Goal: Task Accomplishment & Management: Complete application form

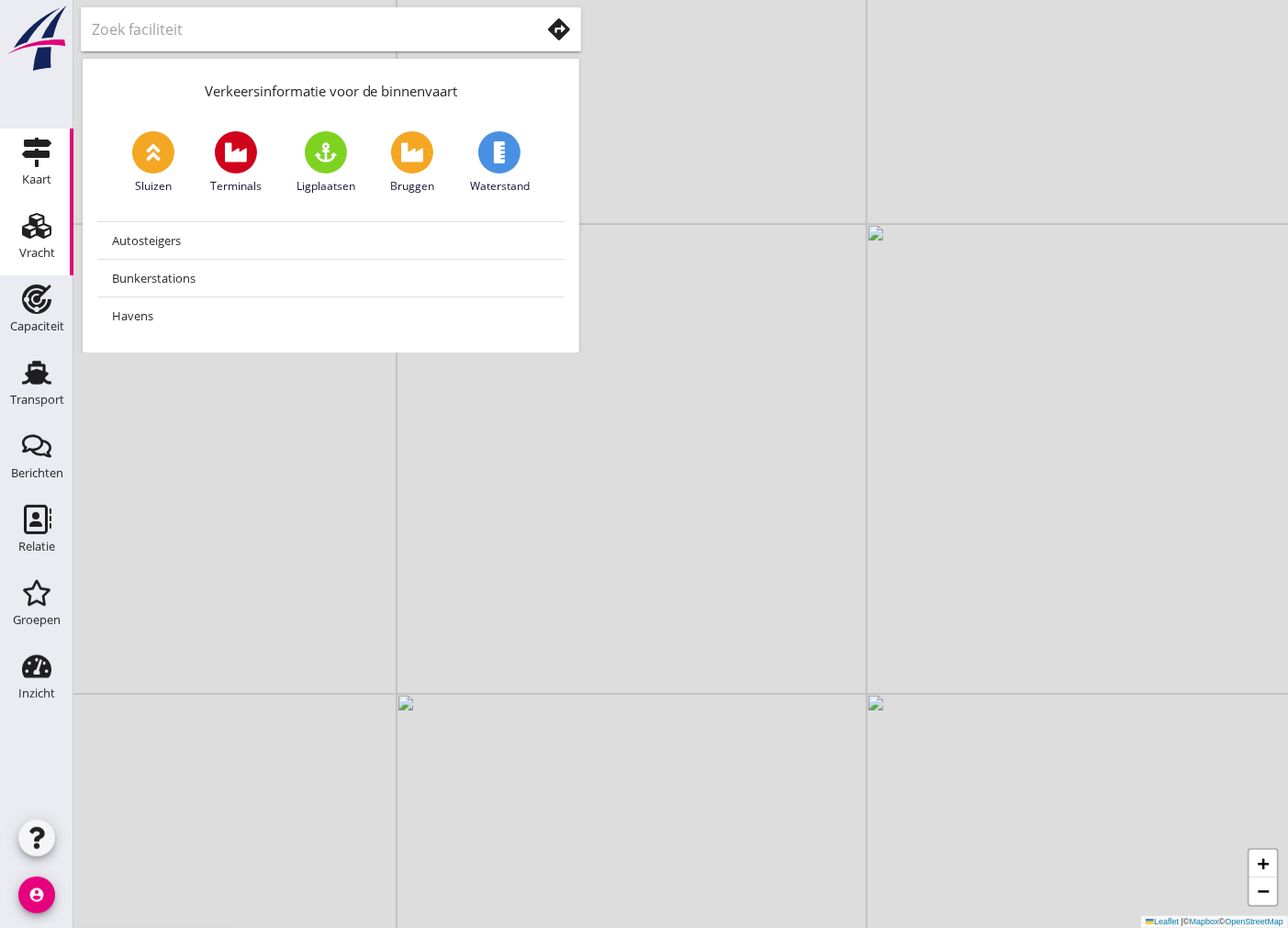
click at [50, 224] on icon "Vracht" at bounding box center [36, 225] width 29 height 29
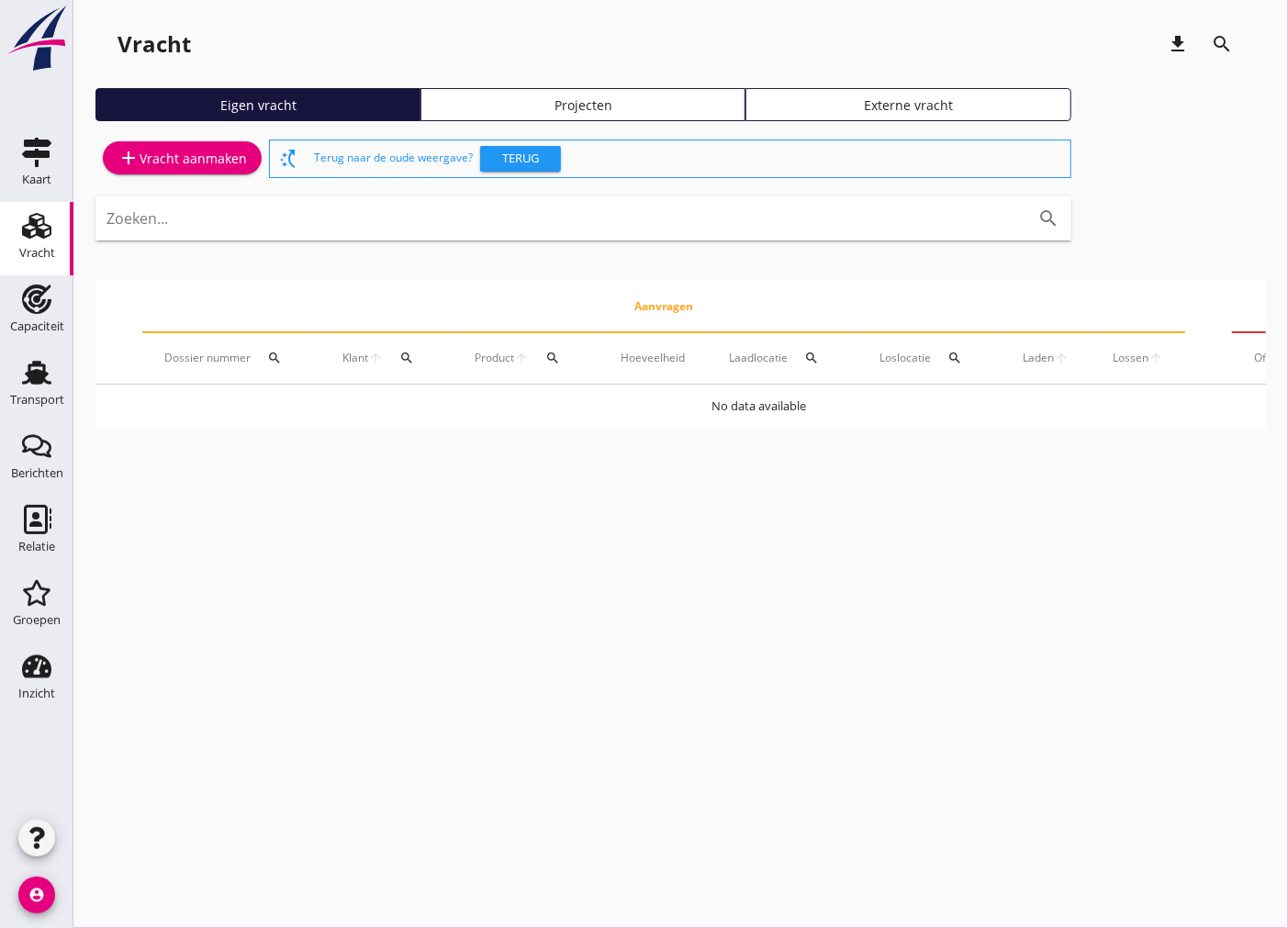
click at [171, 160] on div "add Vracht aanmaken" at bounding box center [182, 158] width 129 height 22
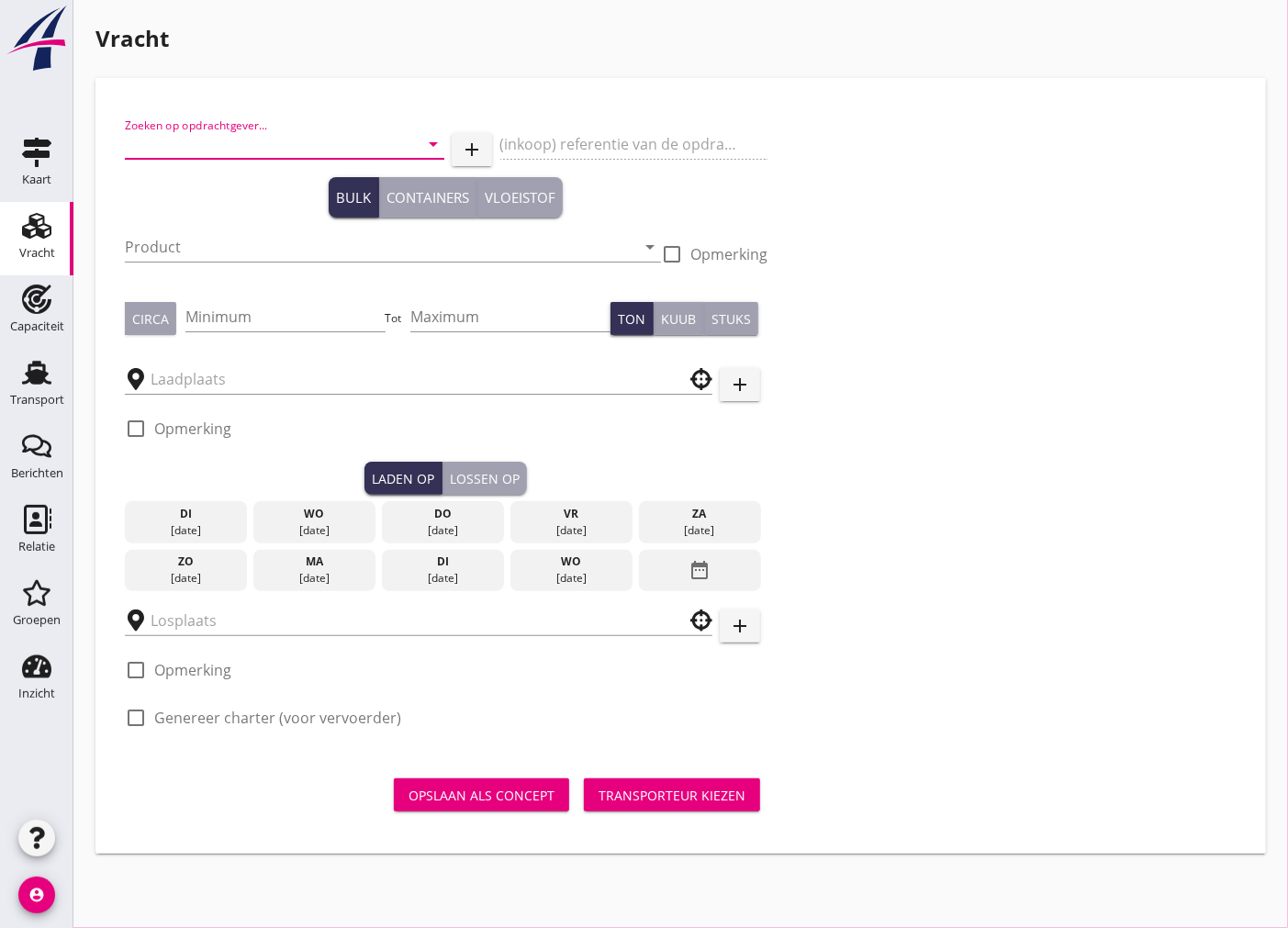
click at [193, 149] on input "Zoeken op opdrachtgever..." at bounding box center [259, 143] width 268 height 29
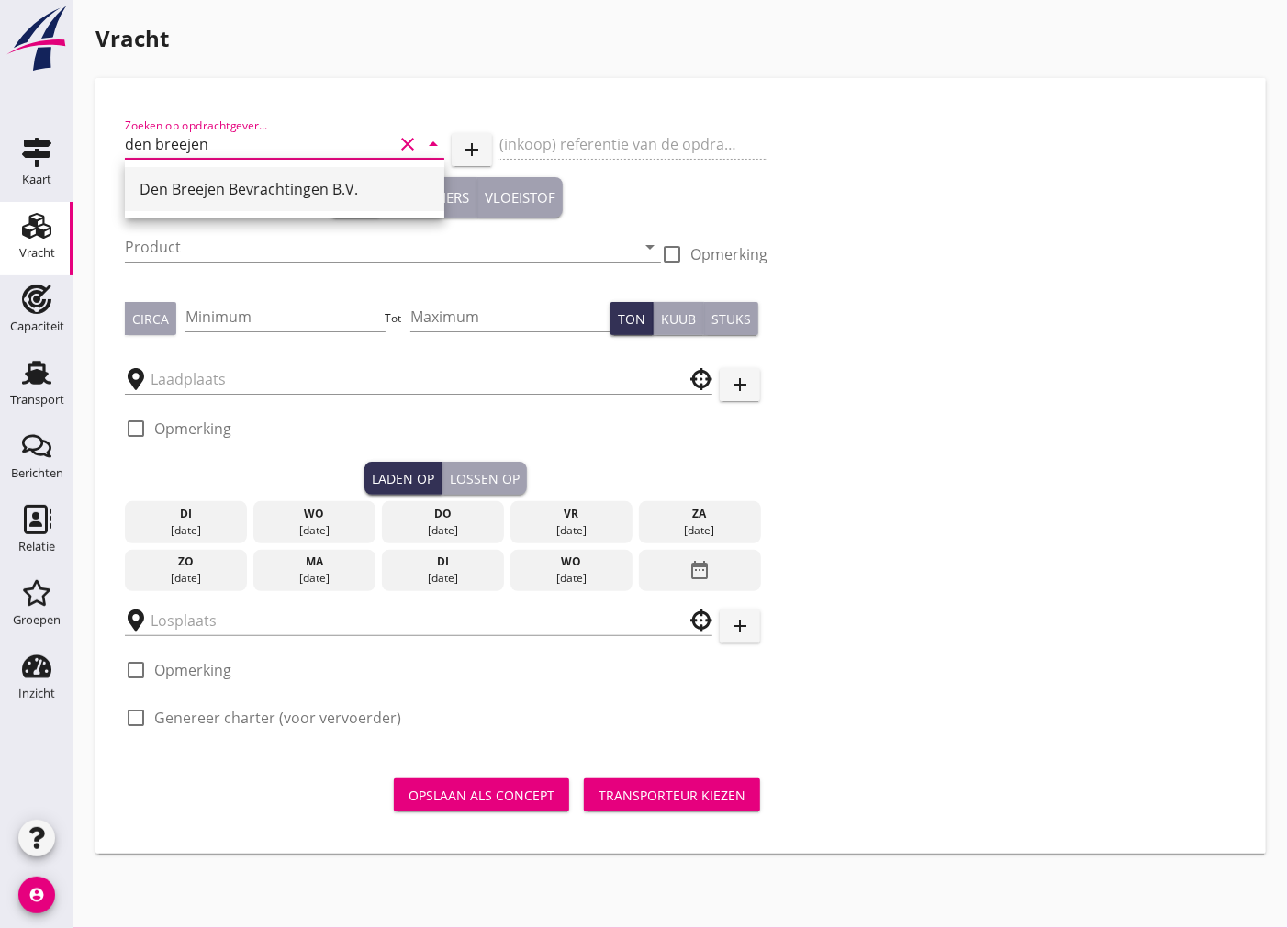
click at [203, 204] on div "Den Breejen Bevrachtingen B.V." at bounding box center [284, 189] width 290 height 44
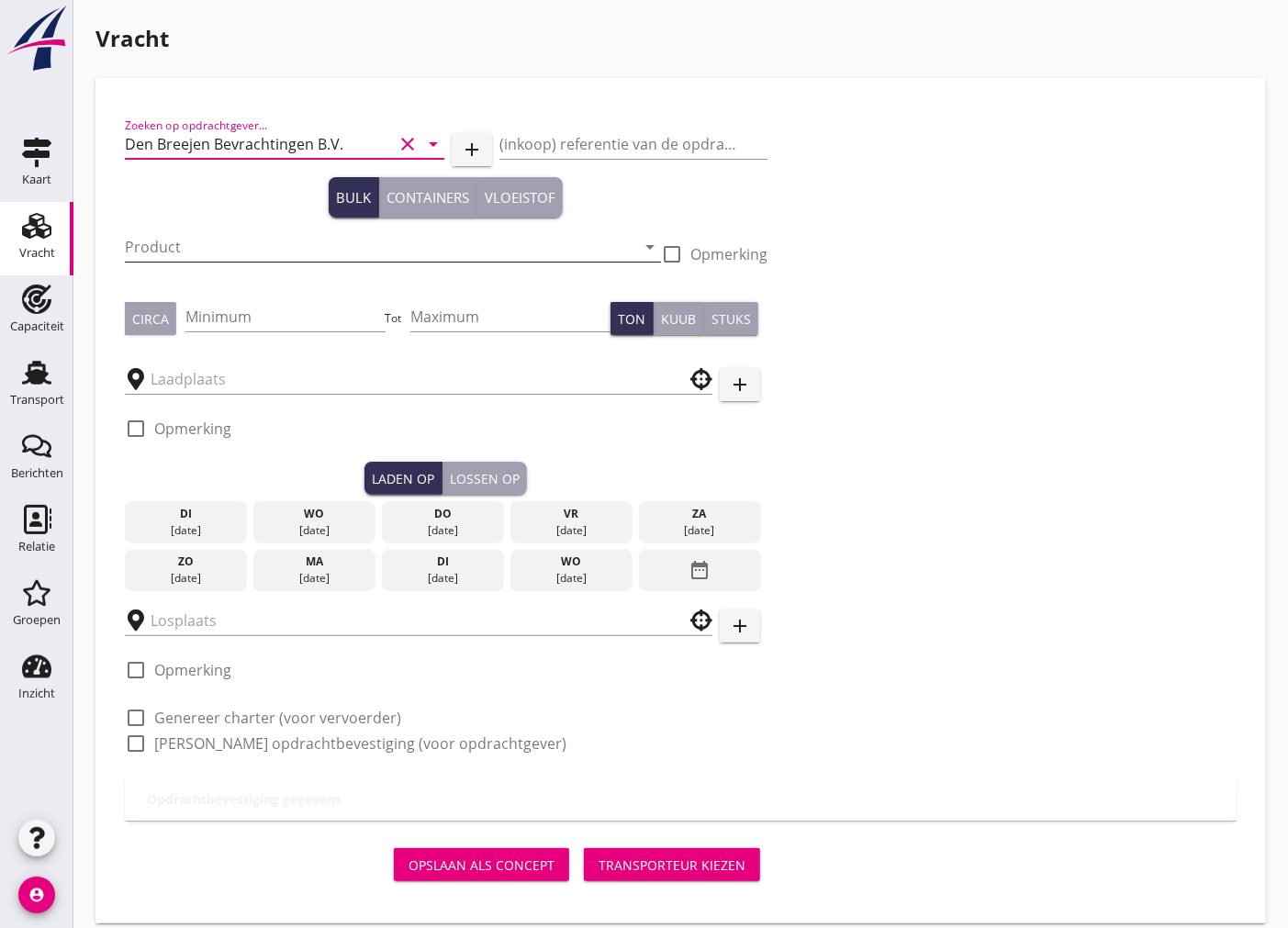
type input "Den Breejen Bevrachtingen B.V."
click at [197, 260] on input "Product" at bounding box center [380, 246] width 510 height 29
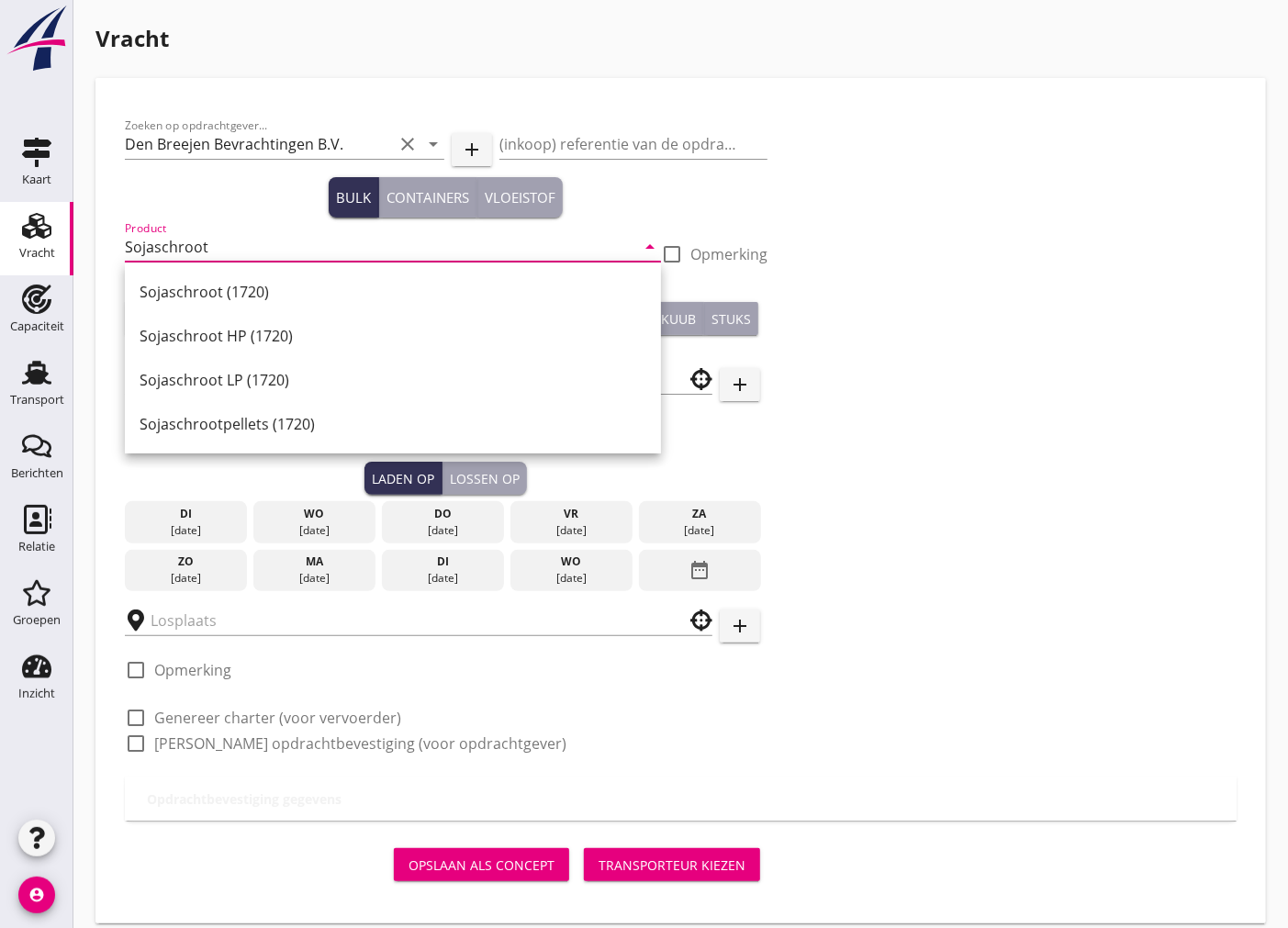
click at [279, 248] on input "Sojaschroot" at bounding box center [380, 246] width 510 height 29
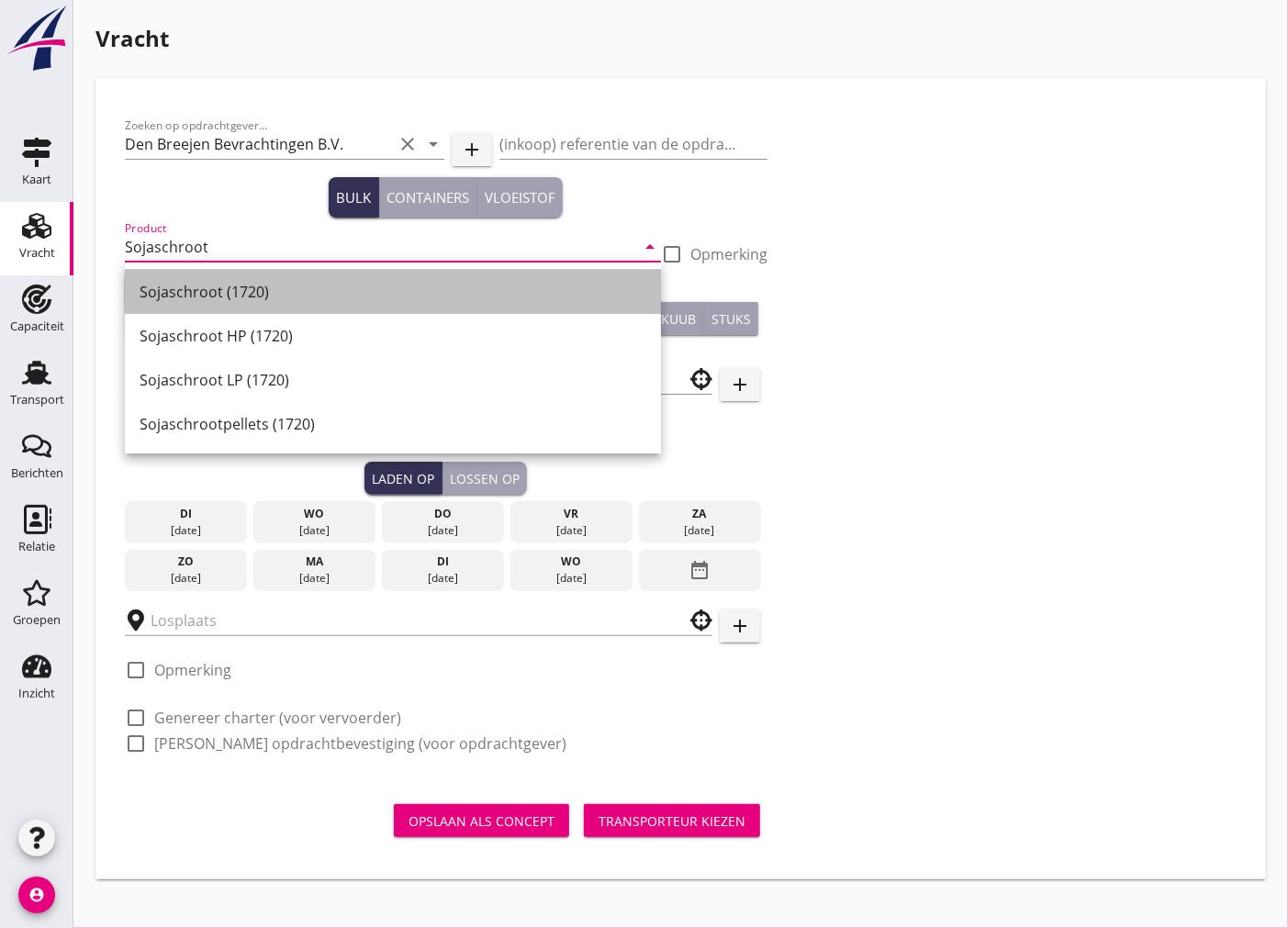
click at [213, 303] on div "Sojaschroot (1720)" at bounding box center [393, 292] width 507 height 44
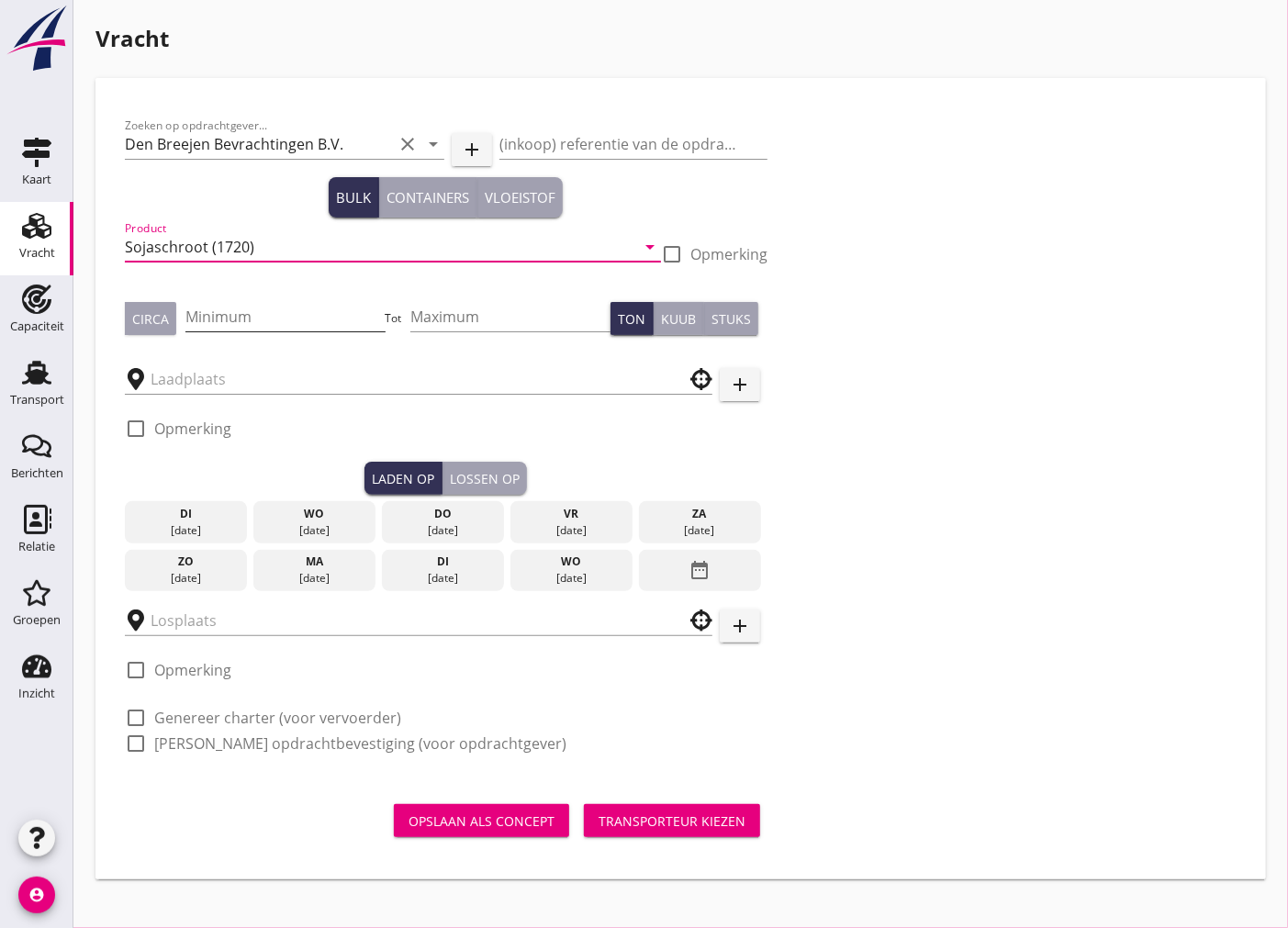
type input "Sojaschroot (1720)"
click at [222, 317] on input "Minimum" at bounding box center [285, 316] width 200 height 29
click at [236, 391] on input "text" at bounding box center [406, 378] width 510 height 29
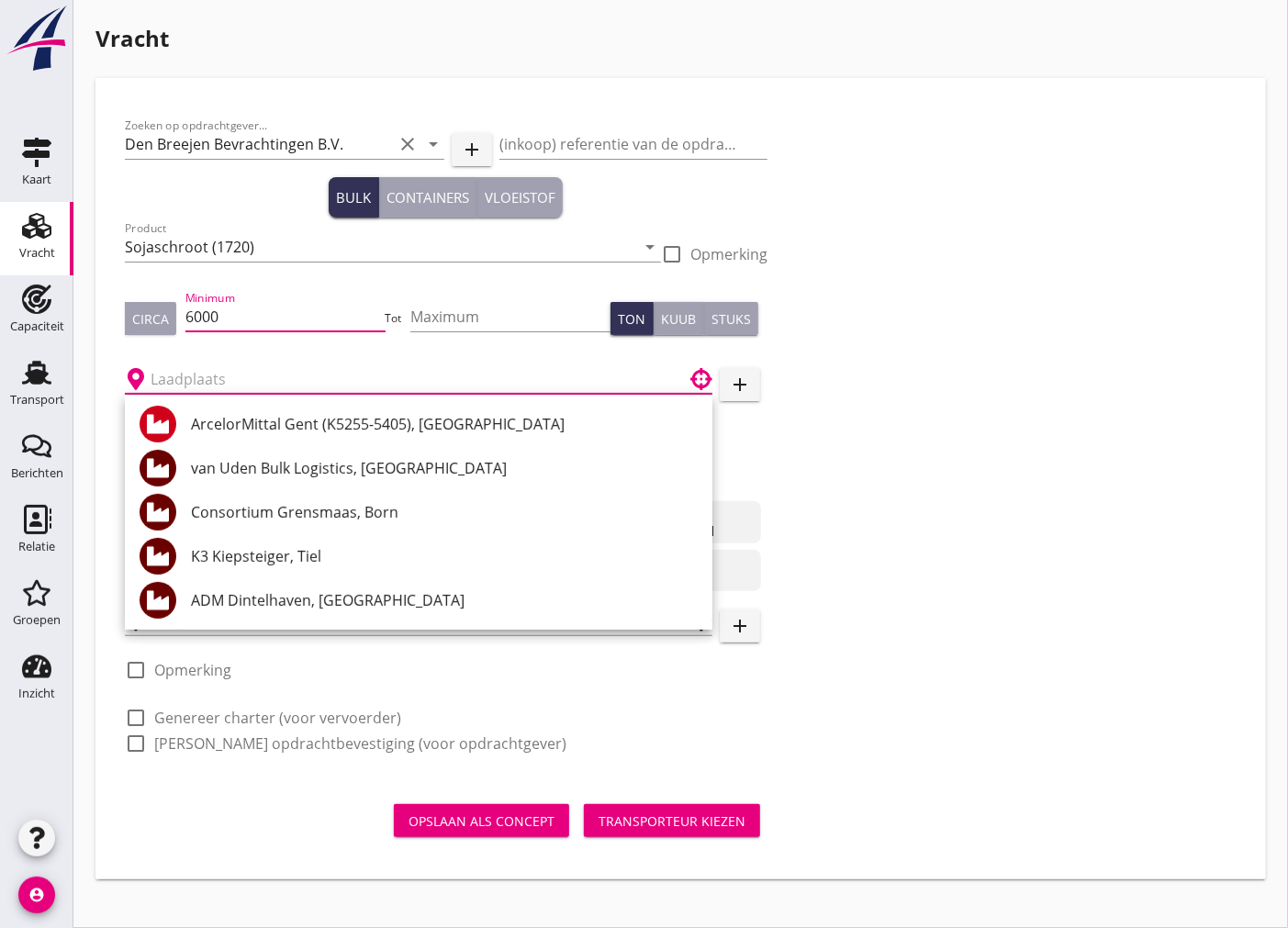
drag, startPoint x: 276, startPoint y: 317, endPoint x: 167, endPoint y: 319, distance: 109.0
click at [167, 319] on div "Circa Minimum 6000 Tot Maximum Ton Kuub Stuks" at bounding box center [446, 318] width 642 height 63
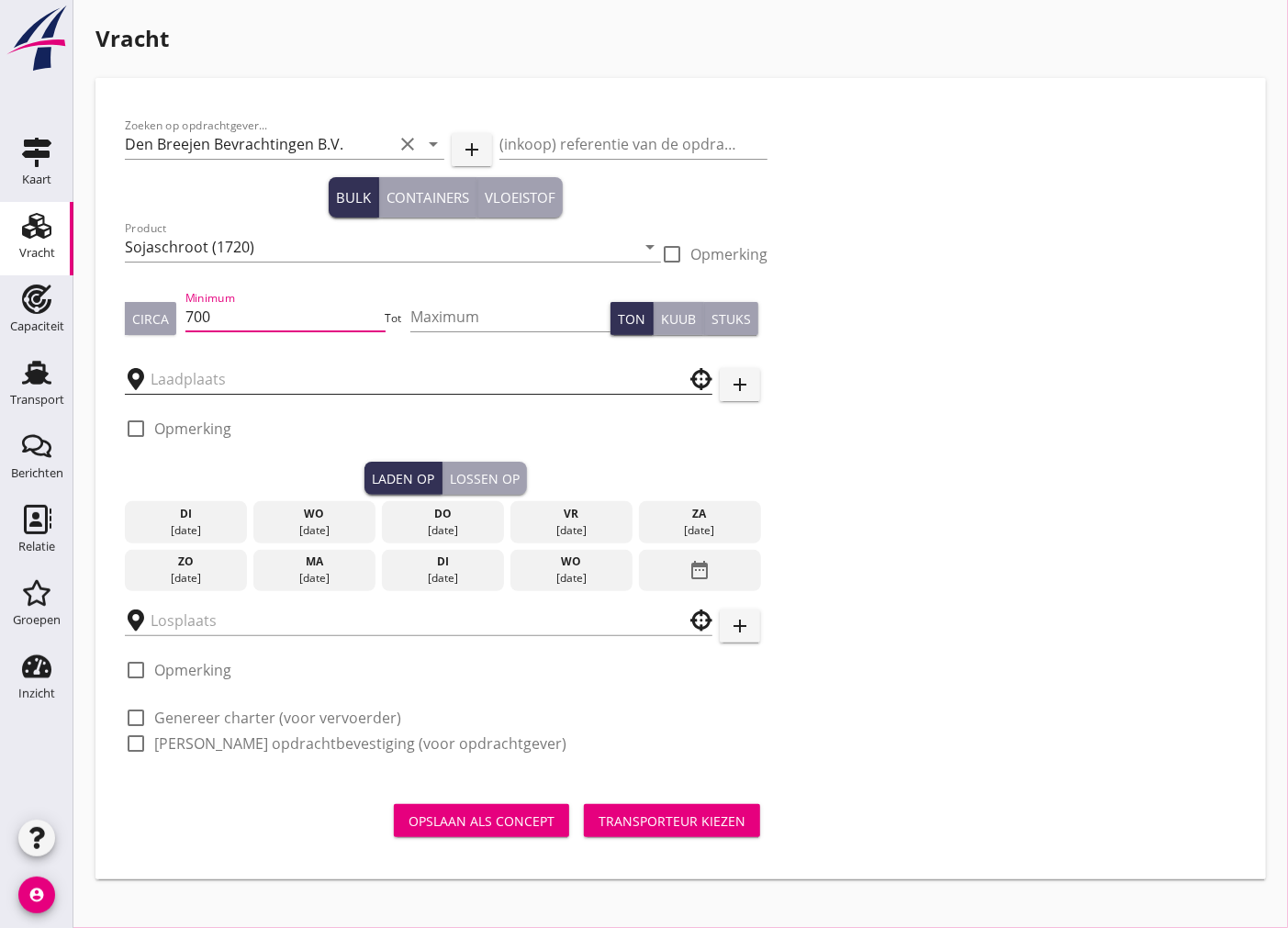
type input "700"
click at [170, 369] on input "text" at bounding box center [406, 378] width 510 height 29
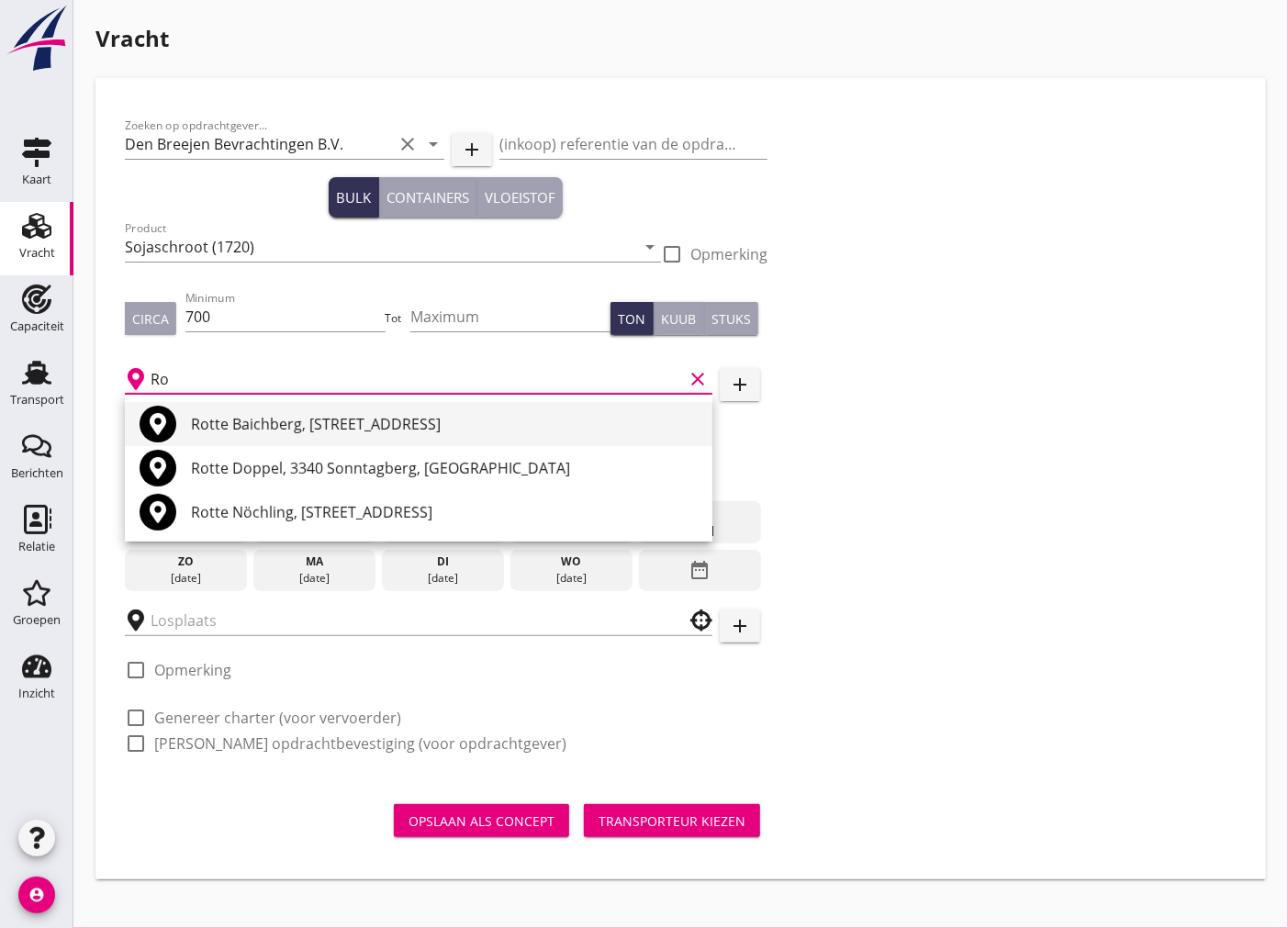
type input "R"
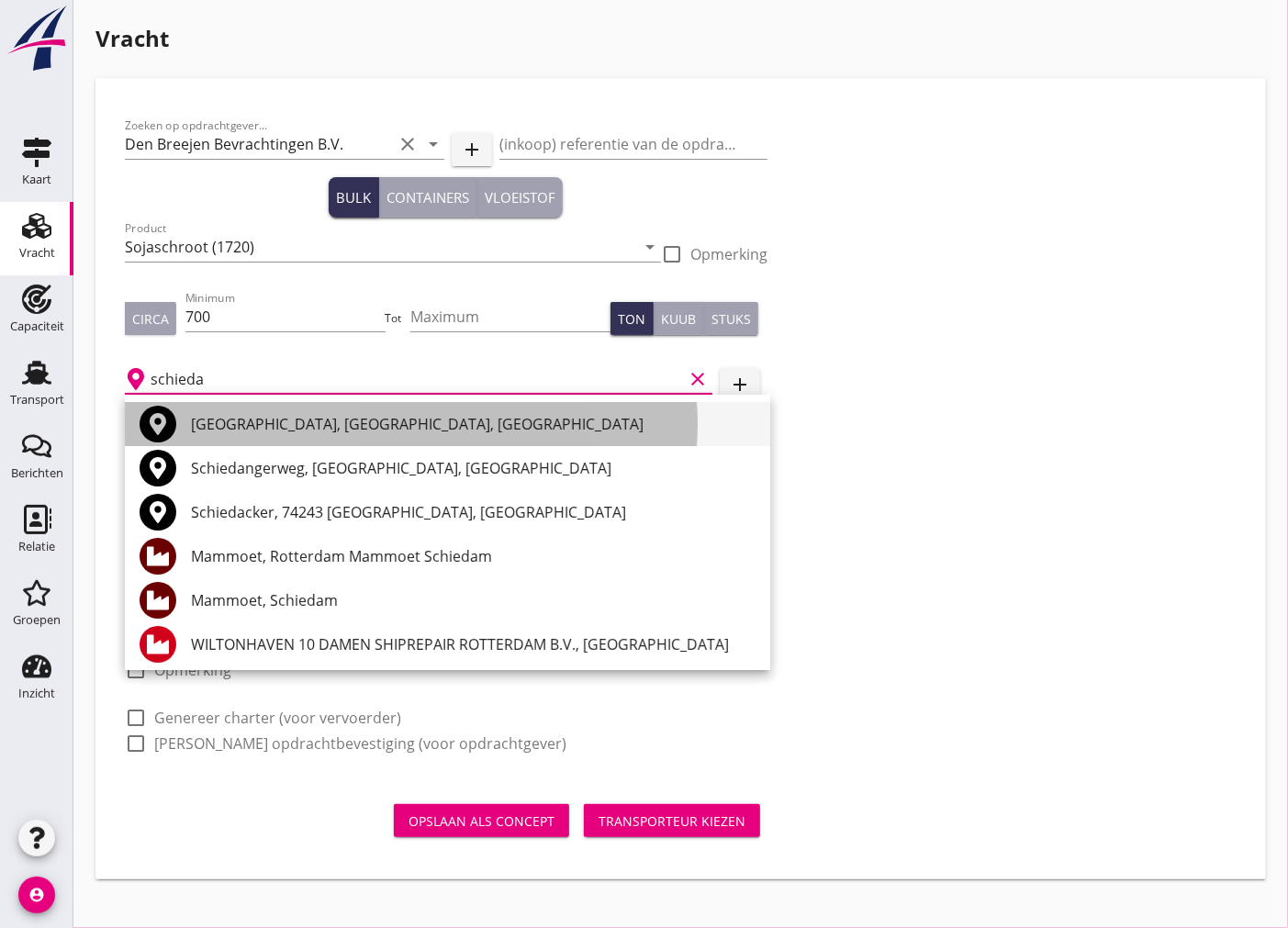
click at [305, 425] on div "[GEOGRAPHIC_DATA], [GEOGRAPHIC_DATA], [GEOGRAPHIC_DATA]" at bounding box center [473, 424] width 565 height 22
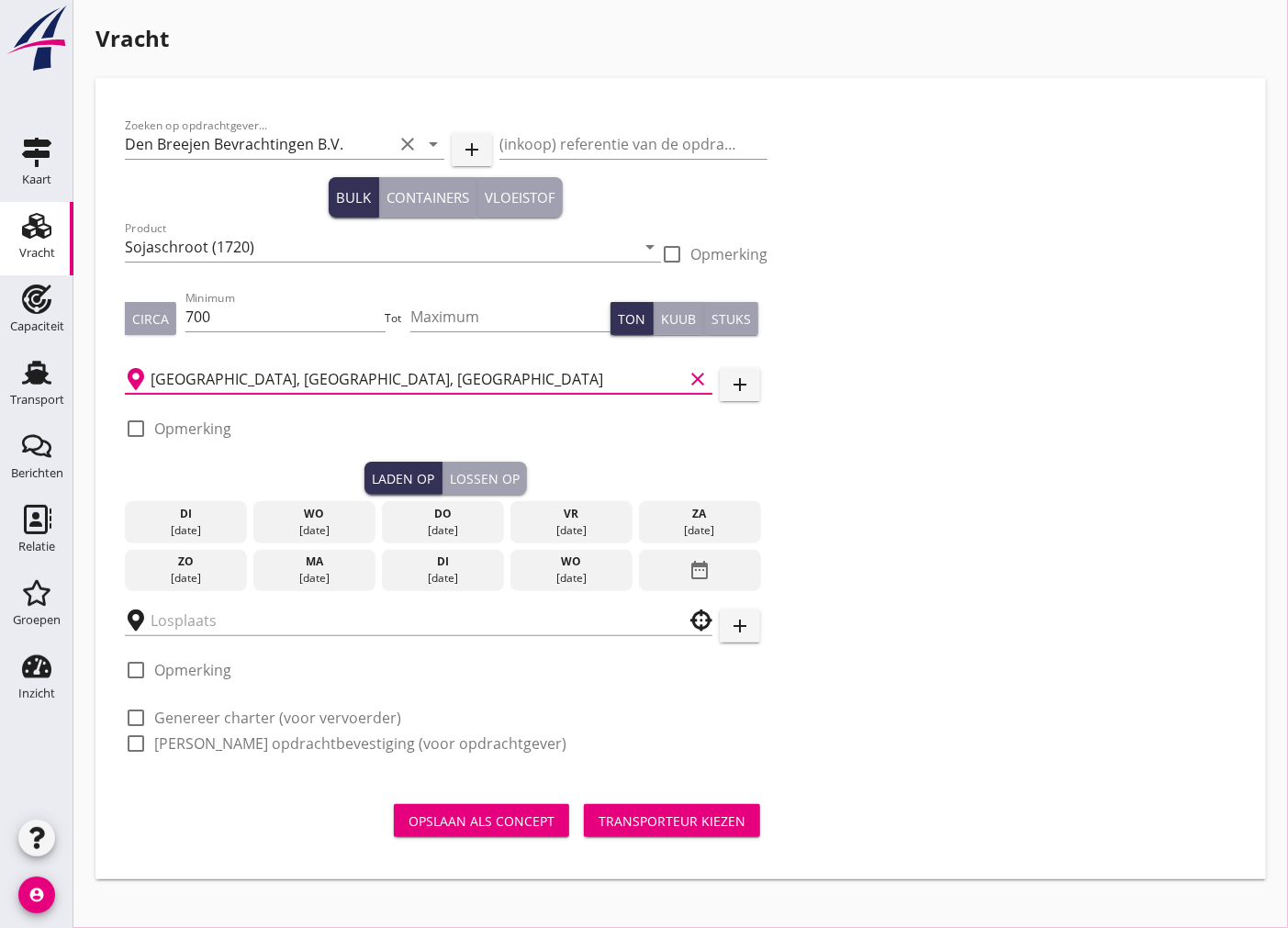
type input "[GEOGRAPHIC_DATA], [GEOGRAPHIC_DATA], [GEOGRAPHIC_DATA]"
click at [131, 432] on div at bounding box center [136, 428] width 31 height 31
checkbox input "true"
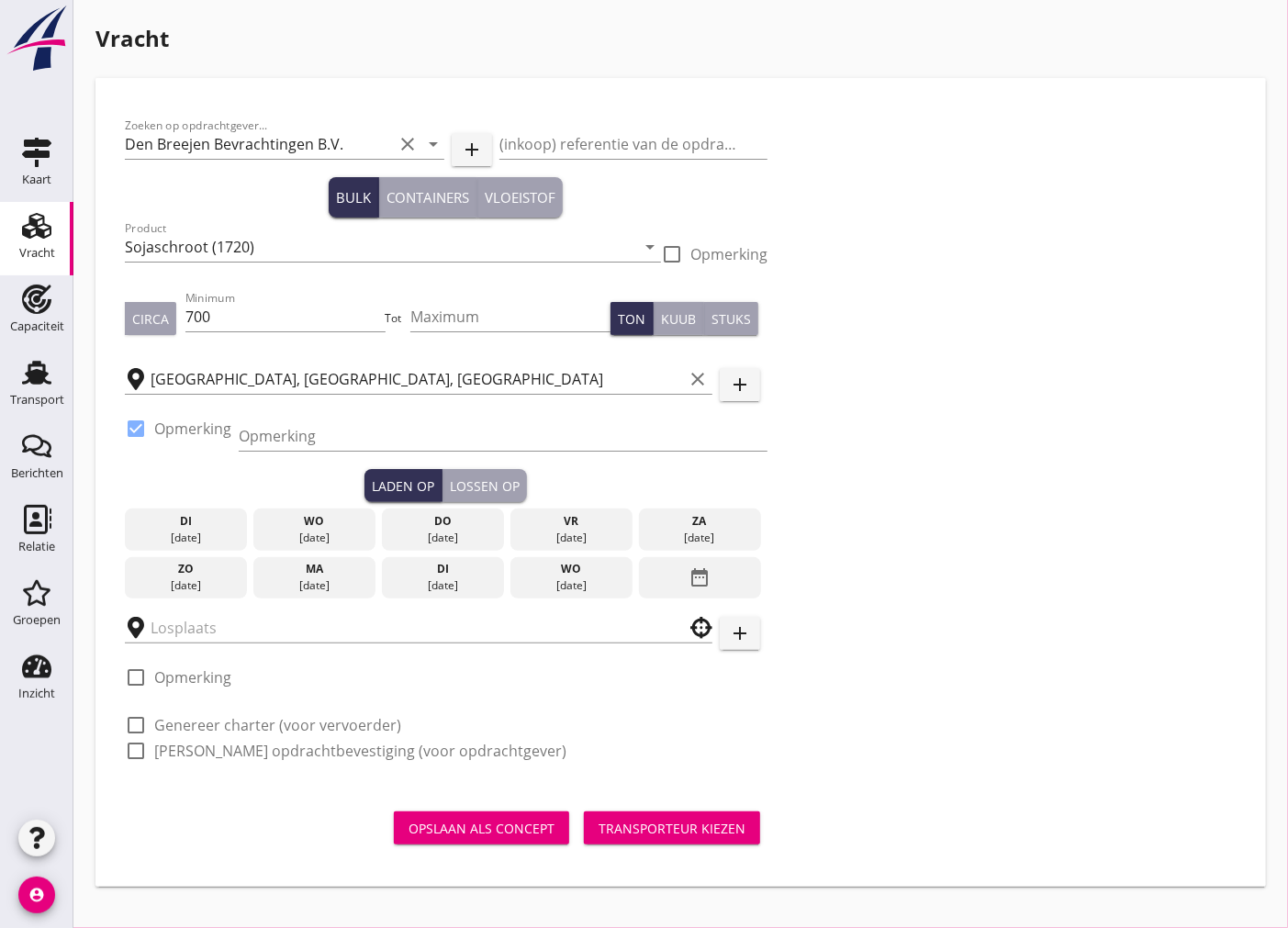
click at [675, 260] on div at bounding box center [671, 253] width 31 height 31
checkbox input "true"
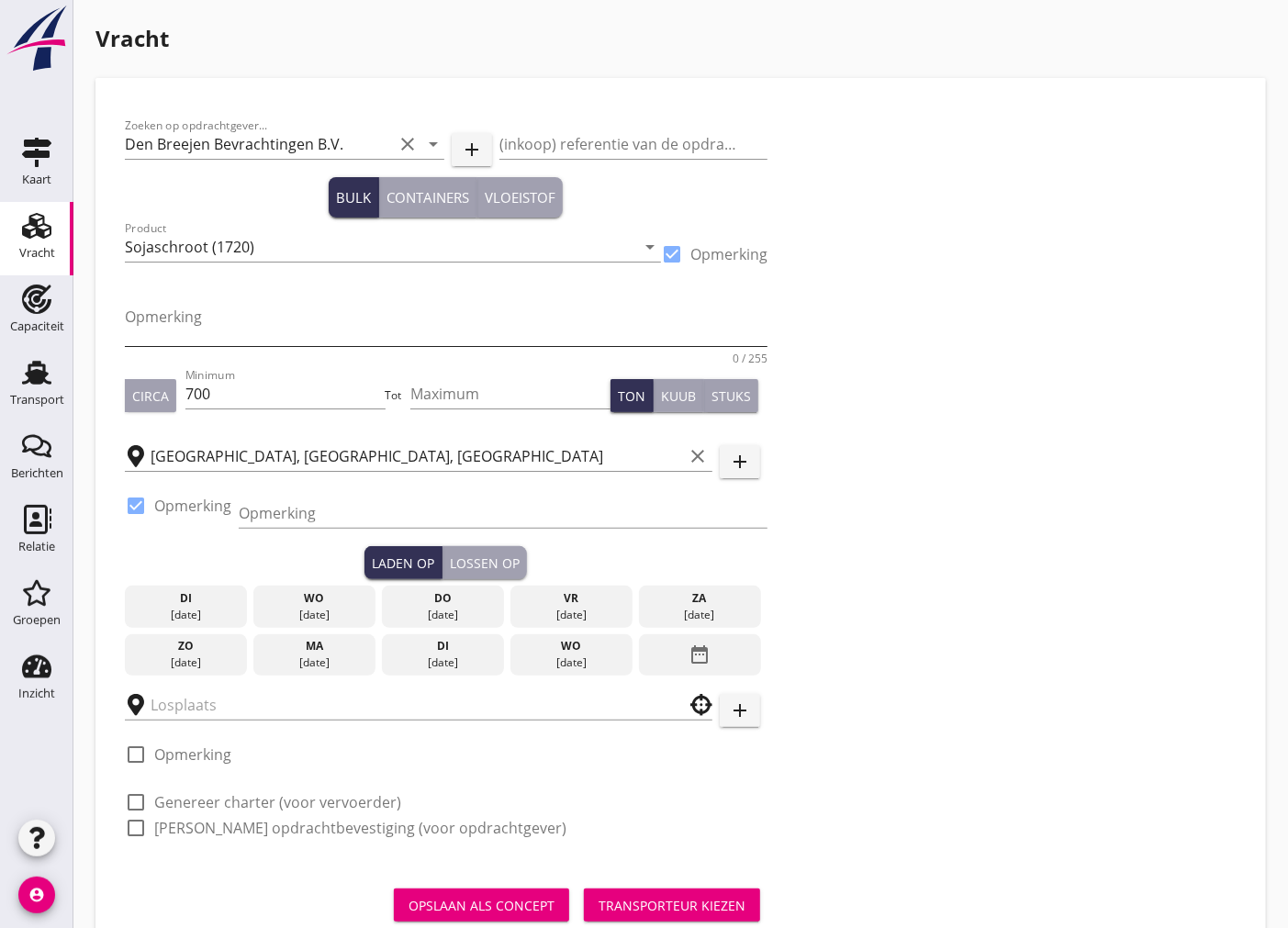
click at [178, 305] on textarea "Opmerking" at bounding box center [446, 323] width 642 height 44
type textarea "Midpro Non GMO"
click at [306, 508] on input "Opmerking" at bounding box center [503, 512] width 529 height 29
click at [288, 521] on input "Opmerking" at bounding box center [503, 512] width 529 height 29
click at [184, 553] on div "Laden op Lossen op" at bounding box center [446, 562] width 642 height 33
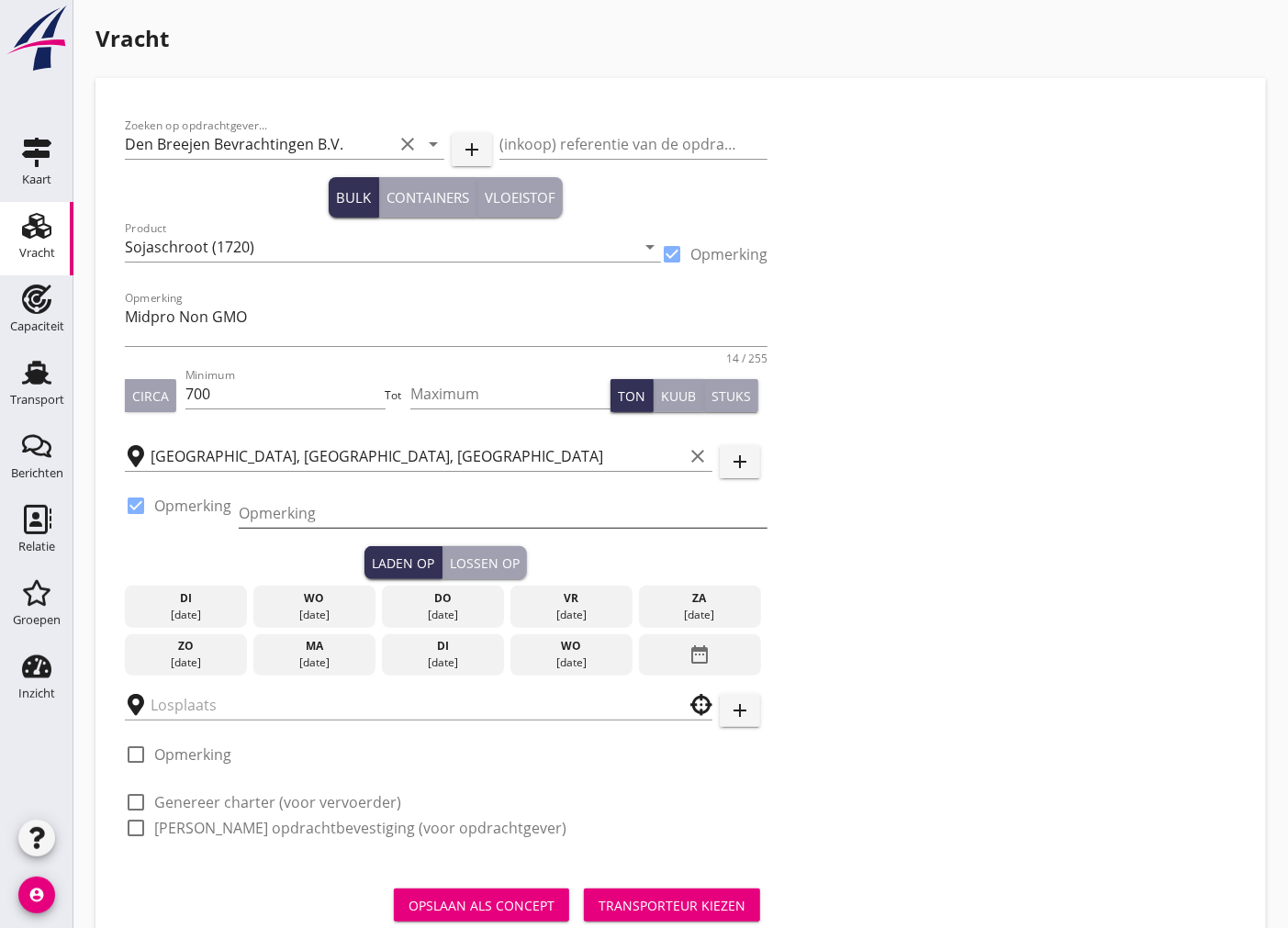
click at [277, 525] on input "Opmerking" at bounding box center [503, 512] width 529 height 29
click at [291, 510] on input "Opmerking" at bounding box center [503, 512] width 529 height 29
click at [260, 507] on input "Opmerking" at bounding box center [503, 512] width 529 height 29
click at [263, 510] on input "Opmerking" at bounding box center [503, 512] width 529 height 29
click at [877, 509] on div "Zoeken op opdrachtgever... Den Breejen Bevrachtingen B.V. clear arrow_drop_down…" at bounding box center [680, 484] width 1126 height 753
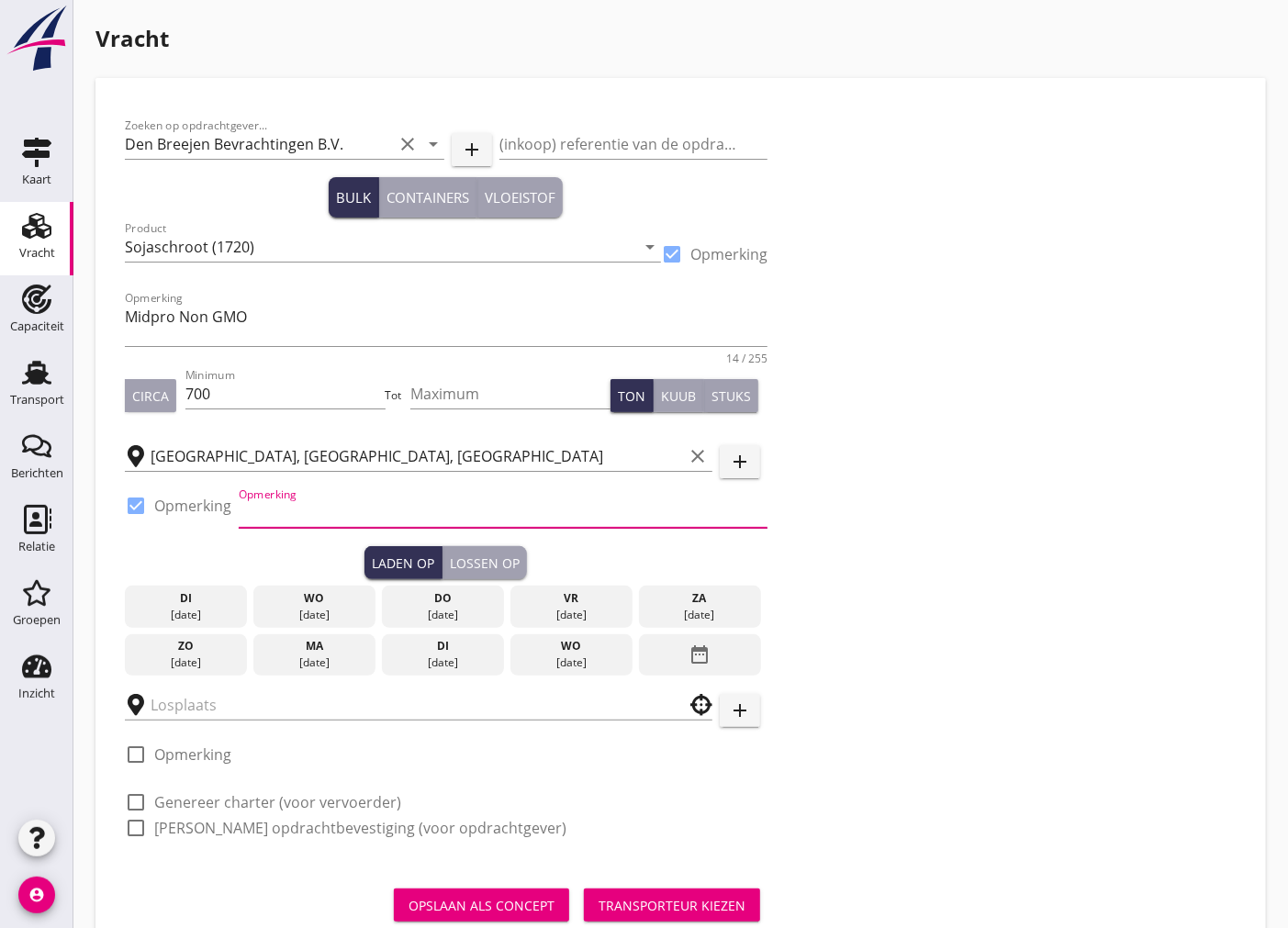
click at [391, 516] on input "Opmerking" at bounding box center [503, 512] width 529 height 29
click at [280, 508] on input "Opmerking" at bounding box center [503, 512] width 529 height 29
click at [881, 523] on div "Zoeken op opdrachtgever... Den Breejen Bevrachtingen B.V. clear arrow_drop_down…" at bounding box center [680, 484] width 1126 height 753
click at [341, 501] on input "Opmerking" at bounding box center [503, 512] width 529 height 29
click at [313, 510] on input "Opmerking" at bounding box center [503, 512] width 529 height 29
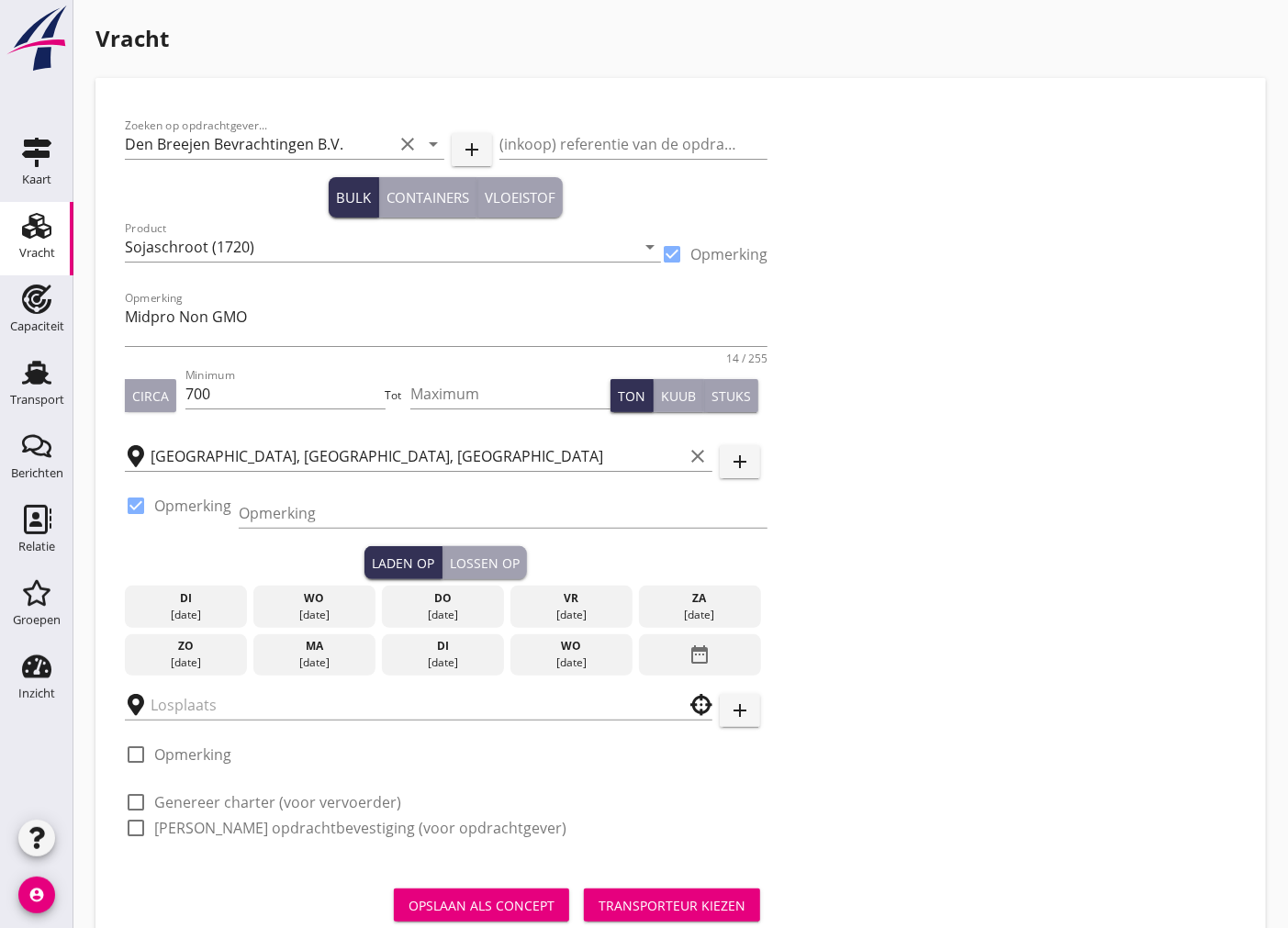
click at [980, 763] on div "Zoeken op opdrachtgever... Den Breejen Bevrachtingen B.V. clear arrow_drop_down…" at bounding box center [680, 484] width 1126 height 753
click at [374, 503] on input "Opmerking" at bounding box center [503, 512] width 529 height 29
click at [961, 594] on div "Zoeken op opdrachtgever... Den Breejen Bevrachtingen B.V. clear arrow_drop_down…" at bounding box center [680, 484] width 1126 height 753
click at [301, 508] on input "Opmerking" at bounding box center [503, 512] width 529 height 29
click at [982, 550] on div "Zoeken op opdrachtgever... Den Breejen Bevrachtingen B.V. clear arrow_drop_down…" at bounding box center [680, 484] width 1126 height 753
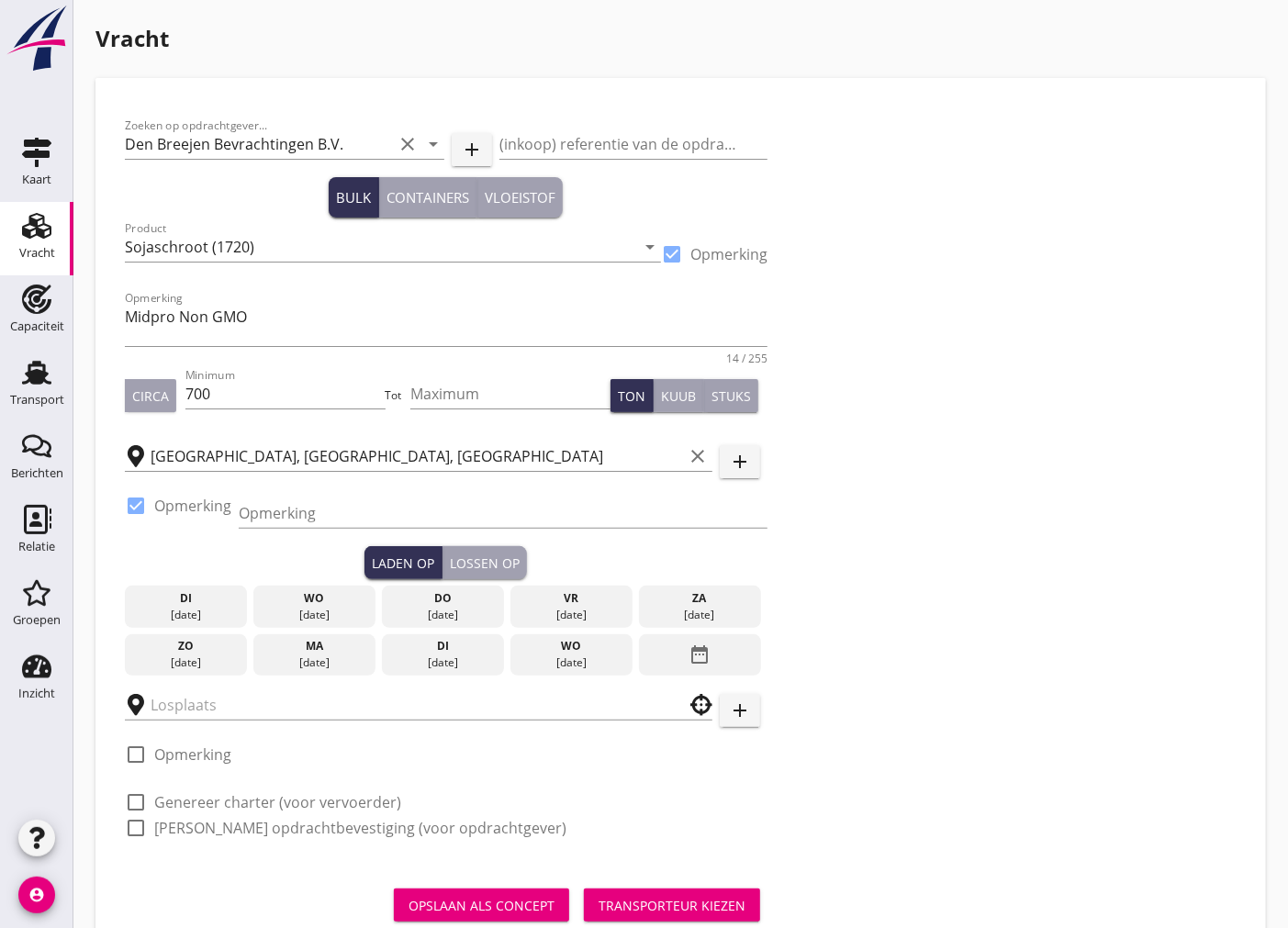
click at [590, 619] on div "[DATE]" at bounding box center [571, 615] width 113 height 17
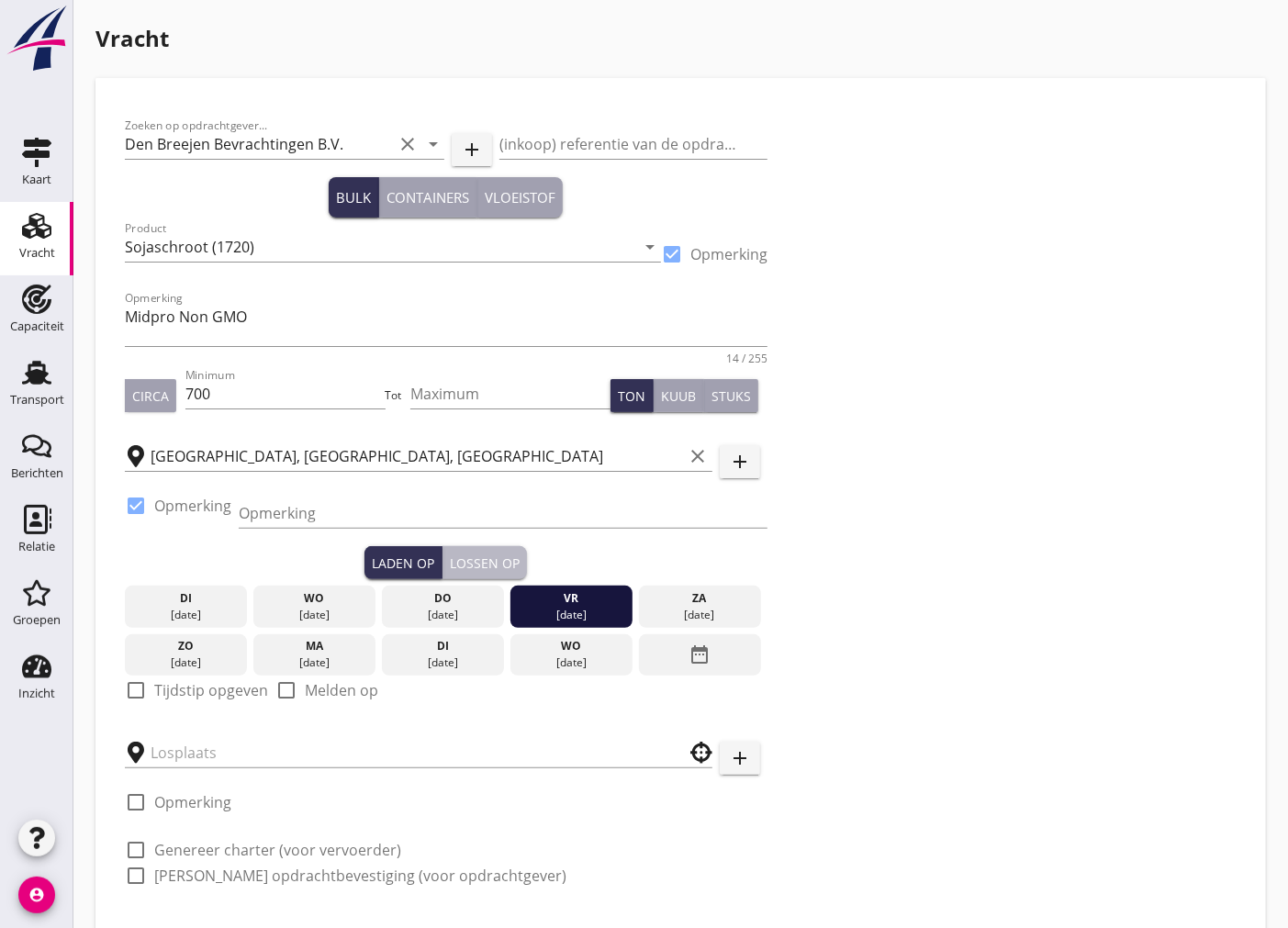
click at [476, 564] on div "Lossen op" at bounding box center [484, 563] width 70 height 20
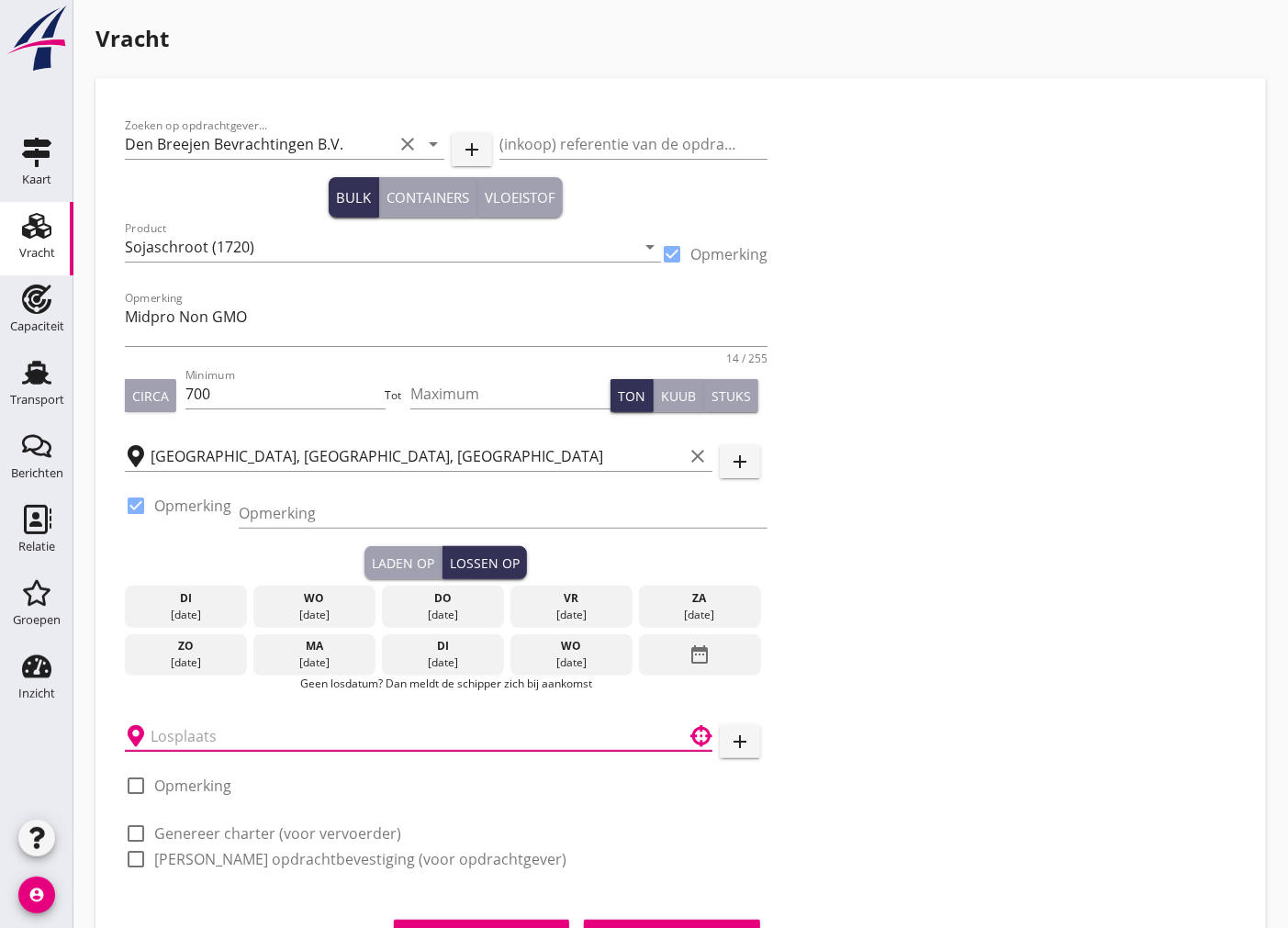
click at [251, 728] on input "text" at bounding box center [406, 735] width 510 height 29
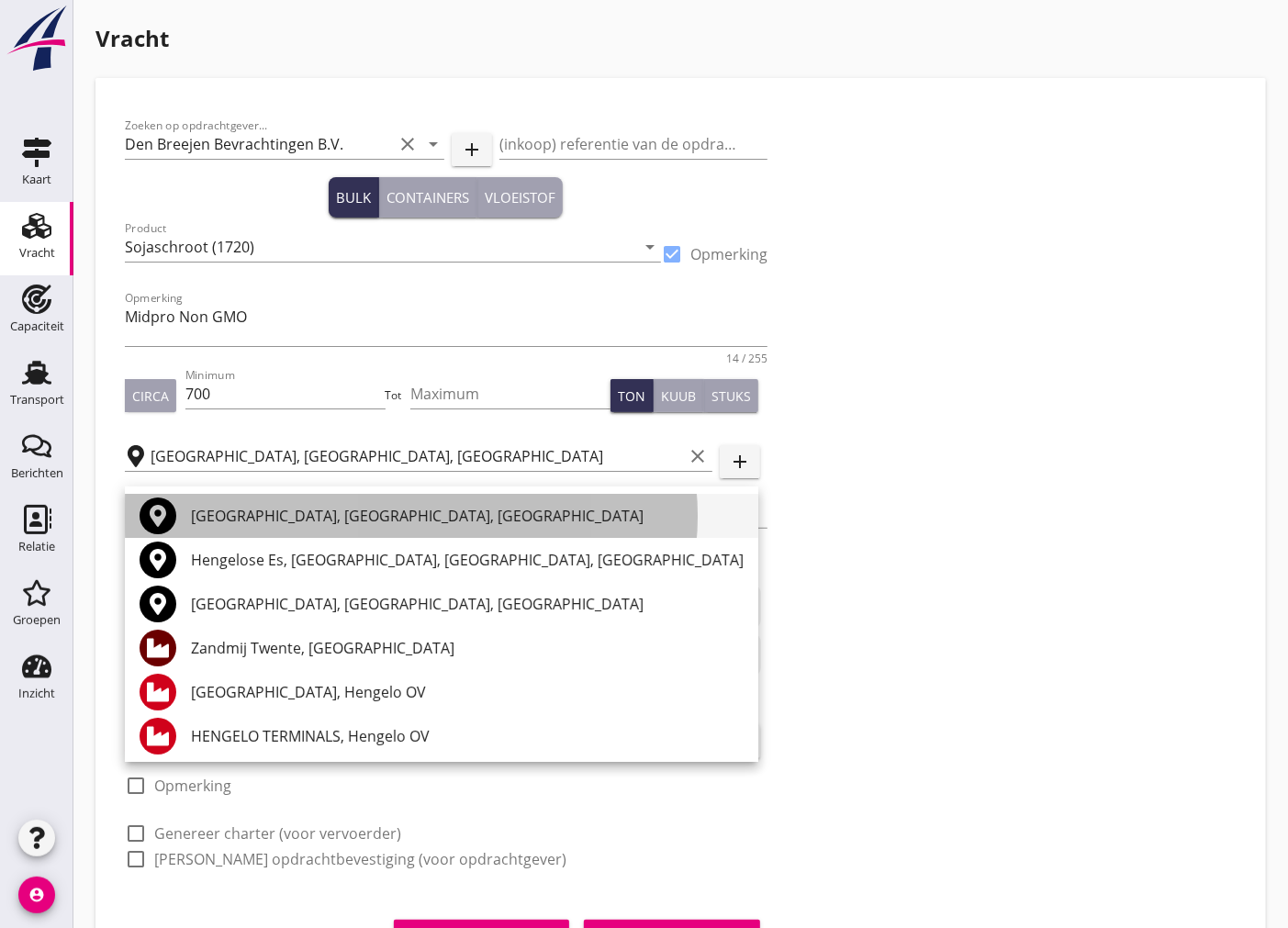
click at [300, 518] on div "[GEOGRAPHIC_DATA], [GEOGRAPHIC_DATA], [GEOGRAPHIC_DATA]" at bounding box center [466, 516] width 552 height 22
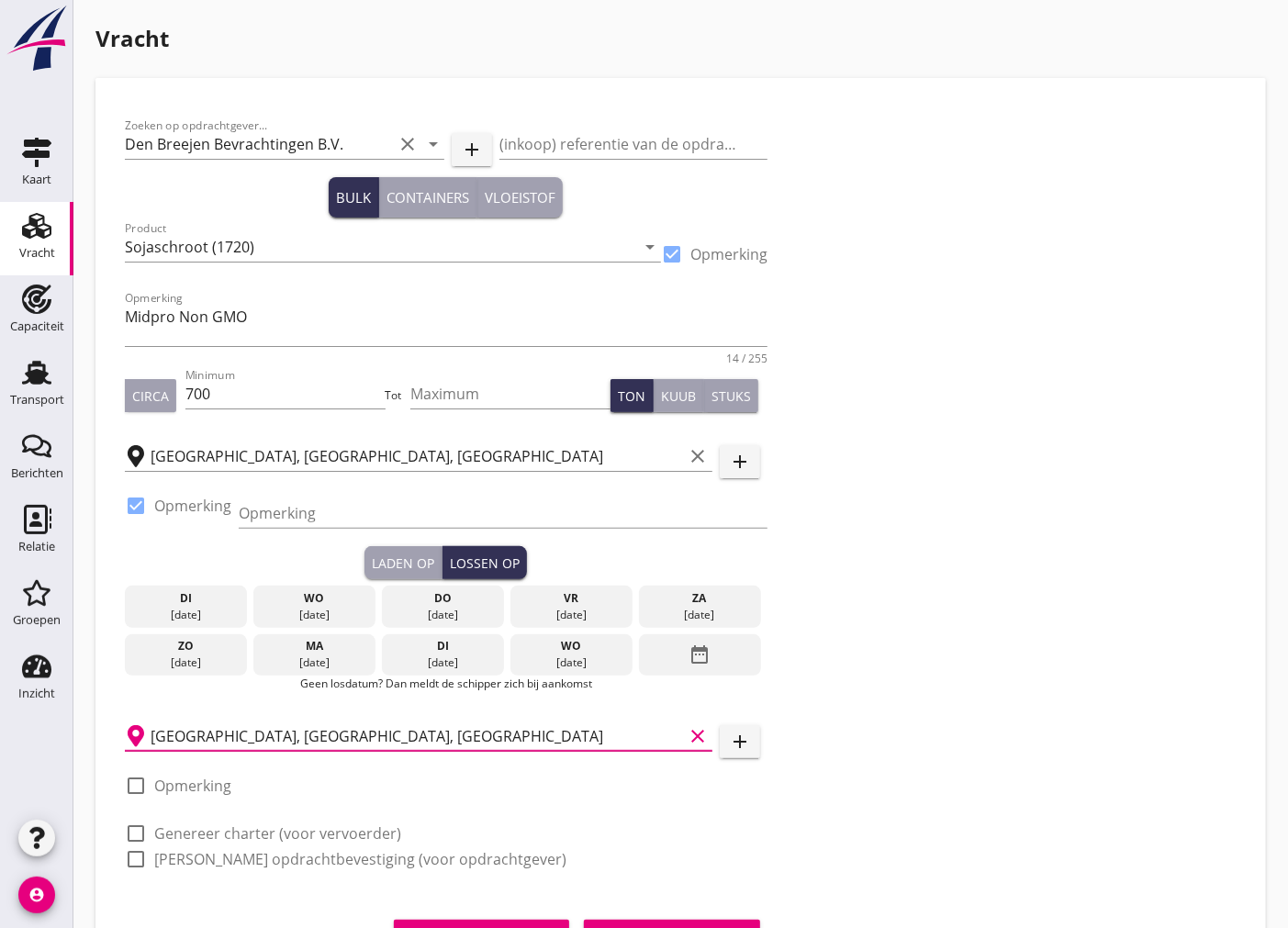
type input "[GEOGRAPHIC_DATA], [GEOGRAPHIC_DATA], [GEOGRAPHIC_DATA]"
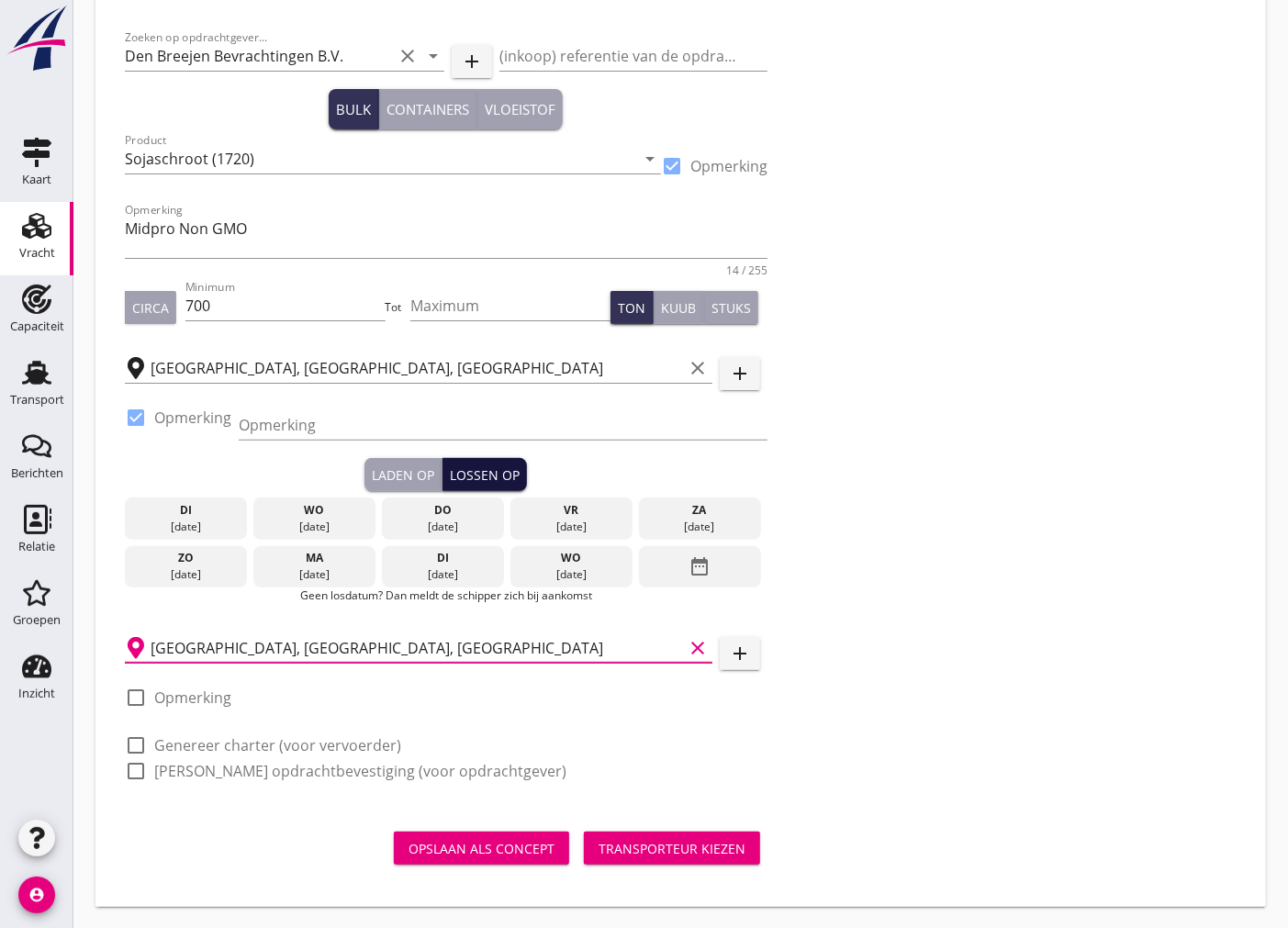
click at [481, 462] on button "Lossen op" at bounding box center [484, 474] width 84 height 33
click at [407, 466] on div "Laden op" at bounding box center [403, 475] width 63 height 20
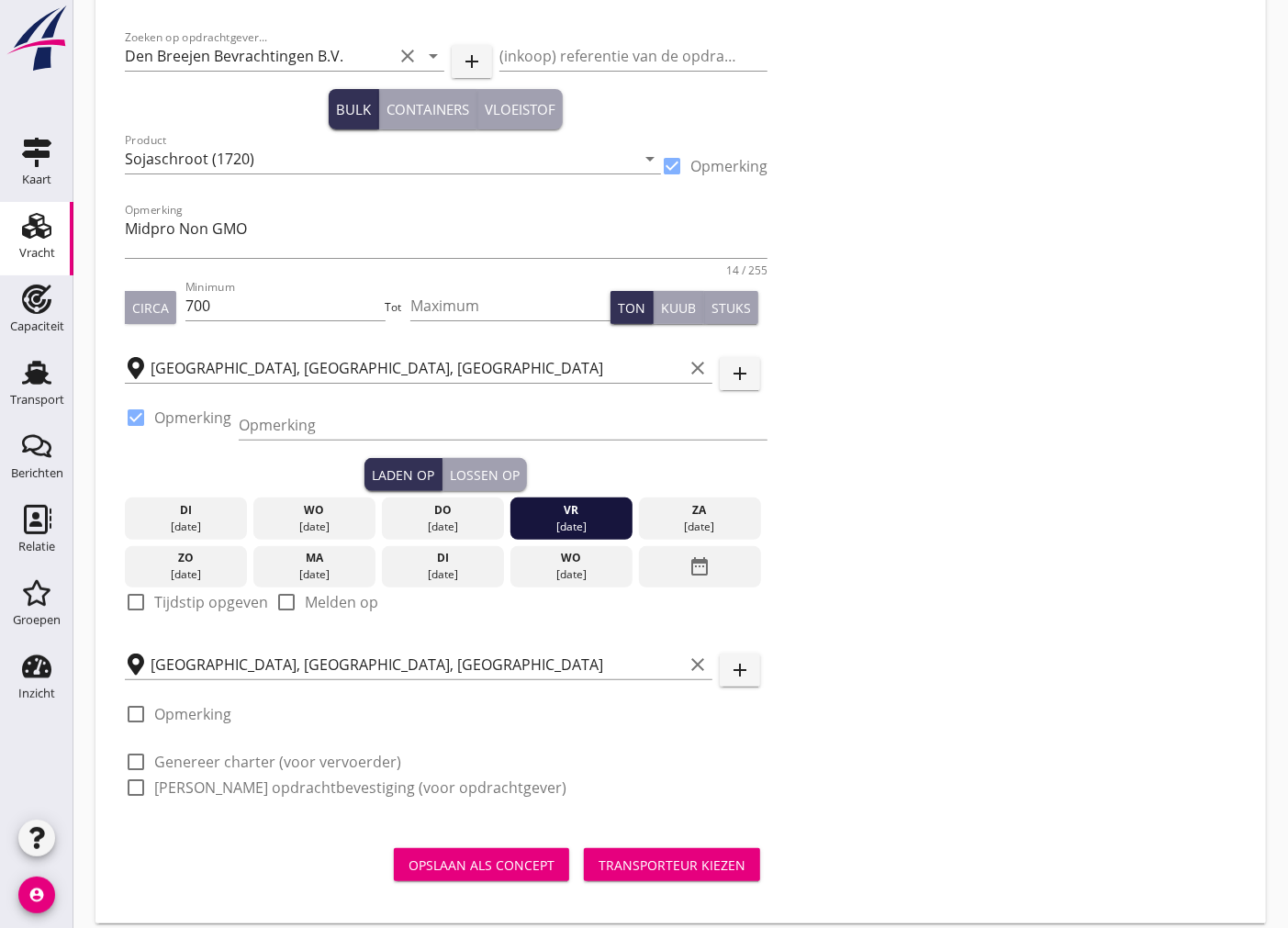
click at [493, 471] on div "Lossen op" at bounding box center [484, 475] width 70 height 20
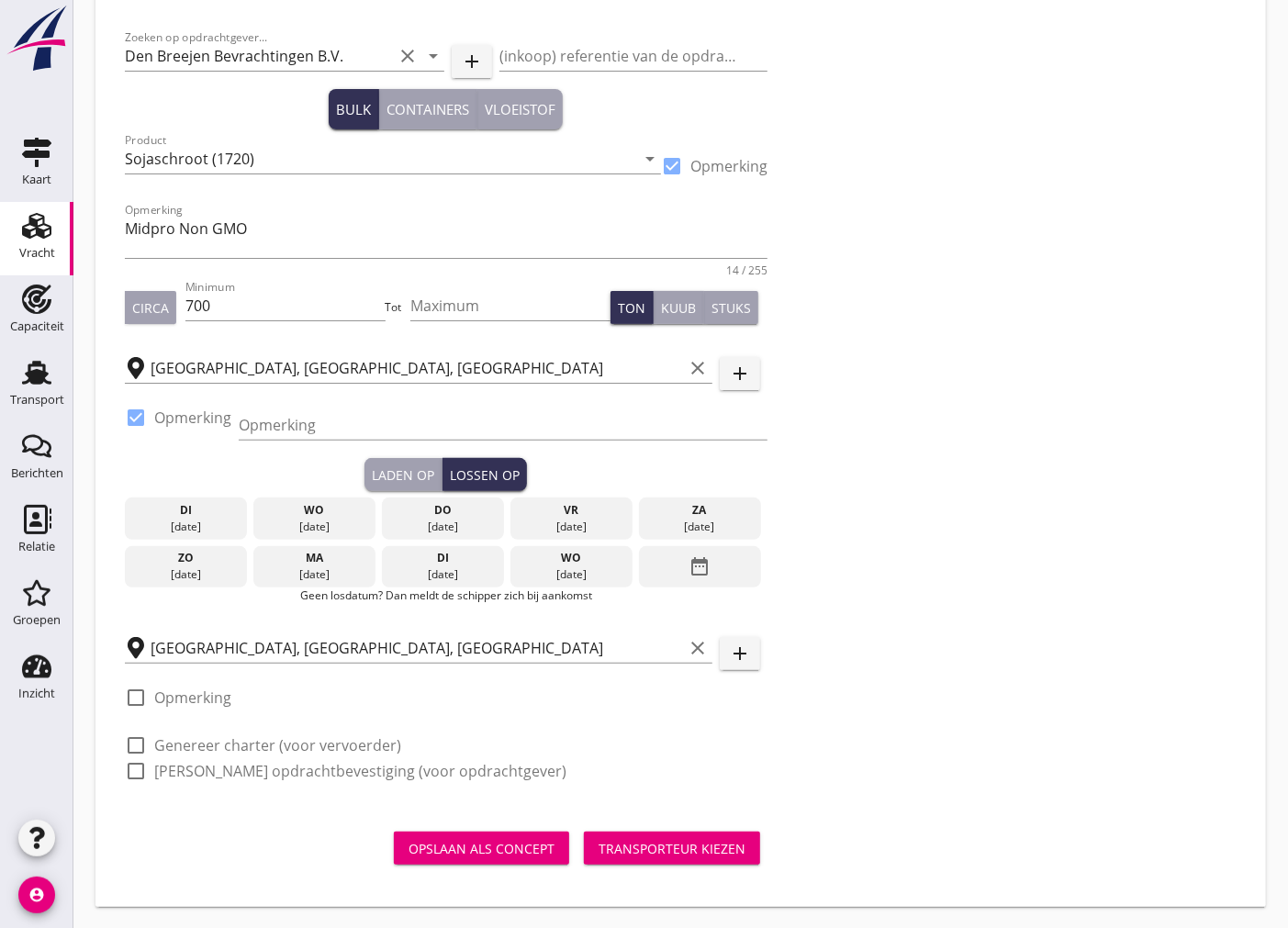
click at [143, 692] on div at bounding box center [136, 697] width 31 height 31
checkbox input "true"
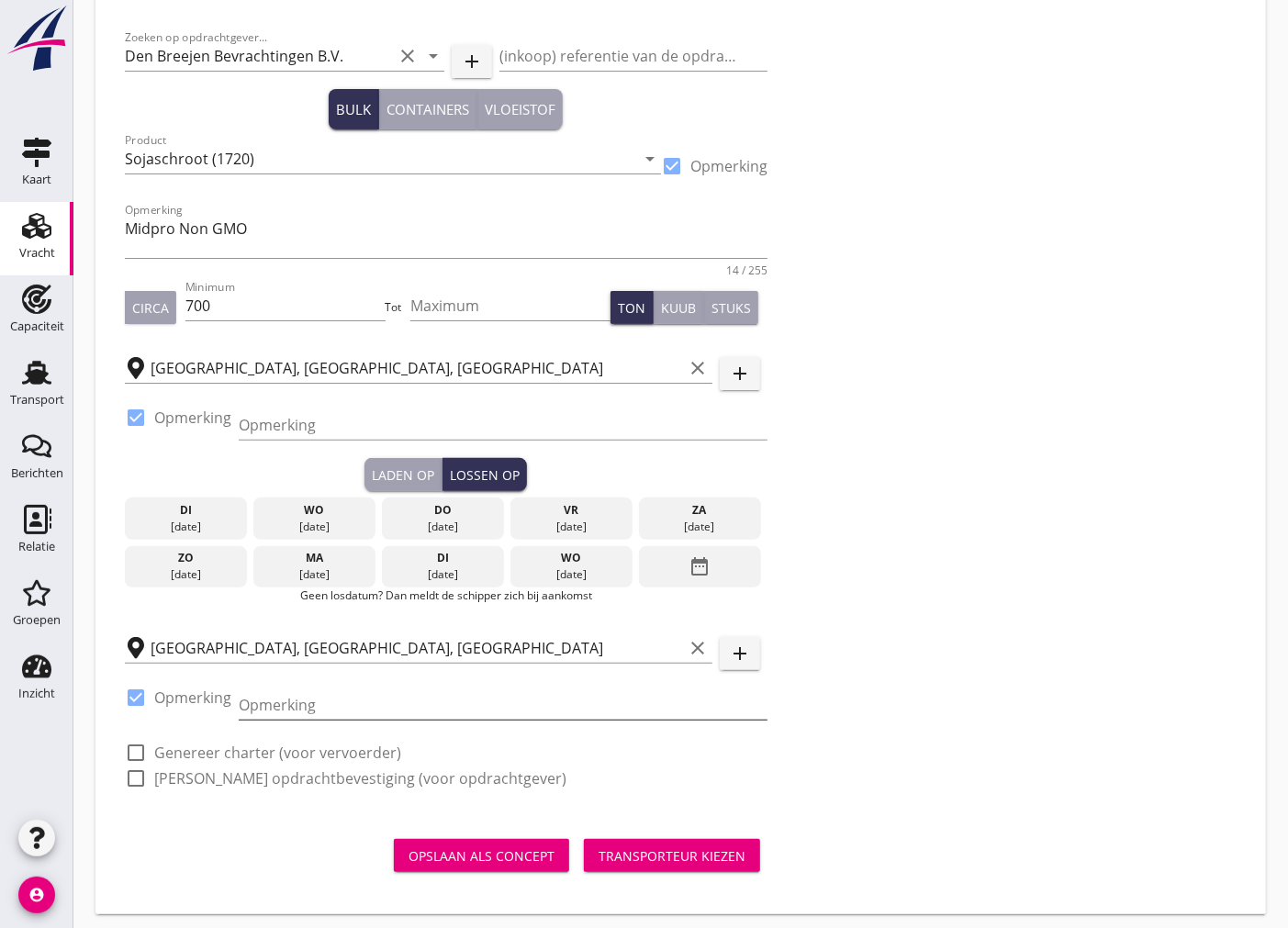
click at [287, 712] on input "Opmerking" at bounding box center [503, 705] width 529 height 29
type input "Op en overslag Twente B.V. tel. [PHONE_NUMBER]"
click at [142, 746] on div at bounding box center [136, 752] width 31 height 31
checkbox input "true"
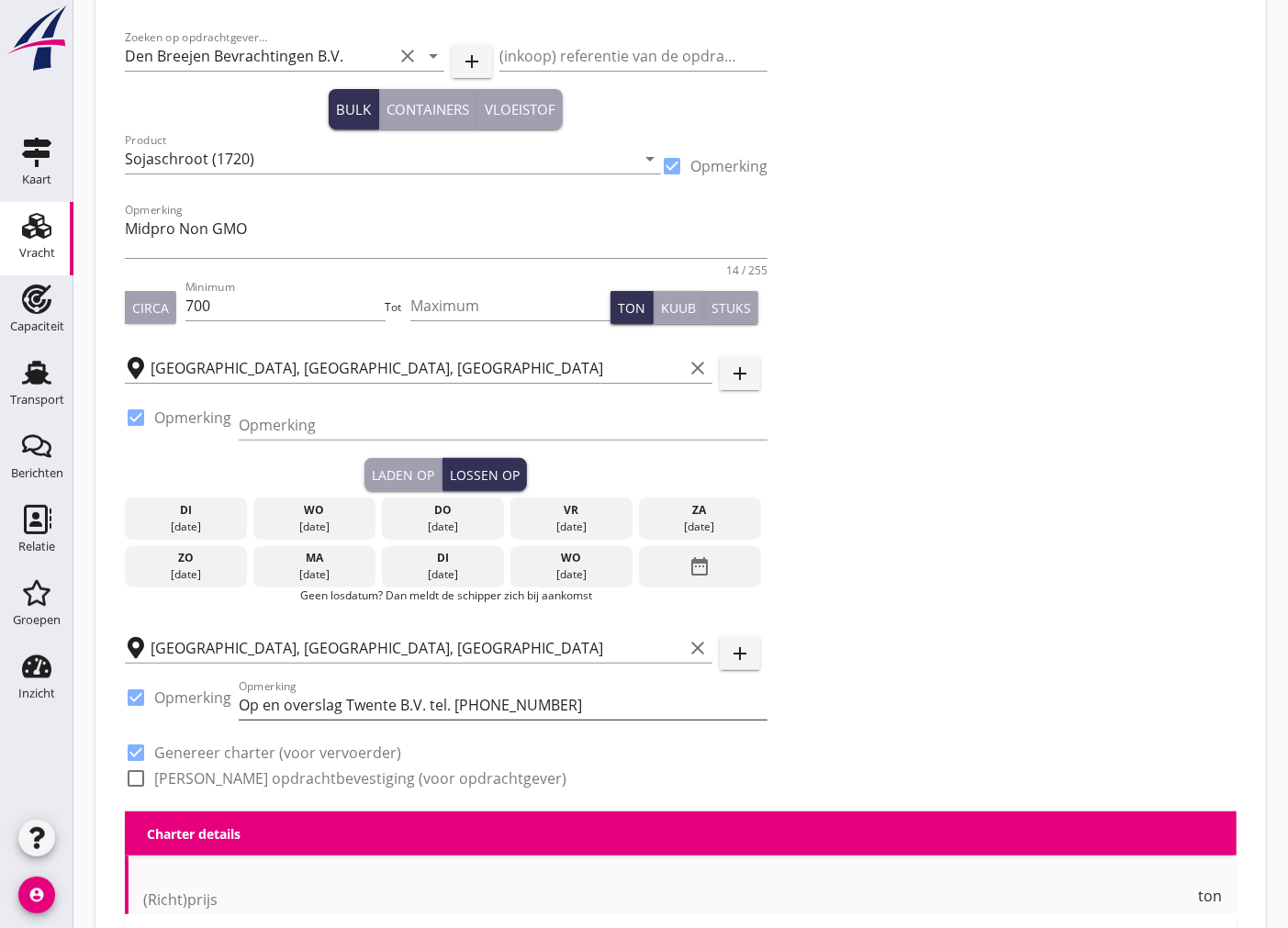
click at [143, 774] on div at bounding box center [136, 778] width 31 height 31
checkbox input "true"
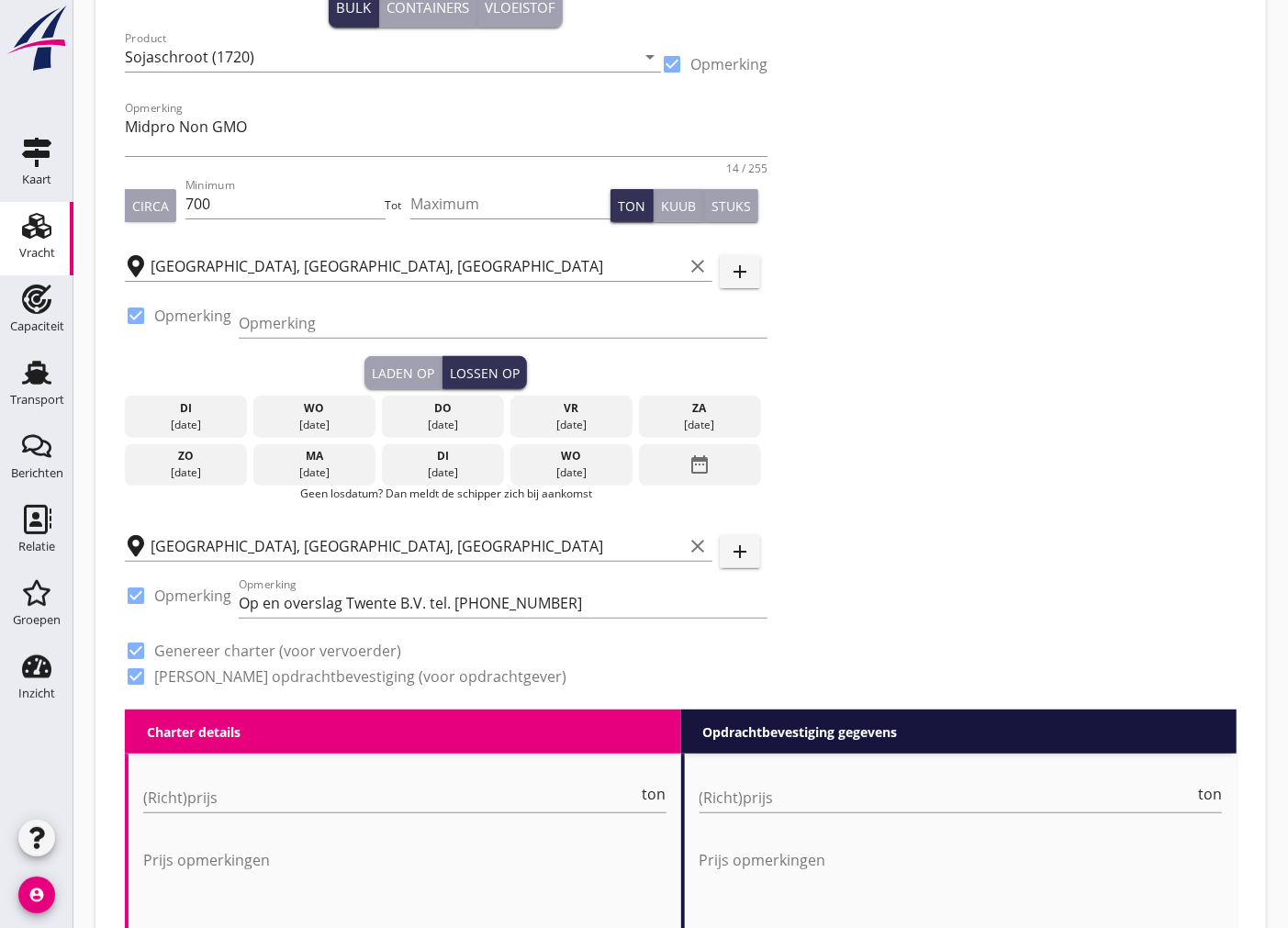
scroll to position [598, 0]
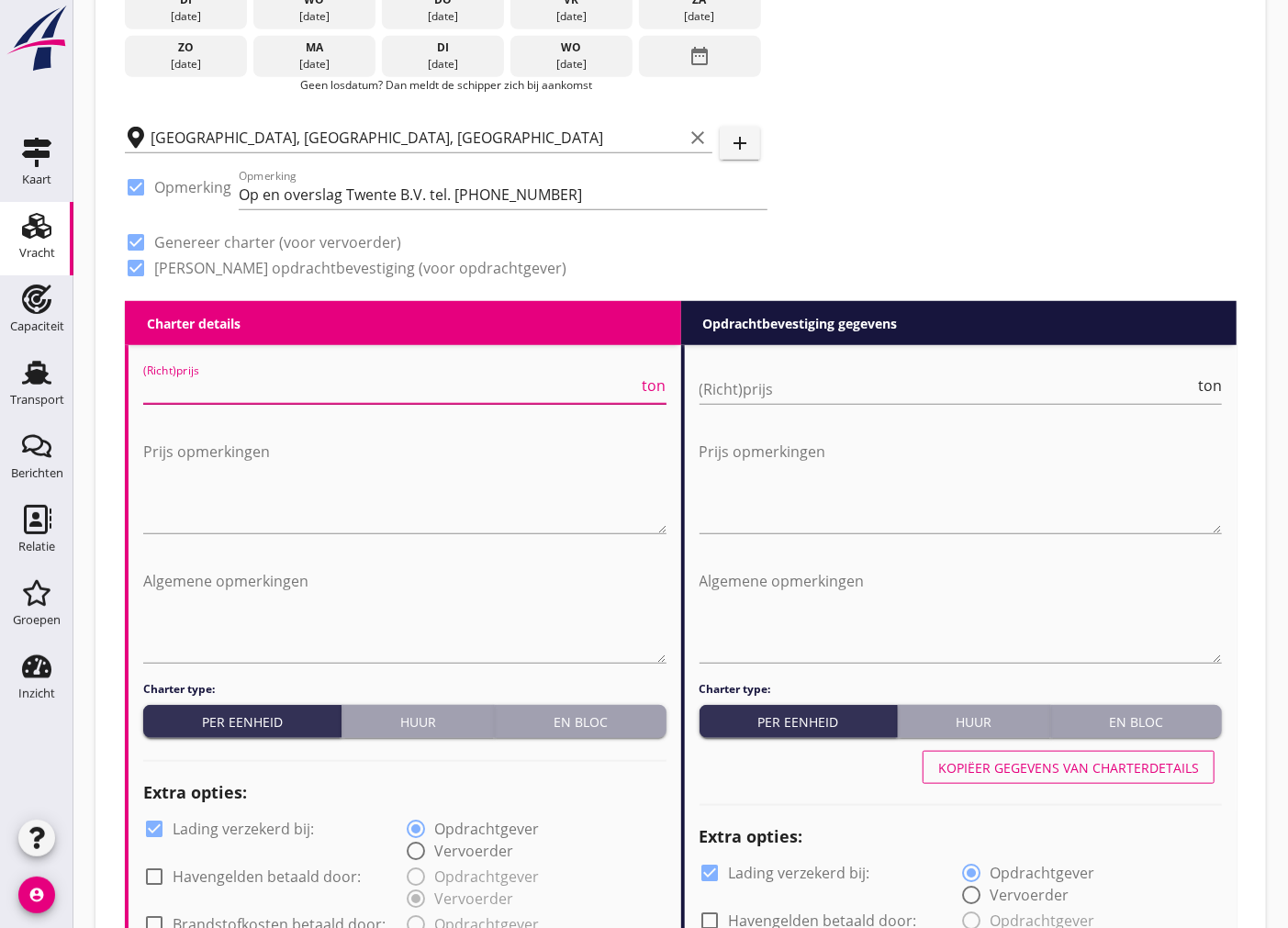
click at [241, 388] on input "(Richt)prijs" at bounding box center [391, 389] width 495 height 29
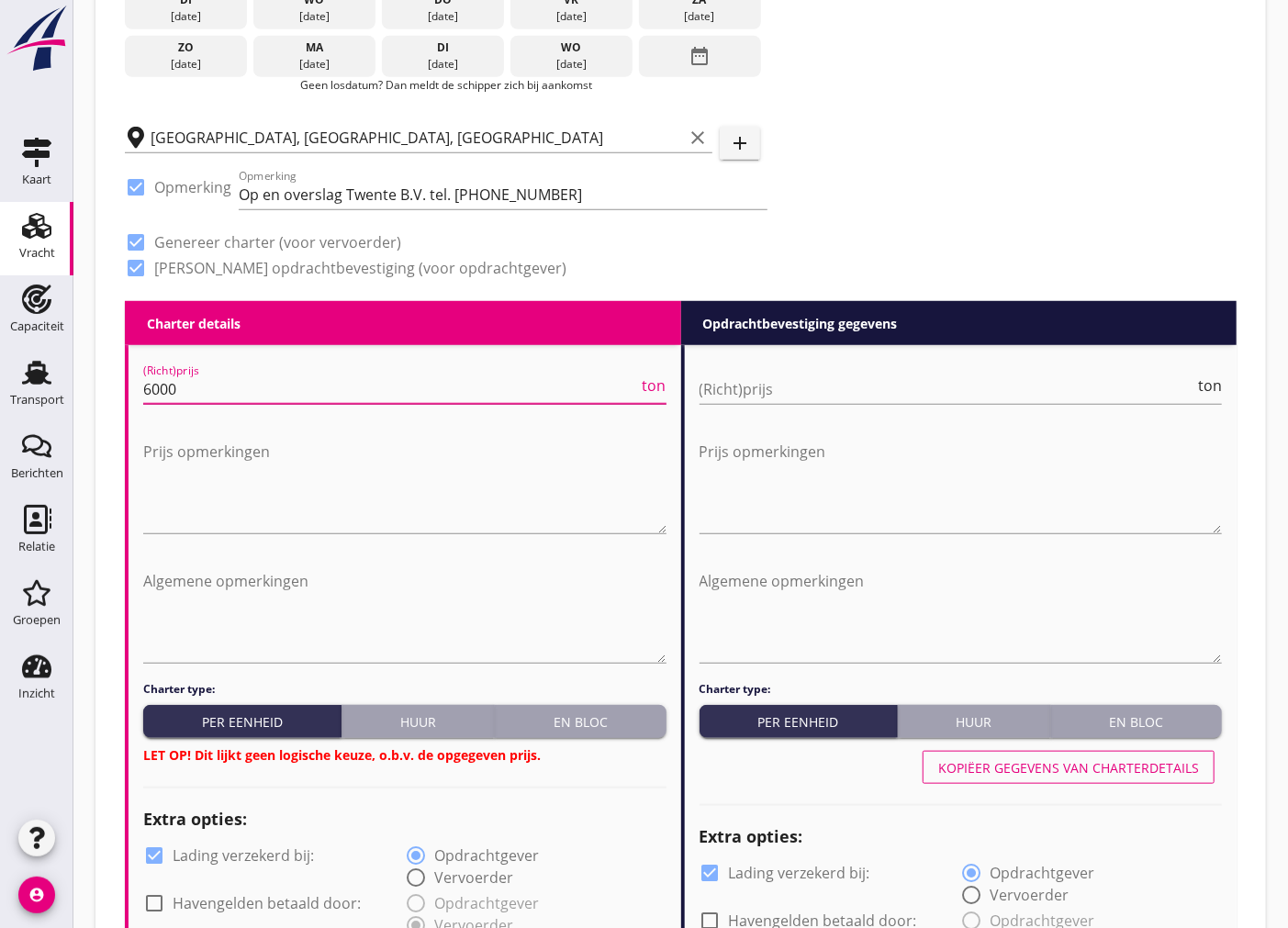
type input "6000"
drag, startPoint x: 581, startPoint y: 705, endPoint x: 916, endPoint y: 625, distance: 344.4
click at [581, 705] on button "En bloc" at bounding box center [580, 721] width 171 height 33
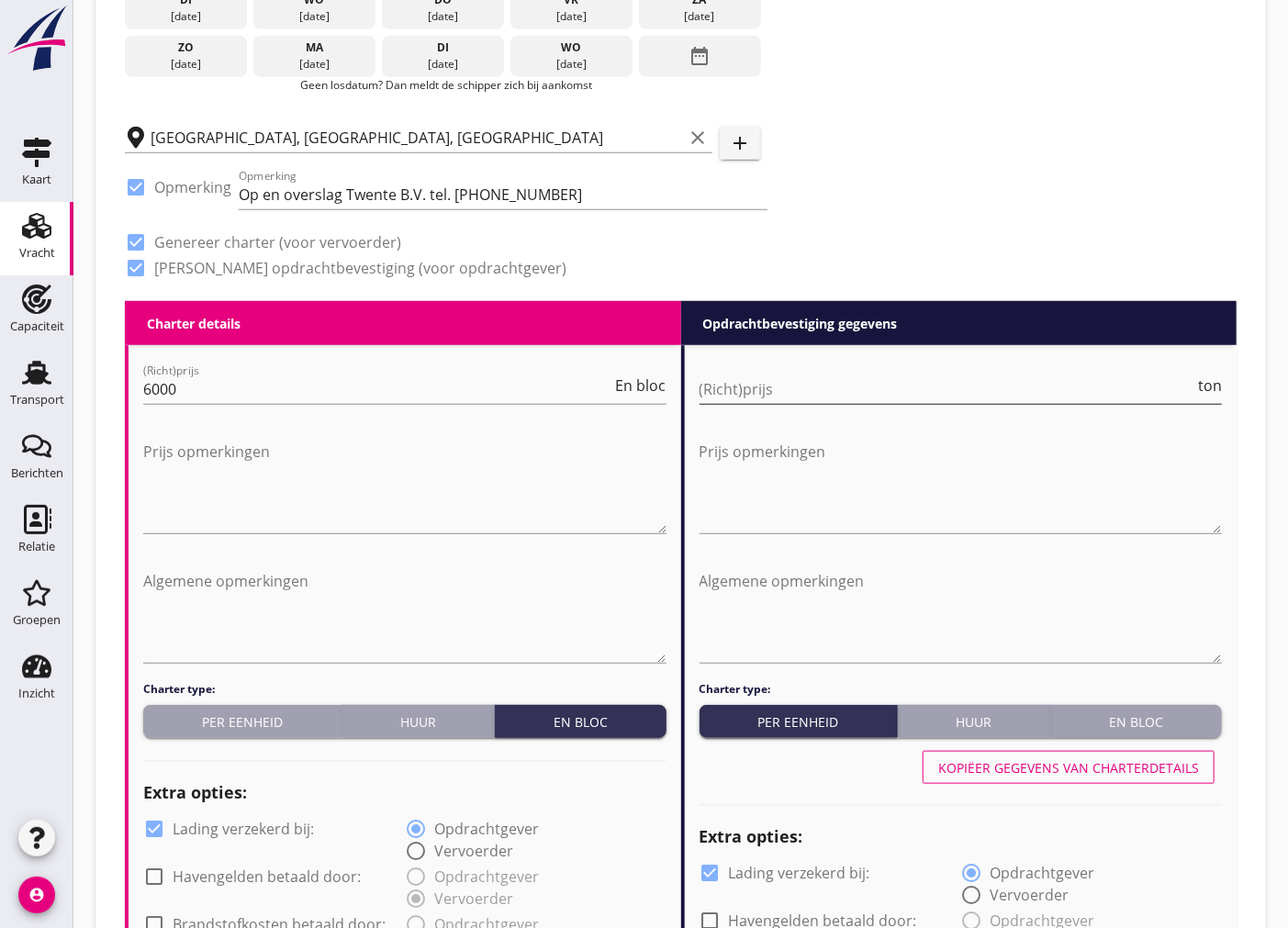
click at [925, 387] on input "(Richt)prijs" at bounding box center [947, 389] width 495 height 29
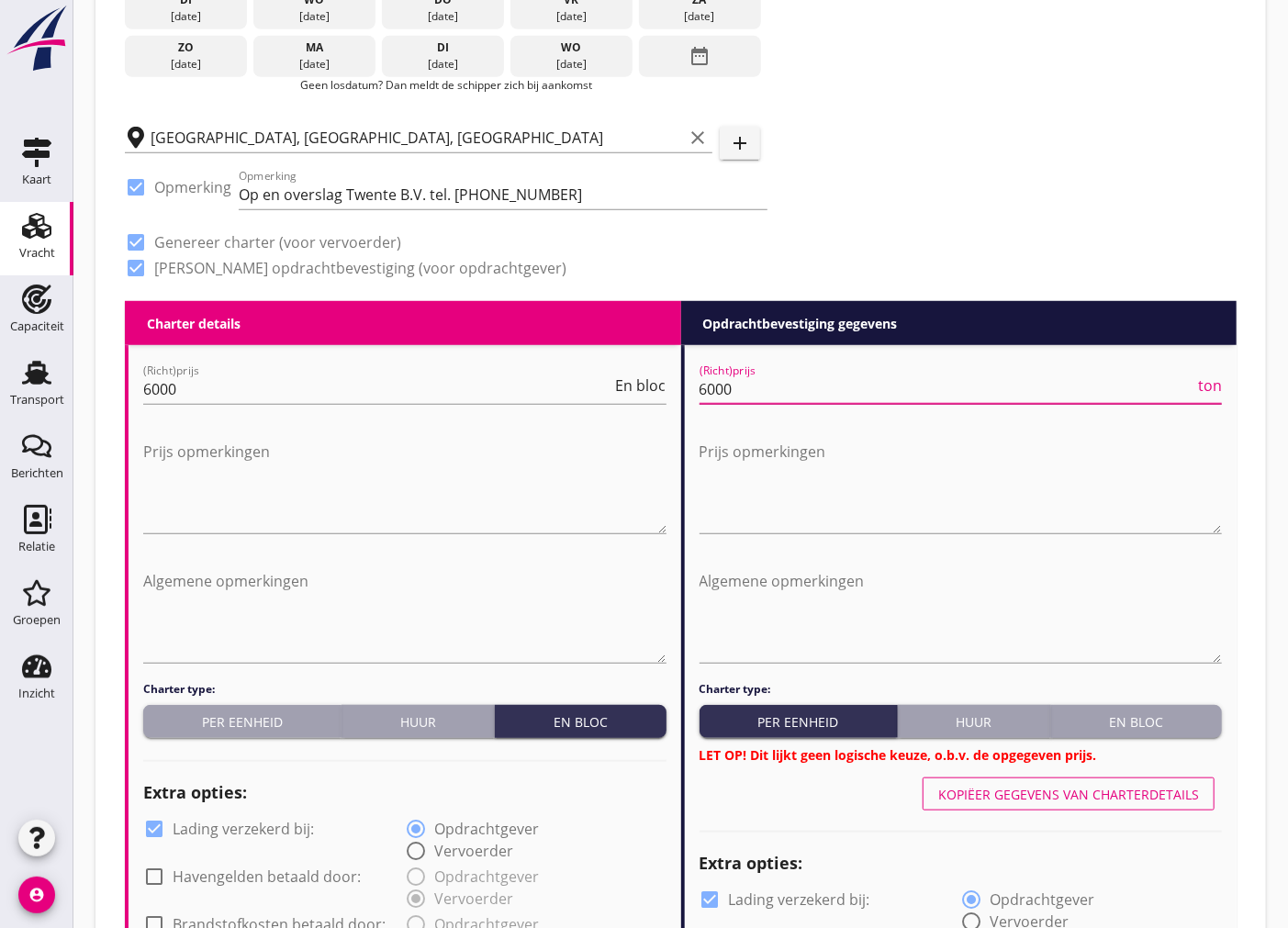
type input "6000"
click at [1148, 707] on button "En bloc" at bounding box center [1136, 721] width 171 height 33
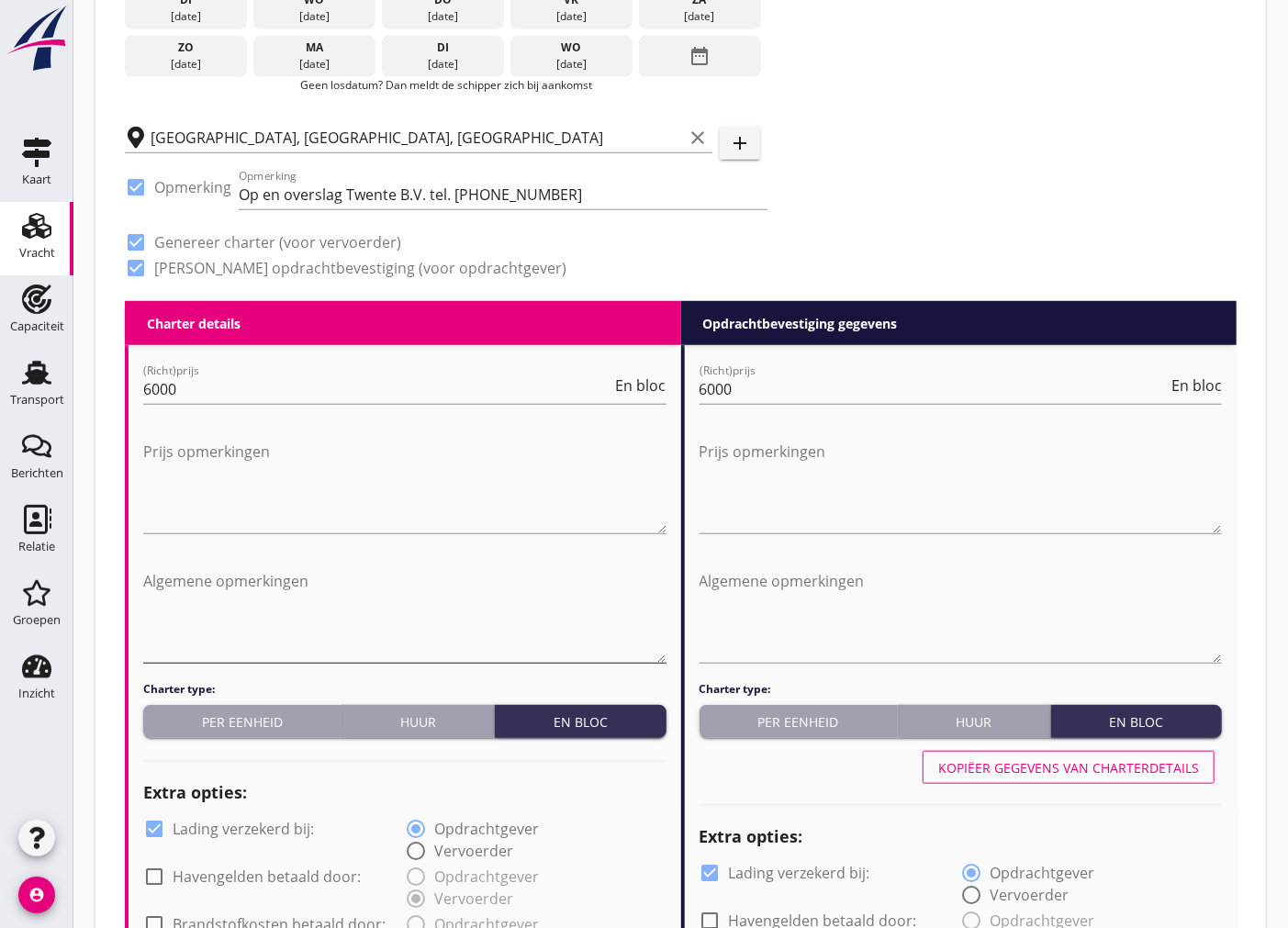
click at [232, 646] on textarea "Algemene opmerkingen" at bounding box center [405, 614] width 523 height 96
click at [190, 603] on textarea "Algemene opmerkingen" at bounding box center [405, 614] width 523 height 96
paste textarea "Stuur aub altijd uw LCI in, na leegkomst en samen met de overige documenten. Na…"
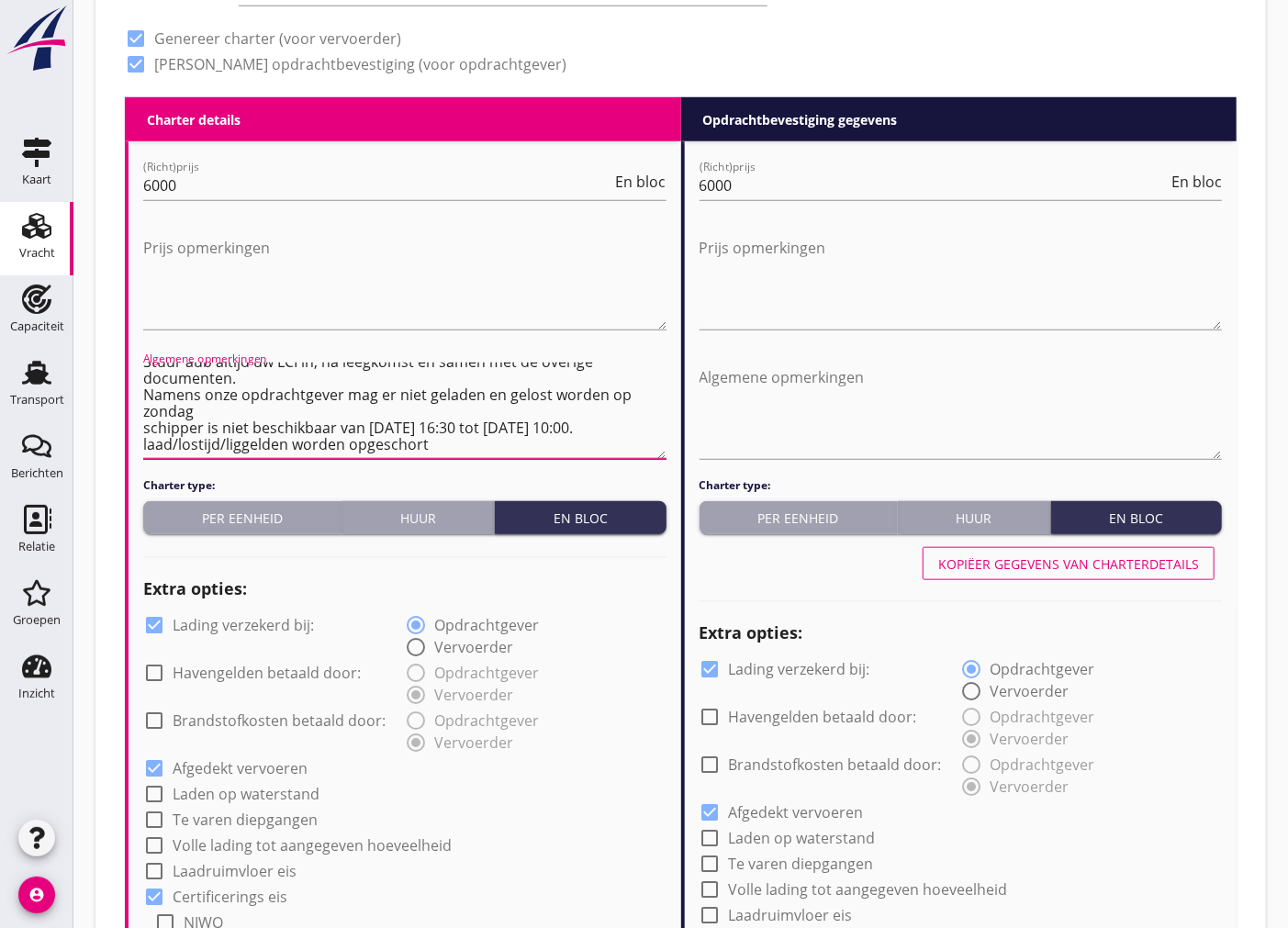
scroll to position [0, 0]
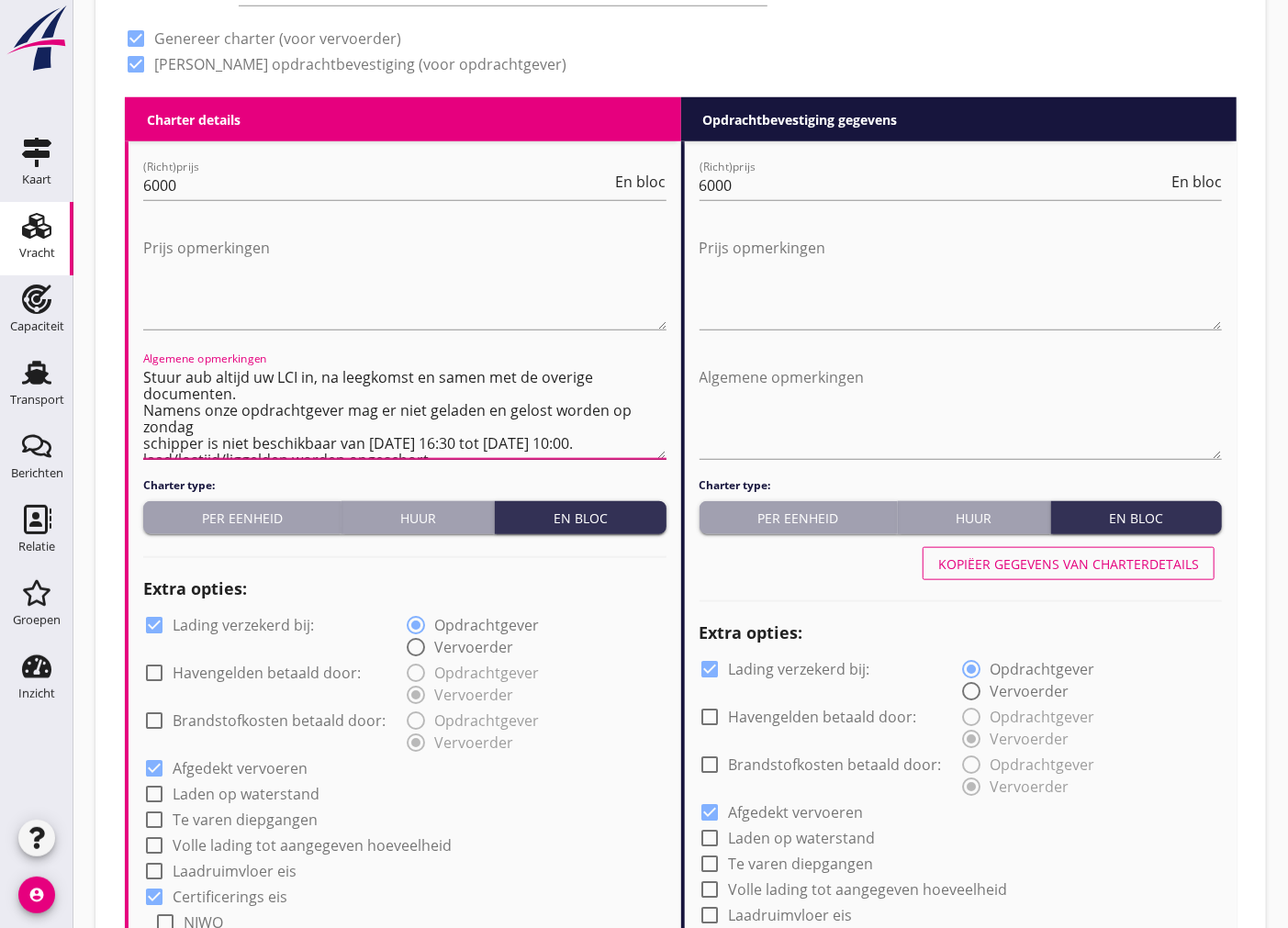
drag, startPoint x: 250, startPoint y: 408, endPoint x: 203, endPoint y: 407, distance: 47.0
click at [203, 407] on textarea "Stuur aub altijd uw LCI in, na leegkomst en samen met de overige documenten. Na…" at bounding box center [405, 410] width 523 height 96
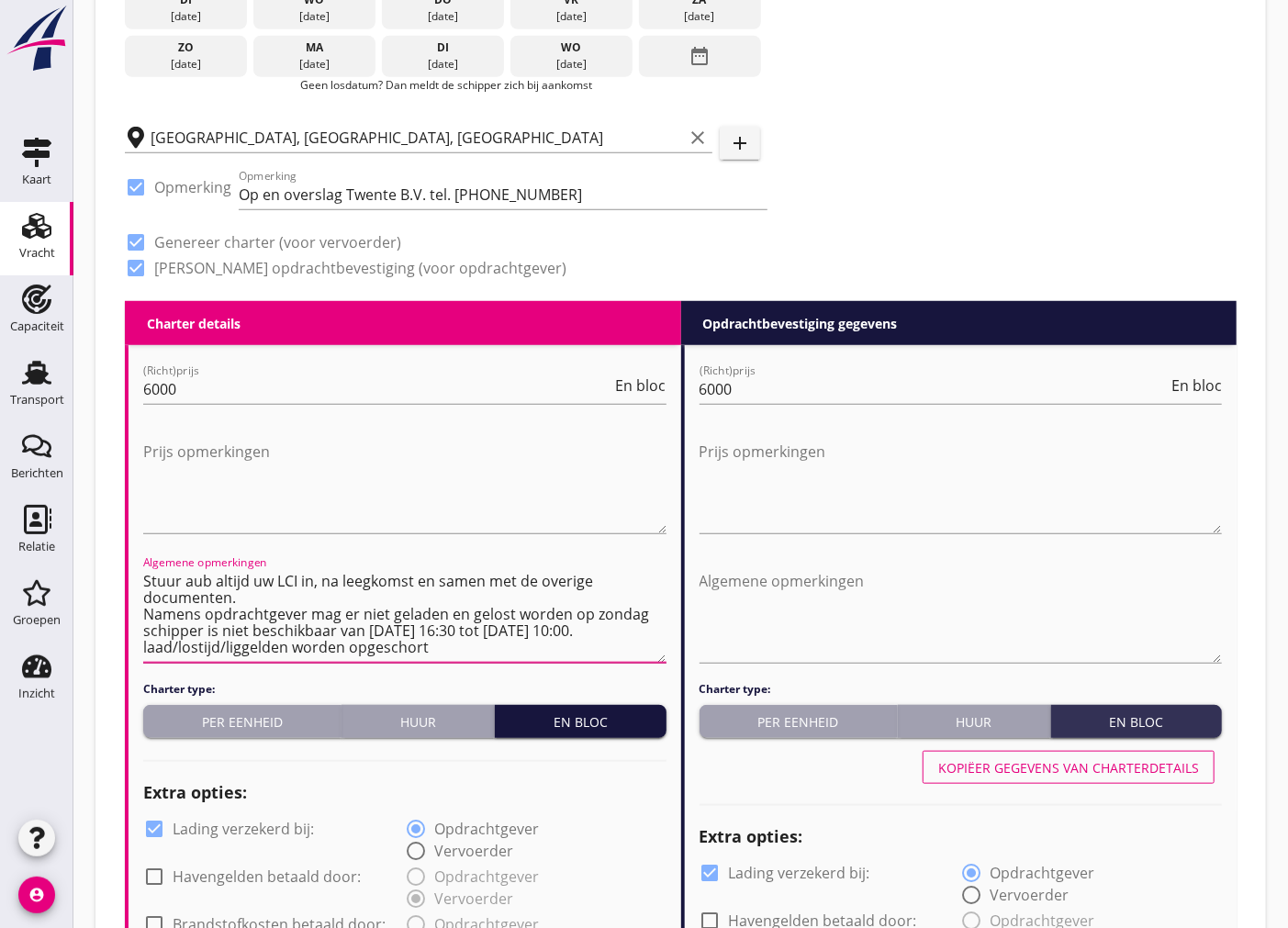
scroll to position [700, 0]
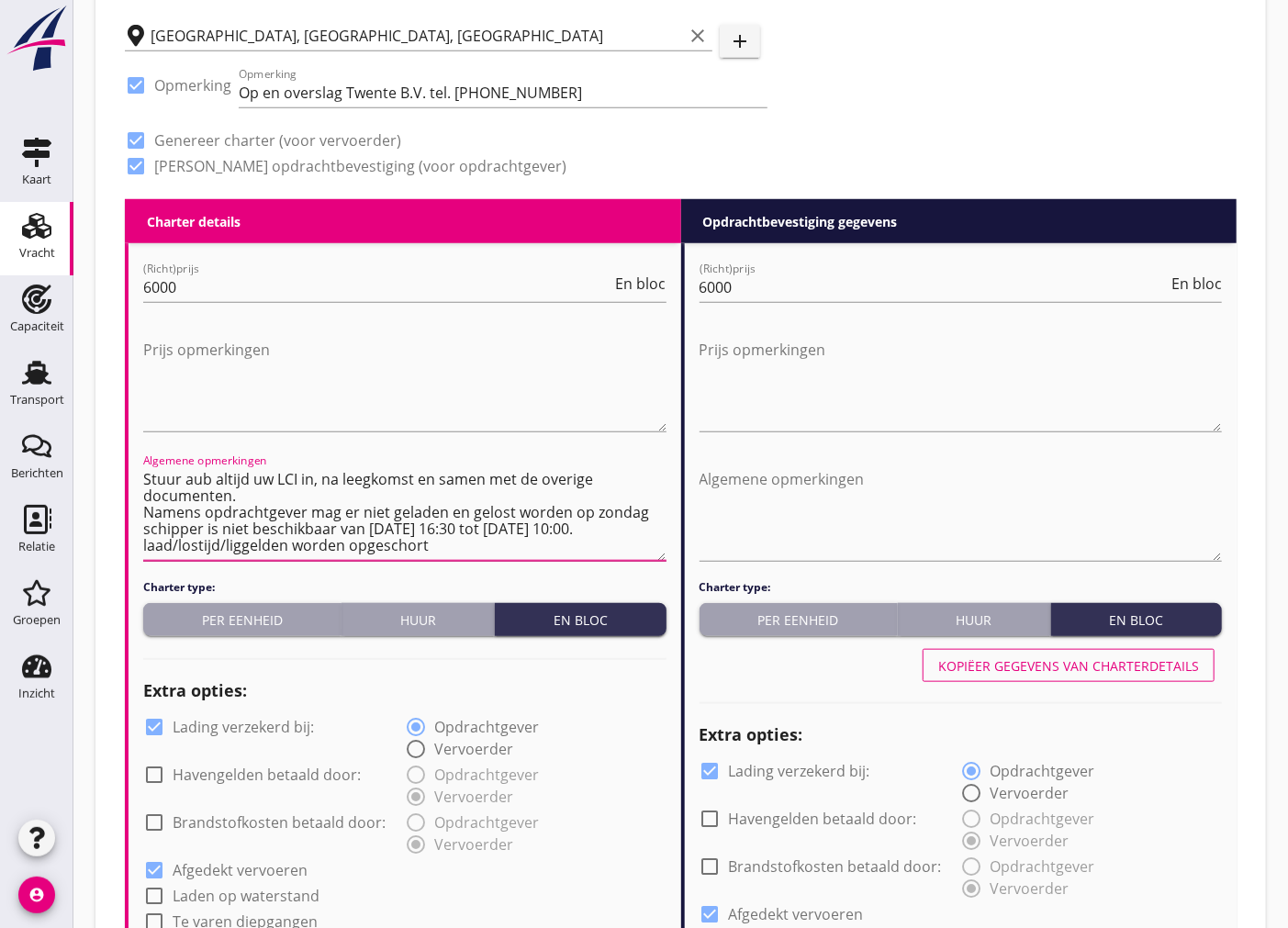
drag, startPoint x: 562, startPoint y: 547, endPoint x: 82, endPoint y: 417, distance: 497.3
click at [82, 417] on div "Vracht [PERSON_NAME] op opdrachtgever... Den Breejen Bevrachtingen B.V. clear a…" at bounding box center [680, 842] width 1214 height 3085
type textarea "Stuur aub altijd uw LCI in, na leegkomst en samen met de overige documenten. Na…"
click at [769, 487] on textarea "Algemene opmerkingen" at bounding box center [961, 512] width 523 height 96
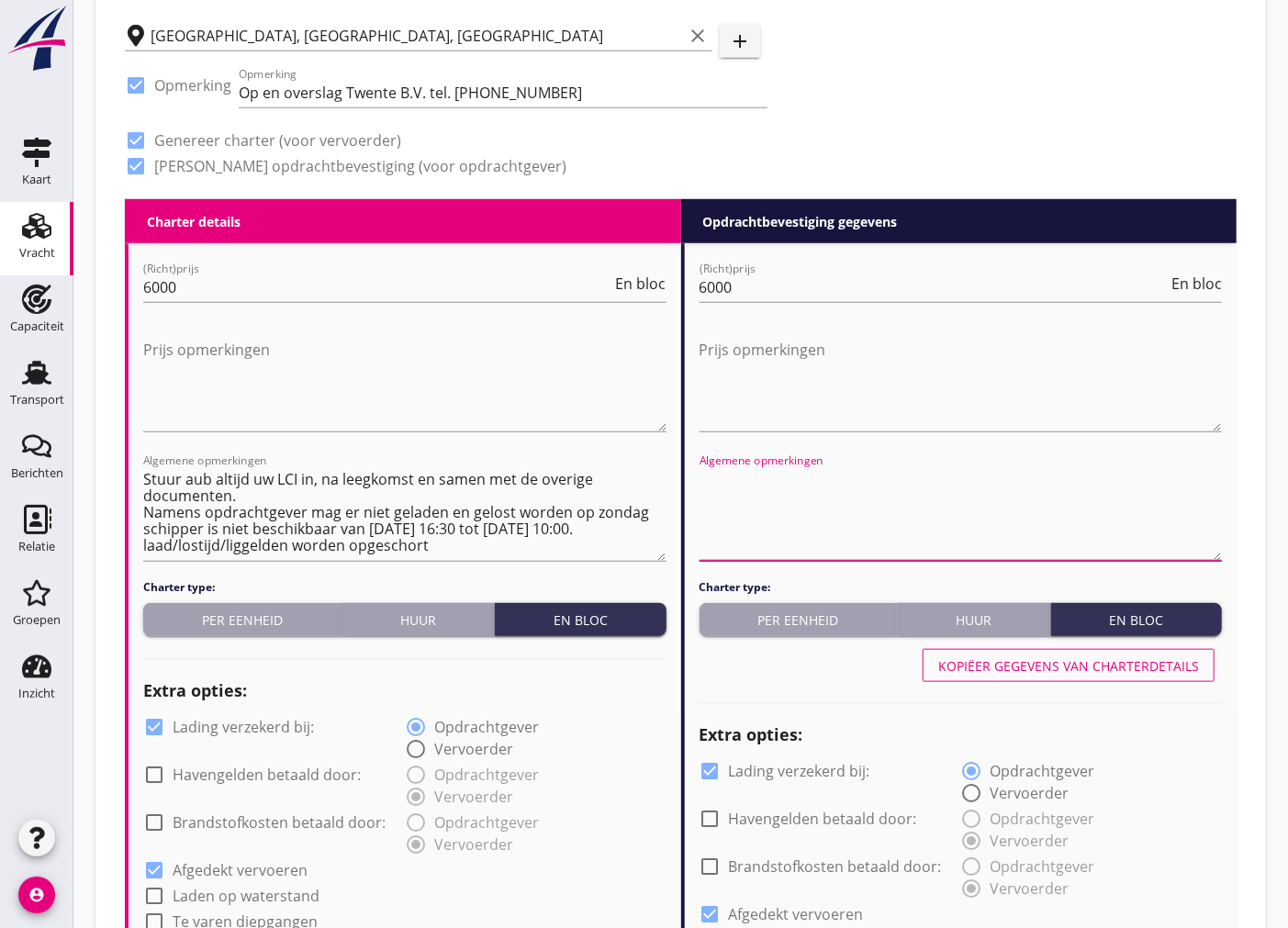
paste textarea "Stuur aub altijd uw LCI in, na leegkomst en samen met de overige documenten. Na…"
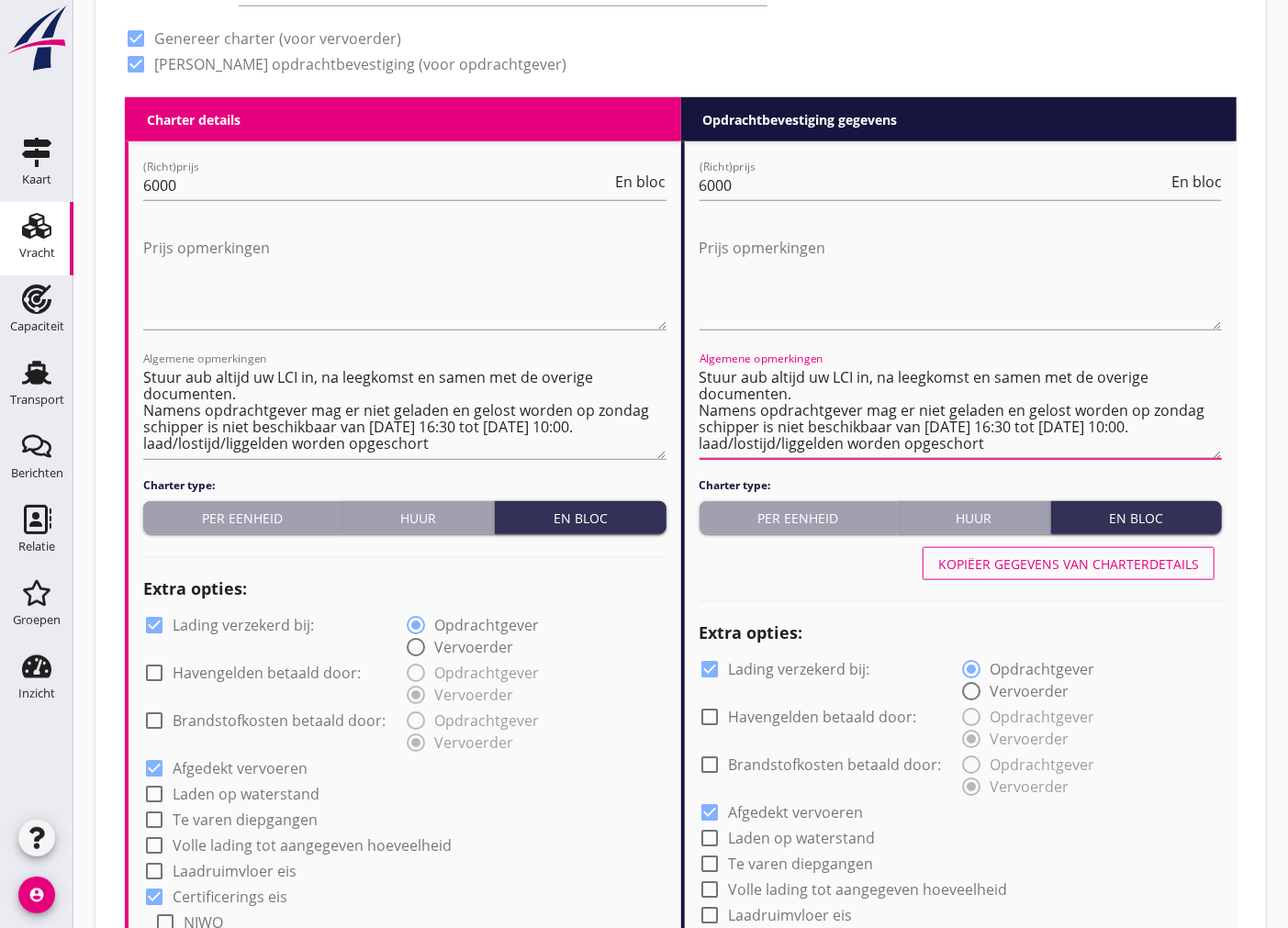
scroll to position [1006, 0]
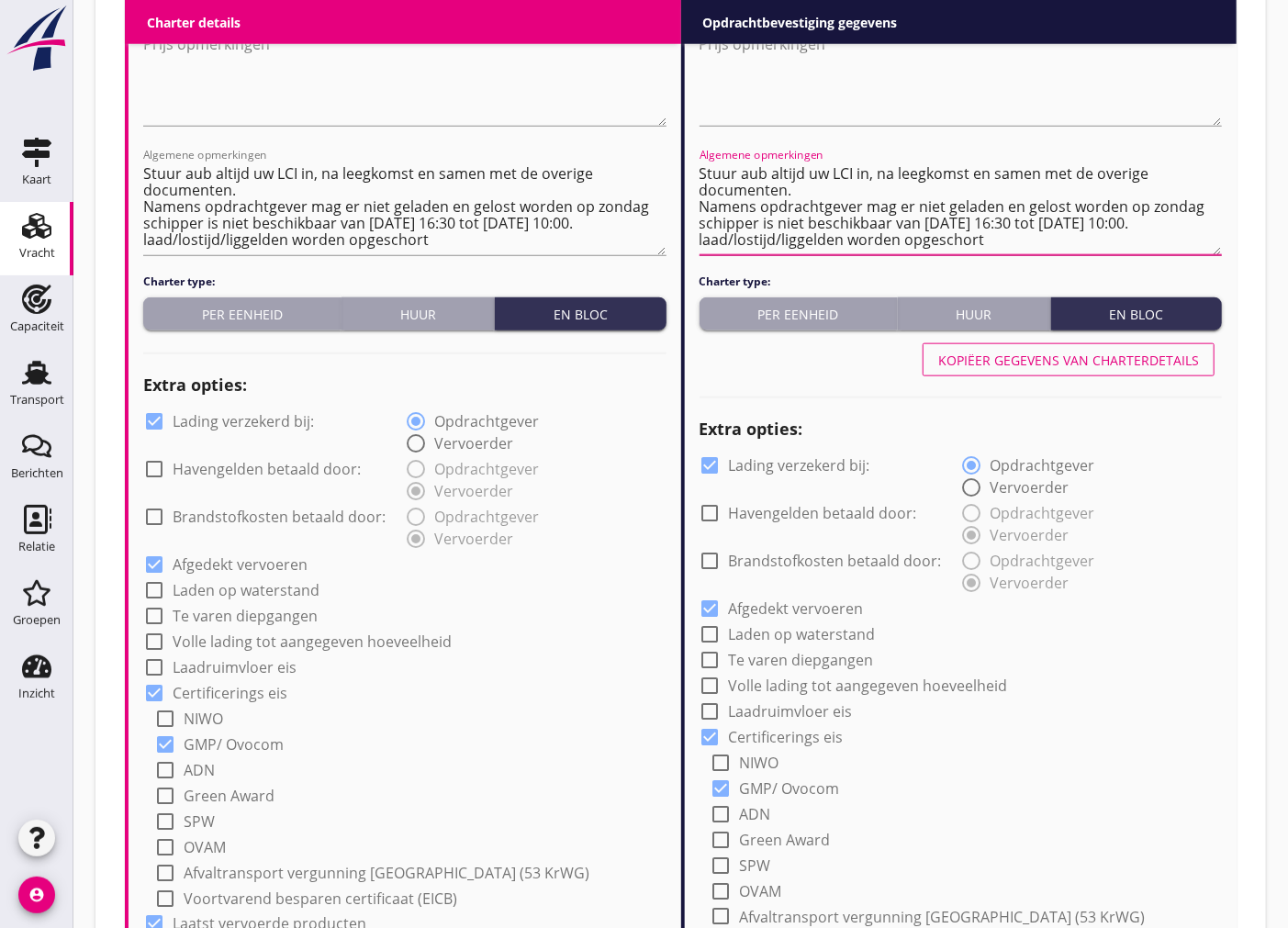
type textarea "Stuur aub altijd uw LCI in, na leegkomst en samen met de overige documenten. Na…"
click at [708, 462] on div at bounding box center [709, 464] width 31 height 31
checkbox input "false"
click at [157, 415] on div at bounding box center [153, 421] width 31 height 31
checkbox input "false"
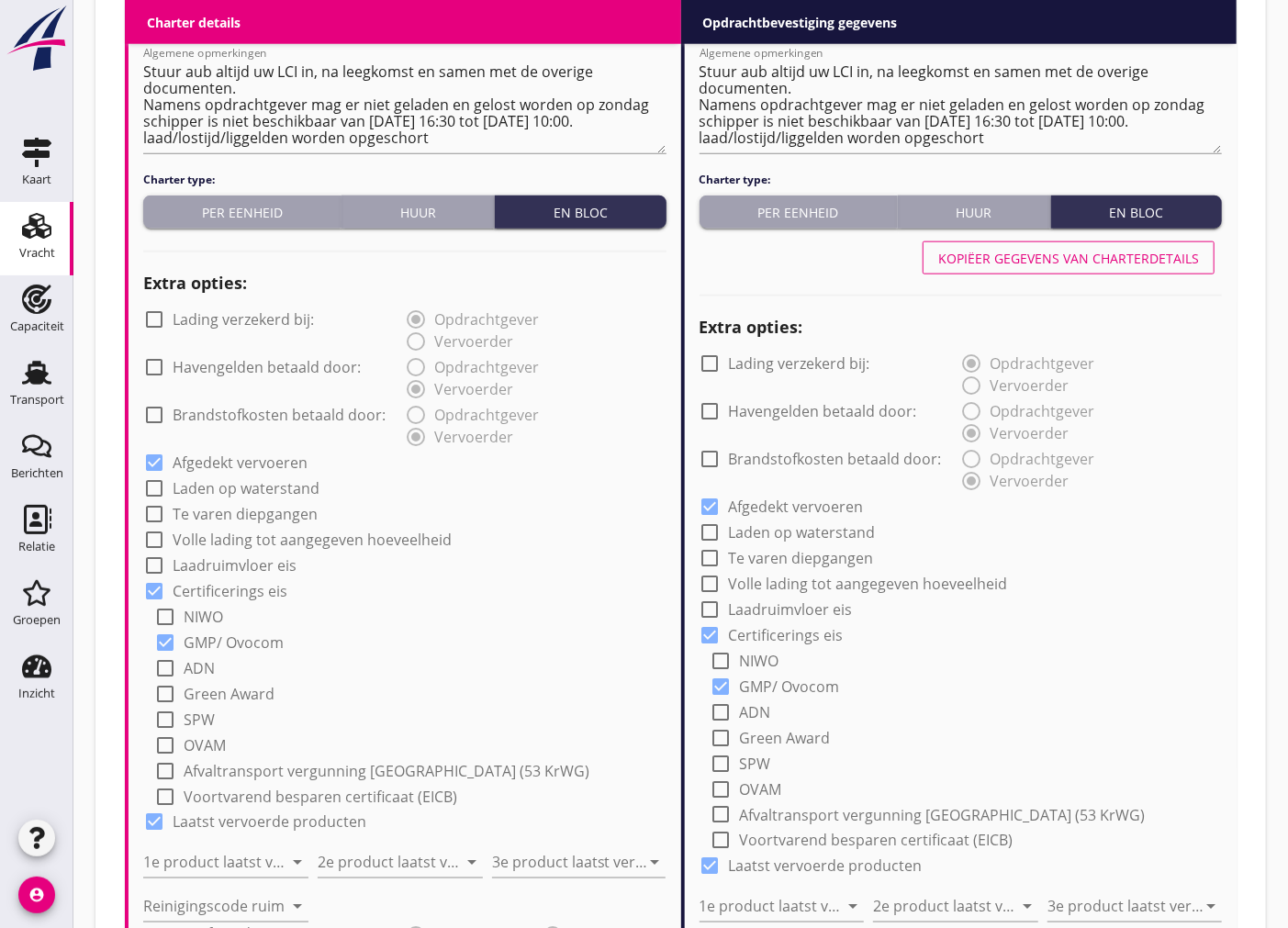
scroll to position [1312, 0]
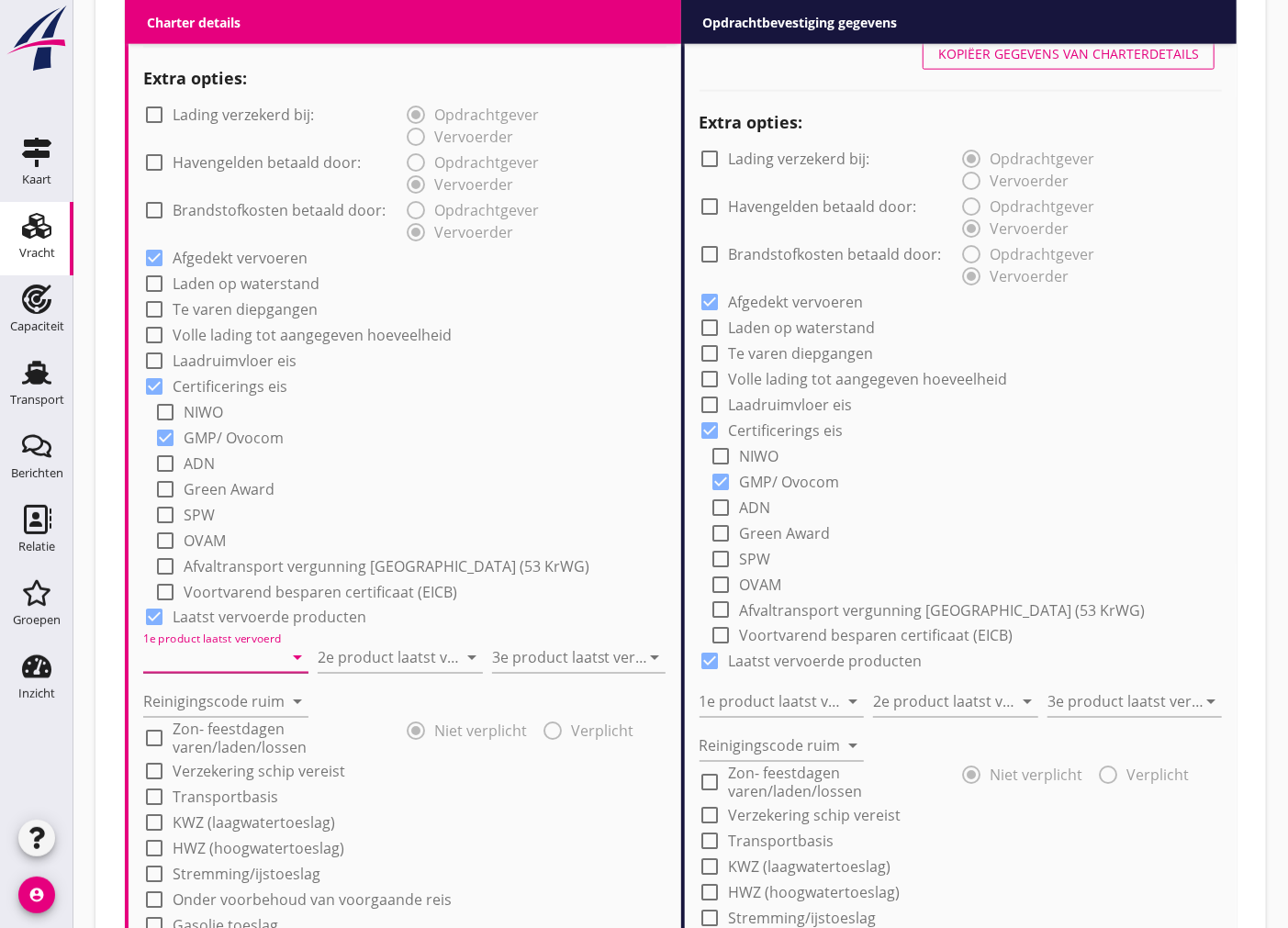
click at [212, 657] on input "1e product laatst vervoerd" at bounding box center [212, 657] width 139 height 29
click at [236, 697] on div "Coils (5412)" at bounding box center [224, 702] width 136 height 22
type input "Coils (5412)"
click at [358, 650] on input "2e product laatst vervoerd" at bounding box center [387, 657] width 139 height 29
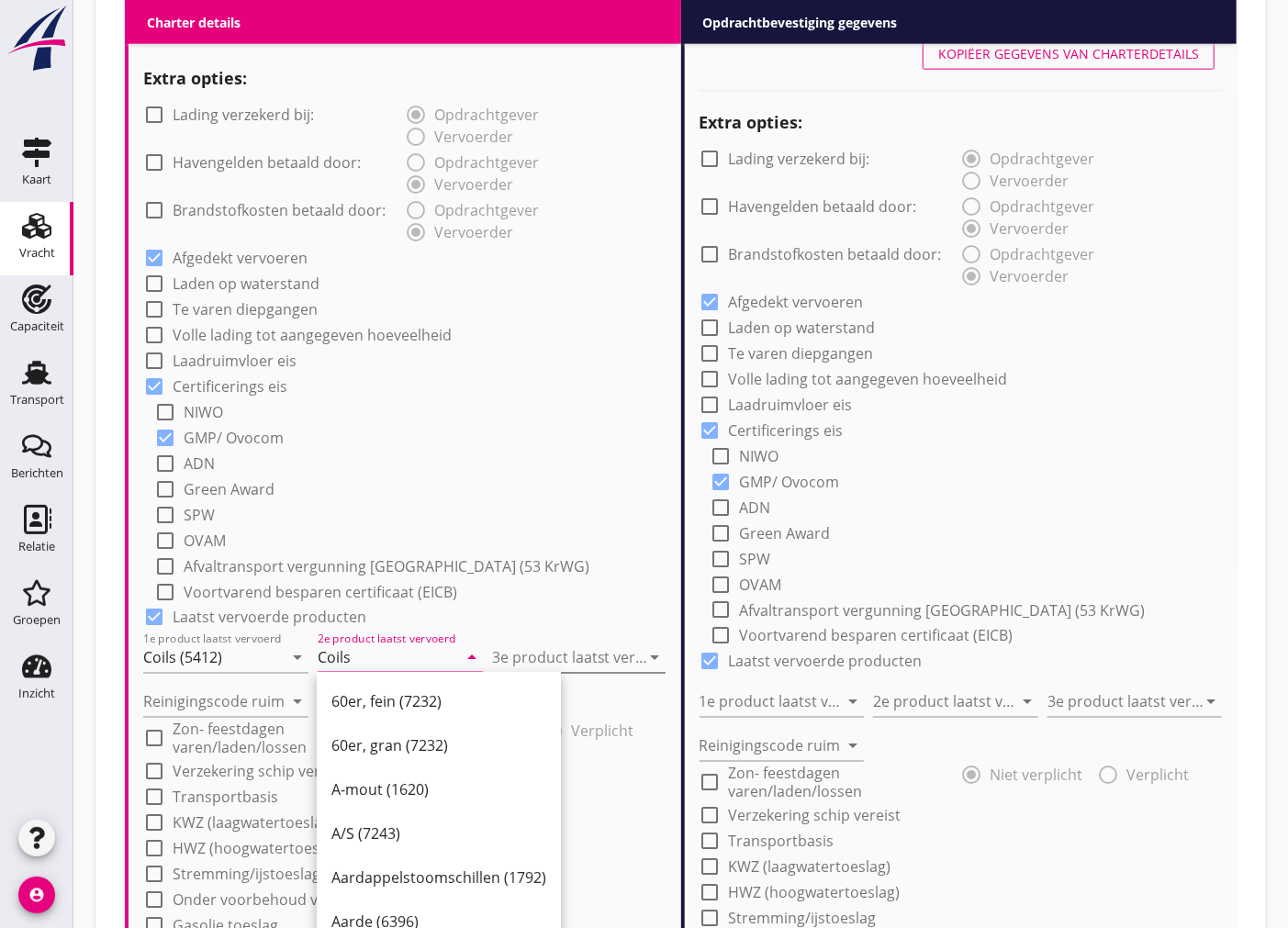
click at [608, 653] on input "3e product laatst vervoerd" at bounding box center [565, 657] width 149 height 29
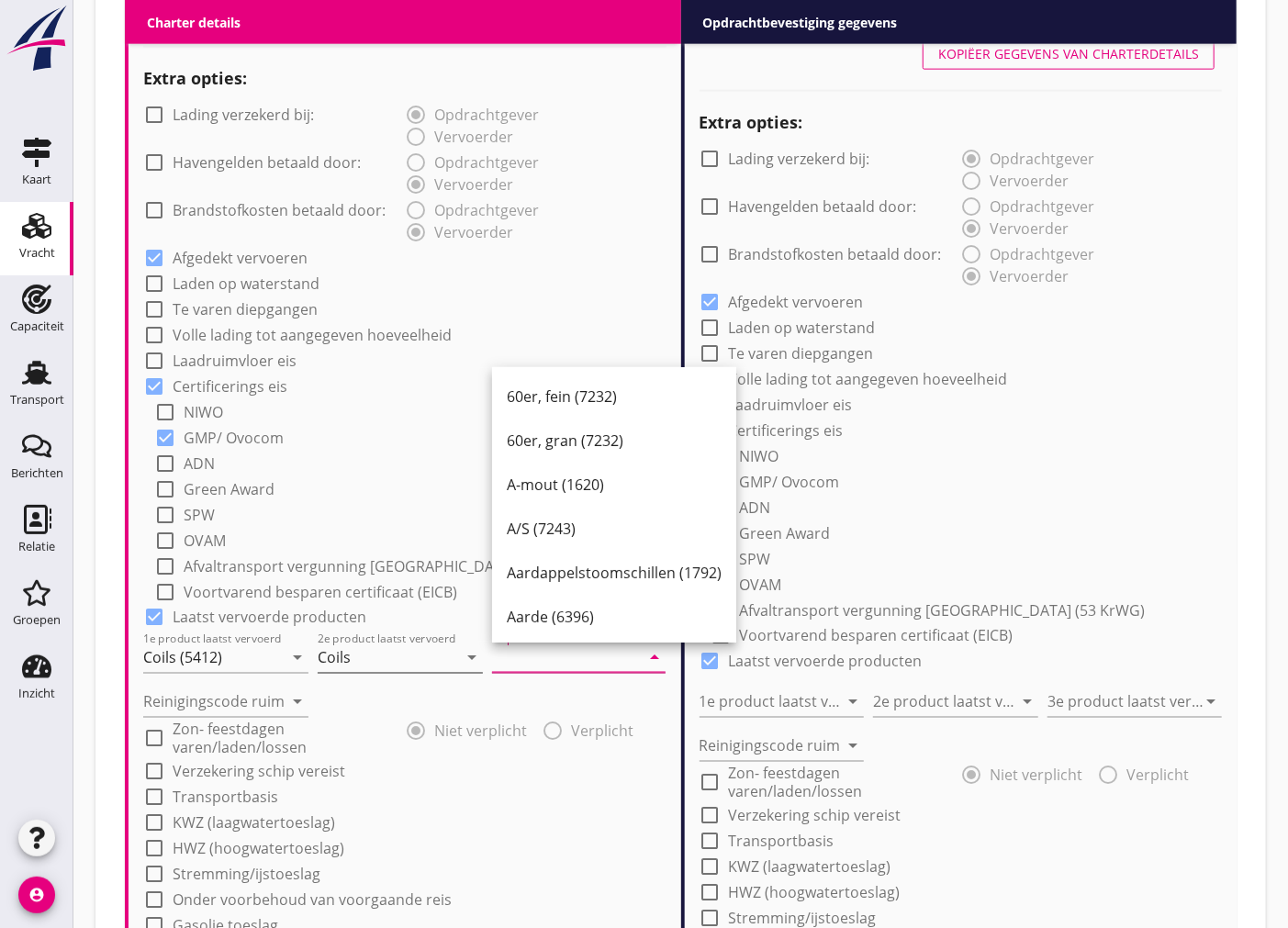
click at [359, 656] on input "Coils" at bounding box center [387, 657] width 139 height 29
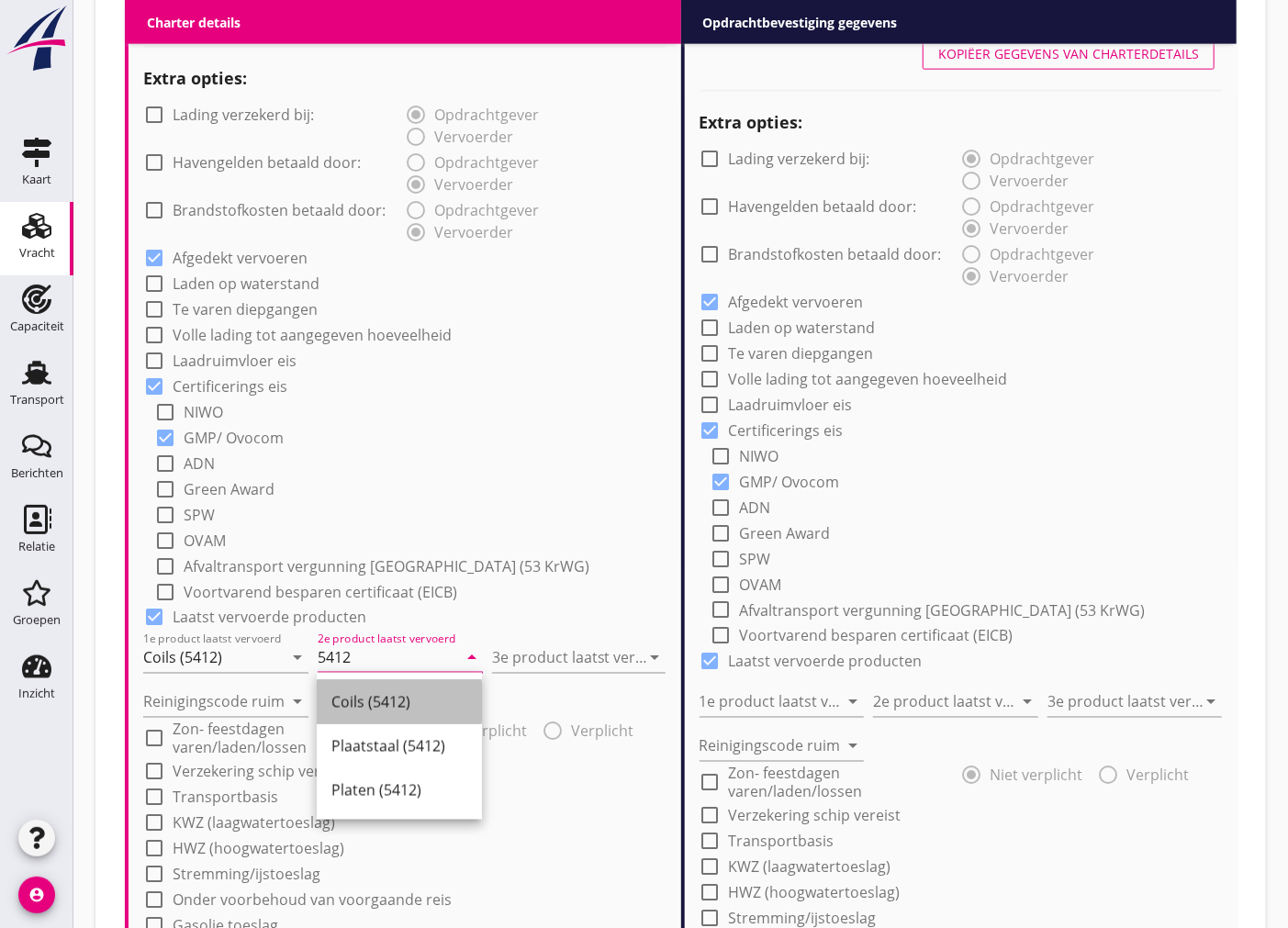
click at [408, 712] on div "Coils (5412)" at bounding box center [399, 702] width 136 height 22
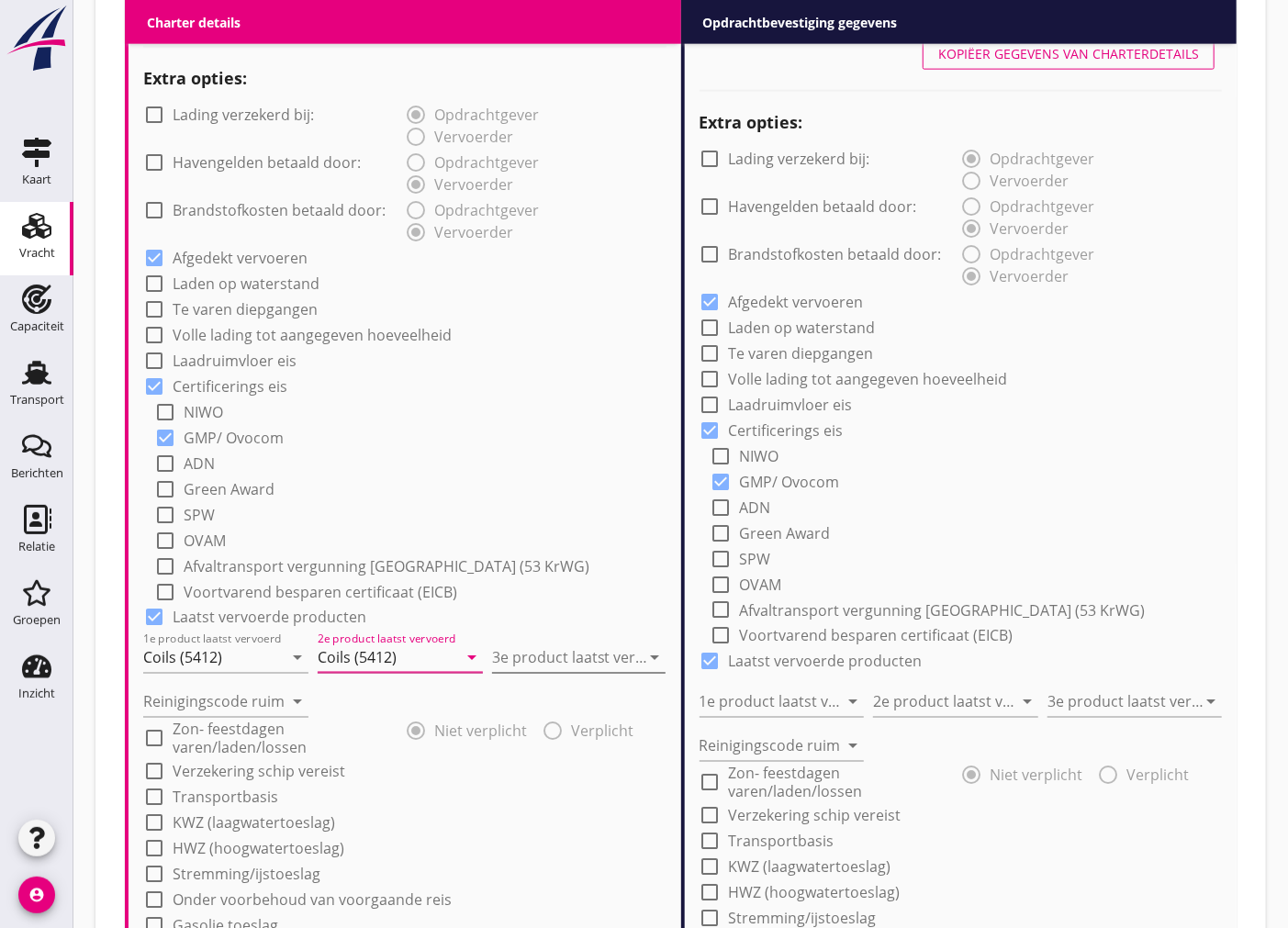
type input "Coils (5412)"
click at [560, 655] on input "3e product laatst vervoerd" at bounding box center [565, 657] width 149 height 29
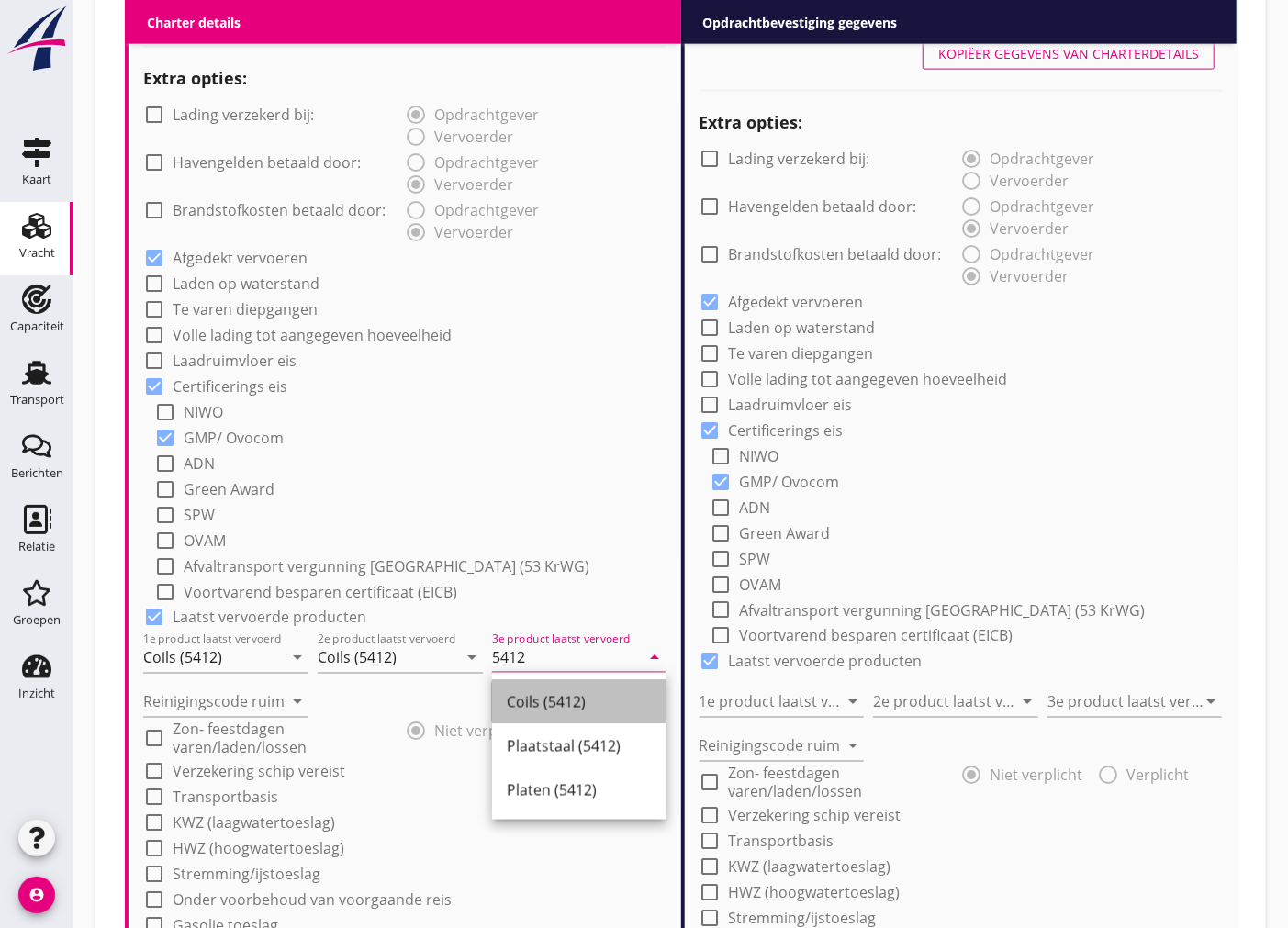
click at [577, 709] on div "Coils (5412)" at bounding box center [579, 702] width 145 height 22
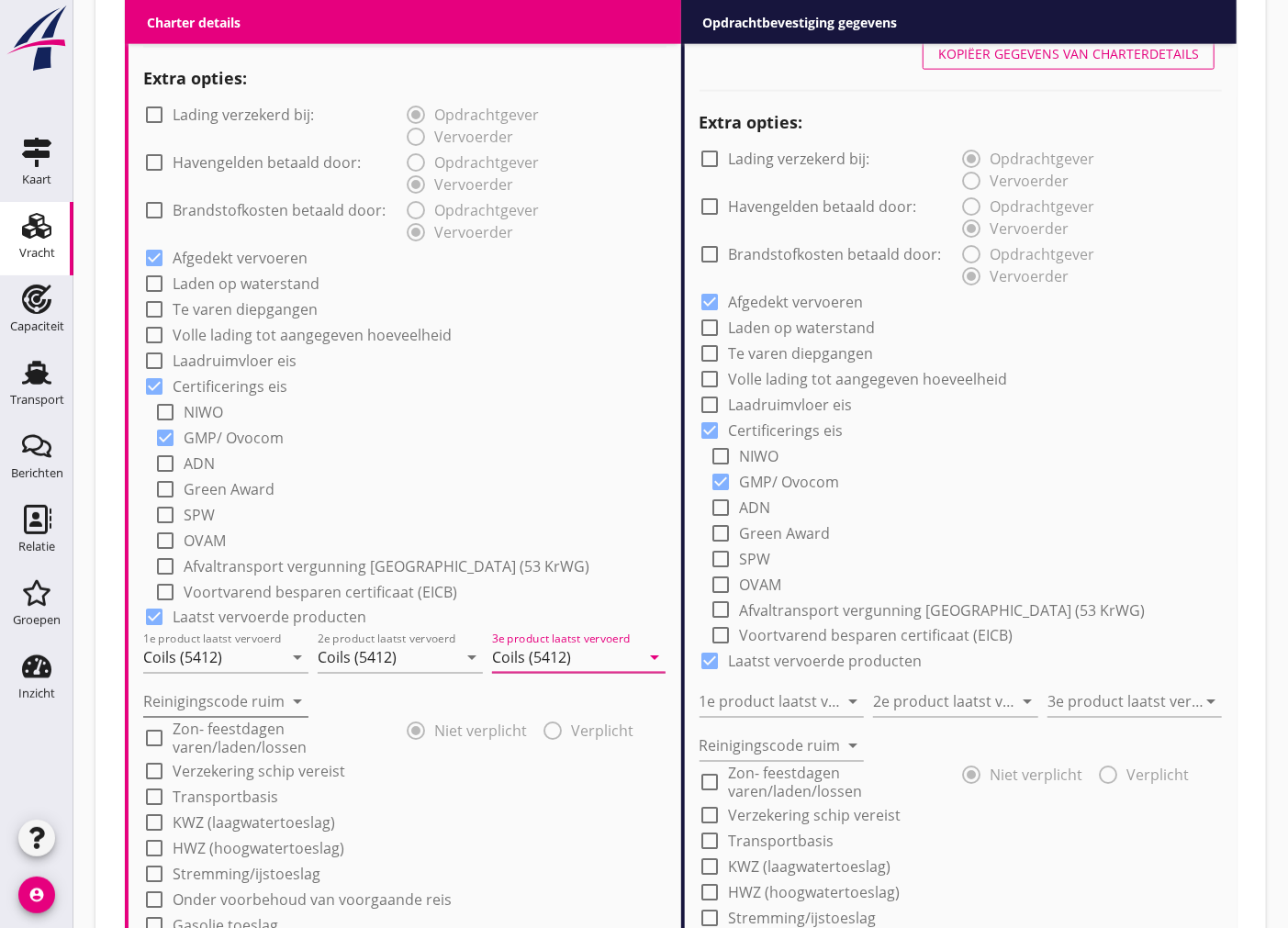
type input "Coils (5412)"
click at [207, 702] on input "Reinigingscode ruim" at bounding box center [212, 702] width 139 height 29
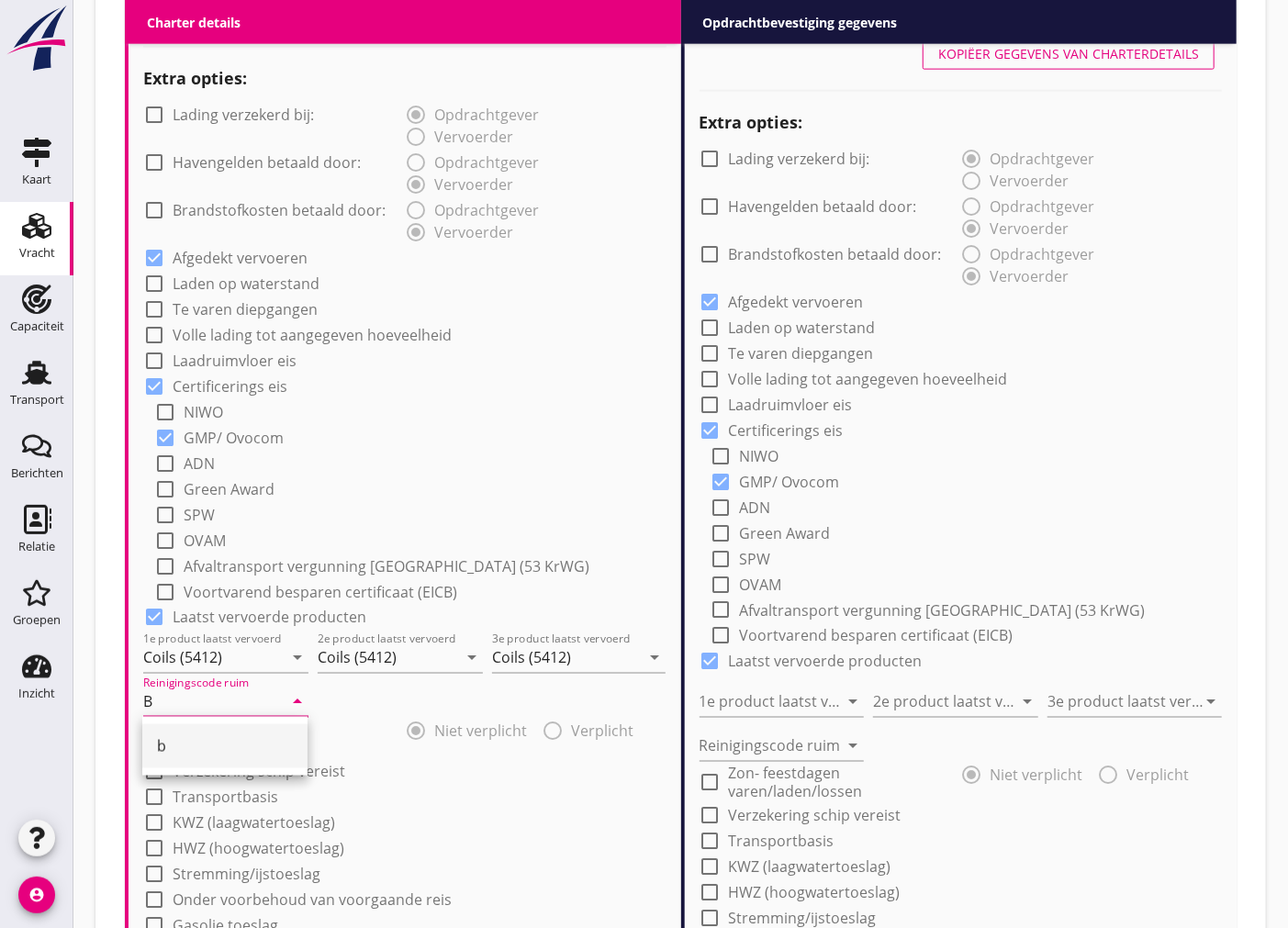
click at [238, 757] on div "b" at bounding box center [224, 746] width 136 height 44
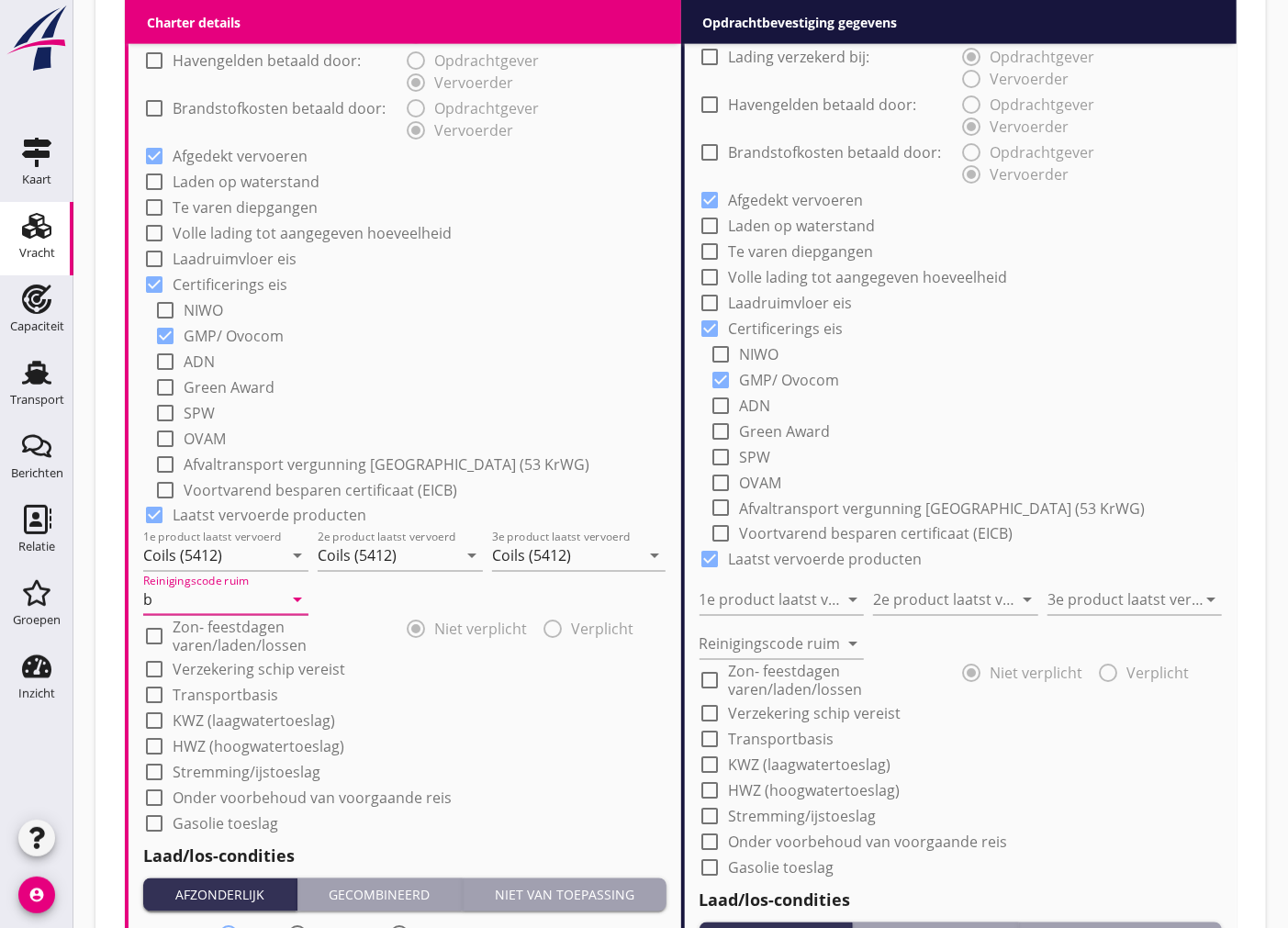
scroll to position [1516, 0]
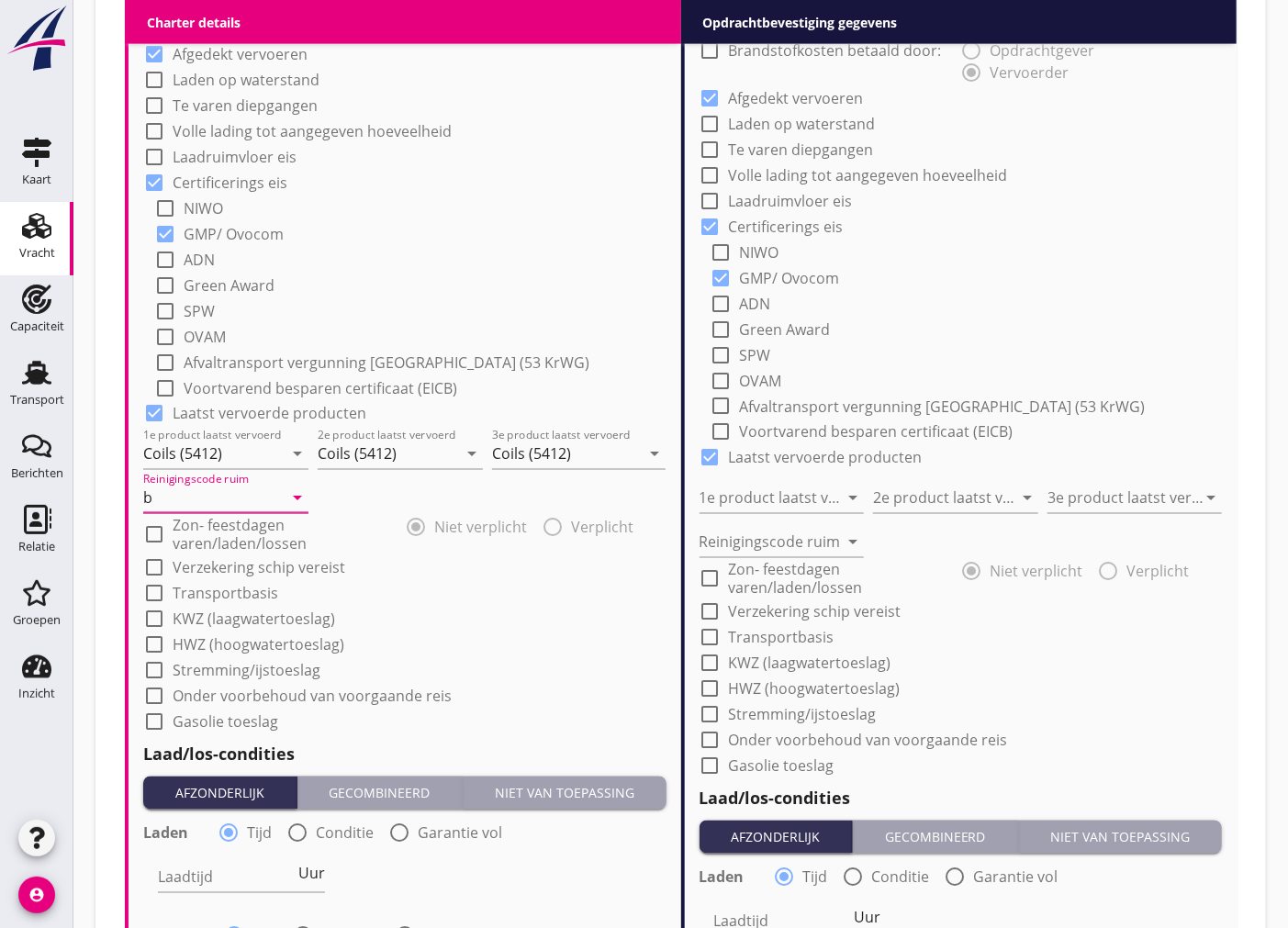
type input "b"
click at [159, 558] on div at bounding box center [153, 567] width 31 height 31
checkbox input "true"
click at [710, 607] on div at bounding box center [709, 611] width 31 height 31
checkbox input "true"
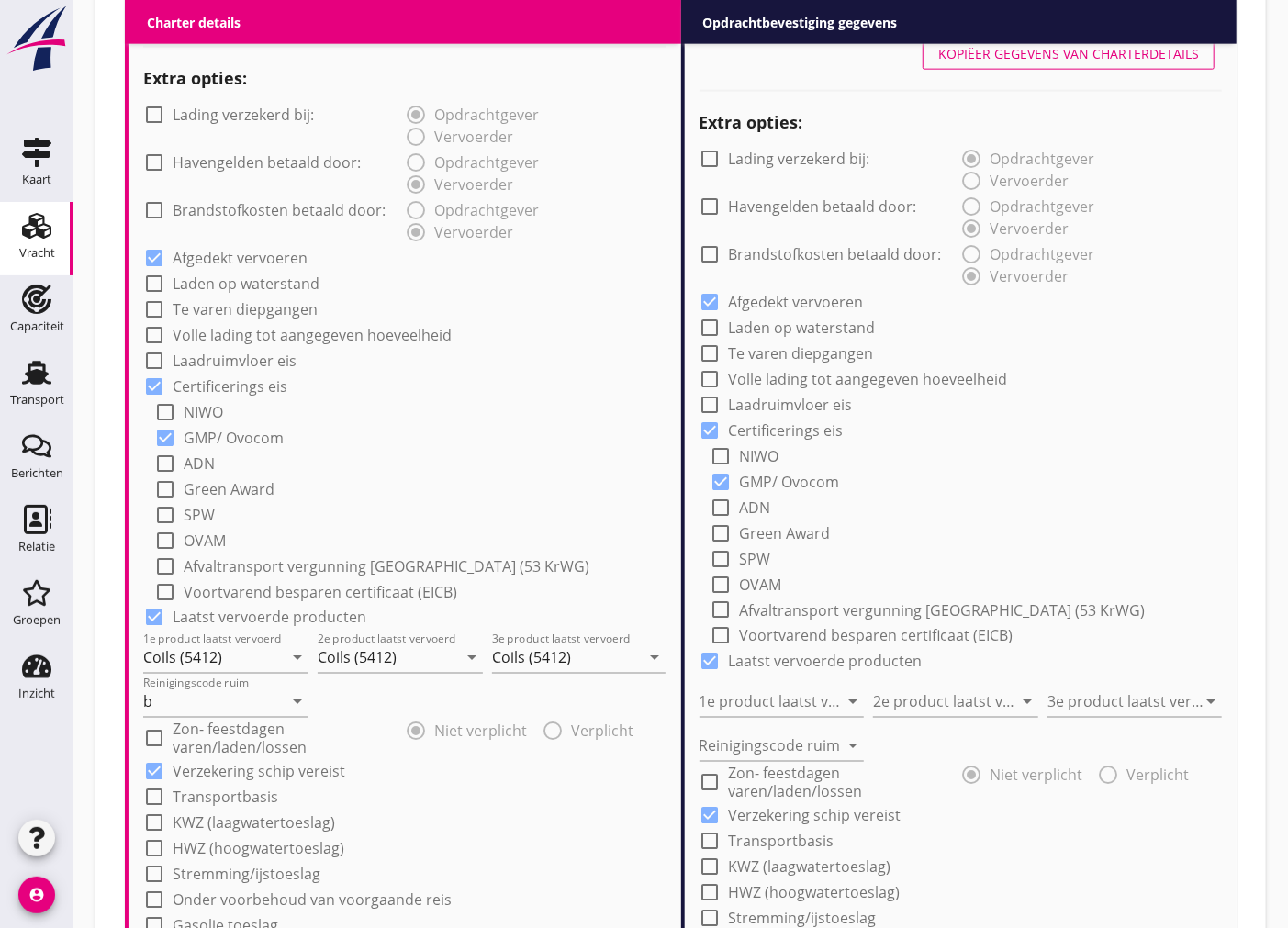
scroll to position [904, 0]
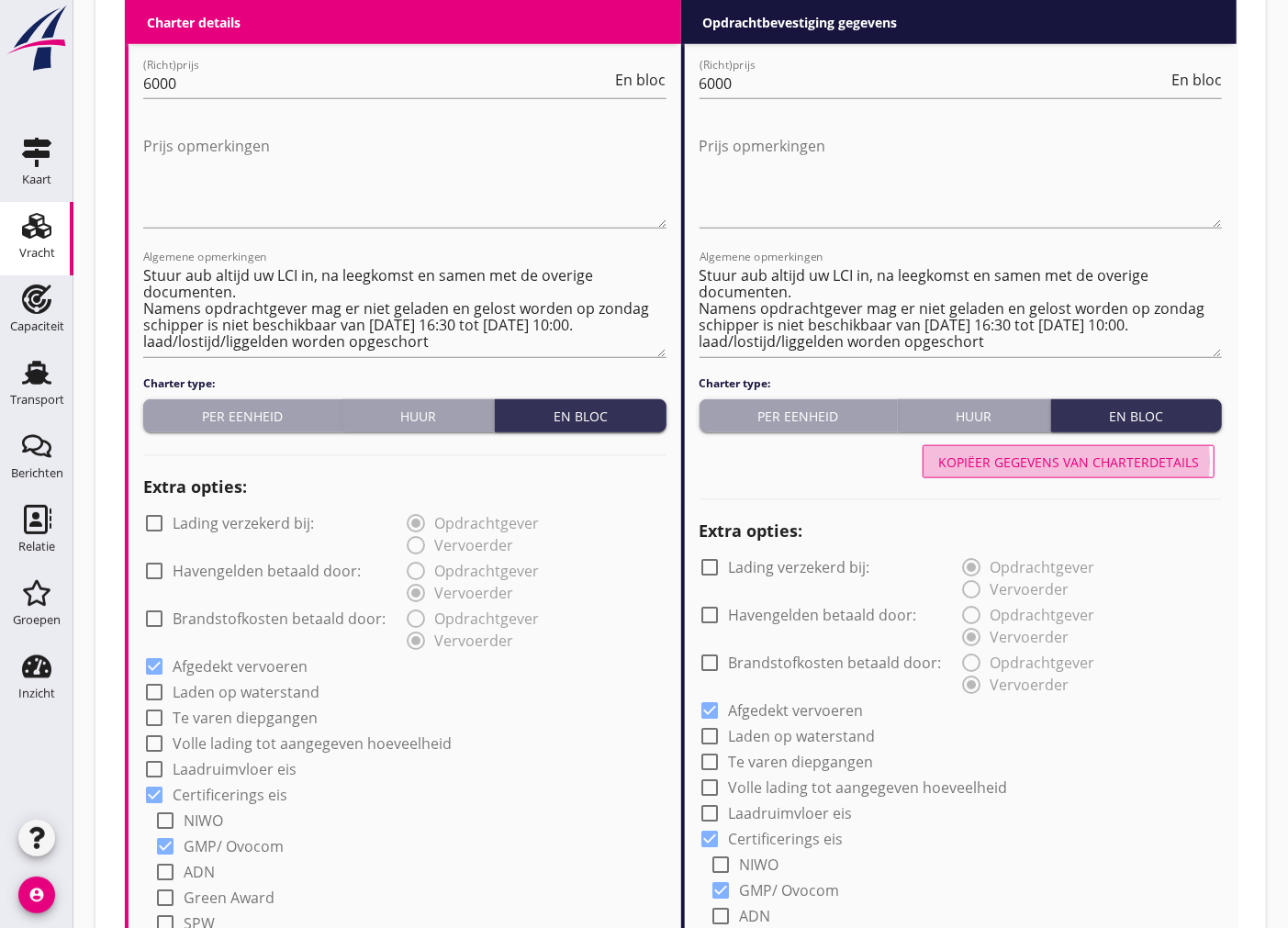
click at [1099, 469] on div "Kopiëer gegevens van charterdetails" at bounding box center [1068, 462] width 261 height 20
type input "Coils (5412)"
type input "b"
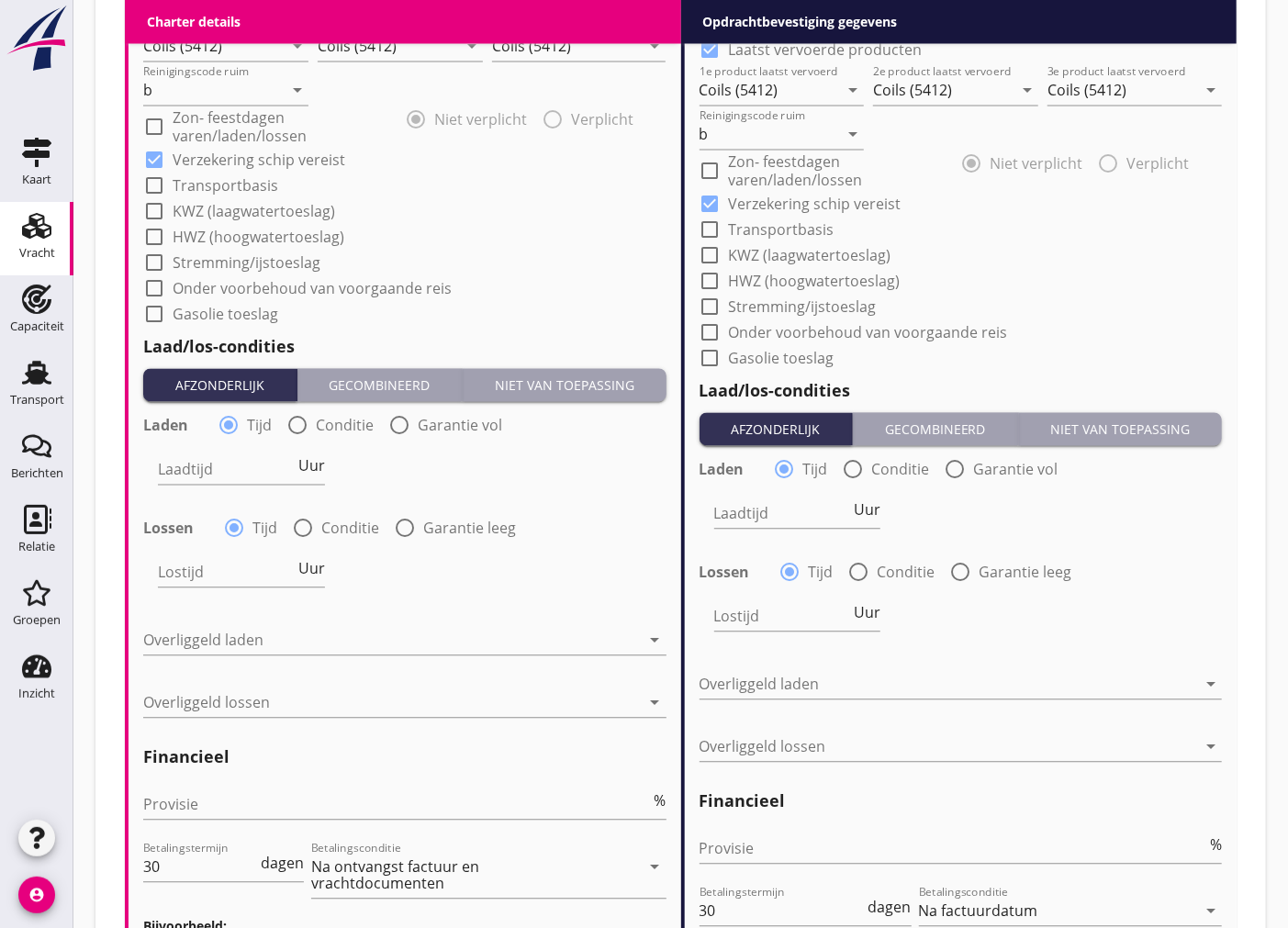
scroll to position [2025, 0]
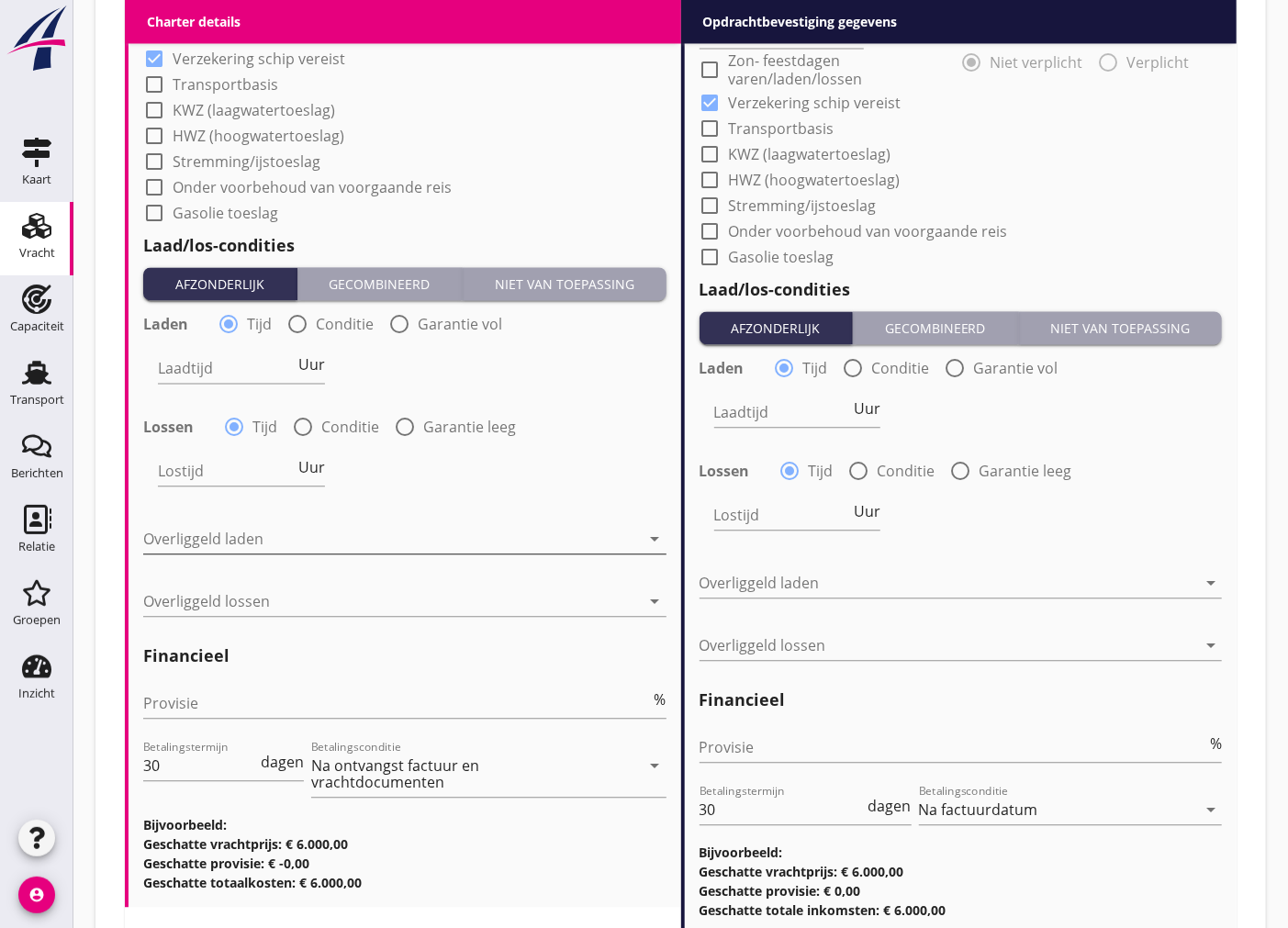
click at [260, 537] on div at bounding box center [392, 538] width 497 height 29
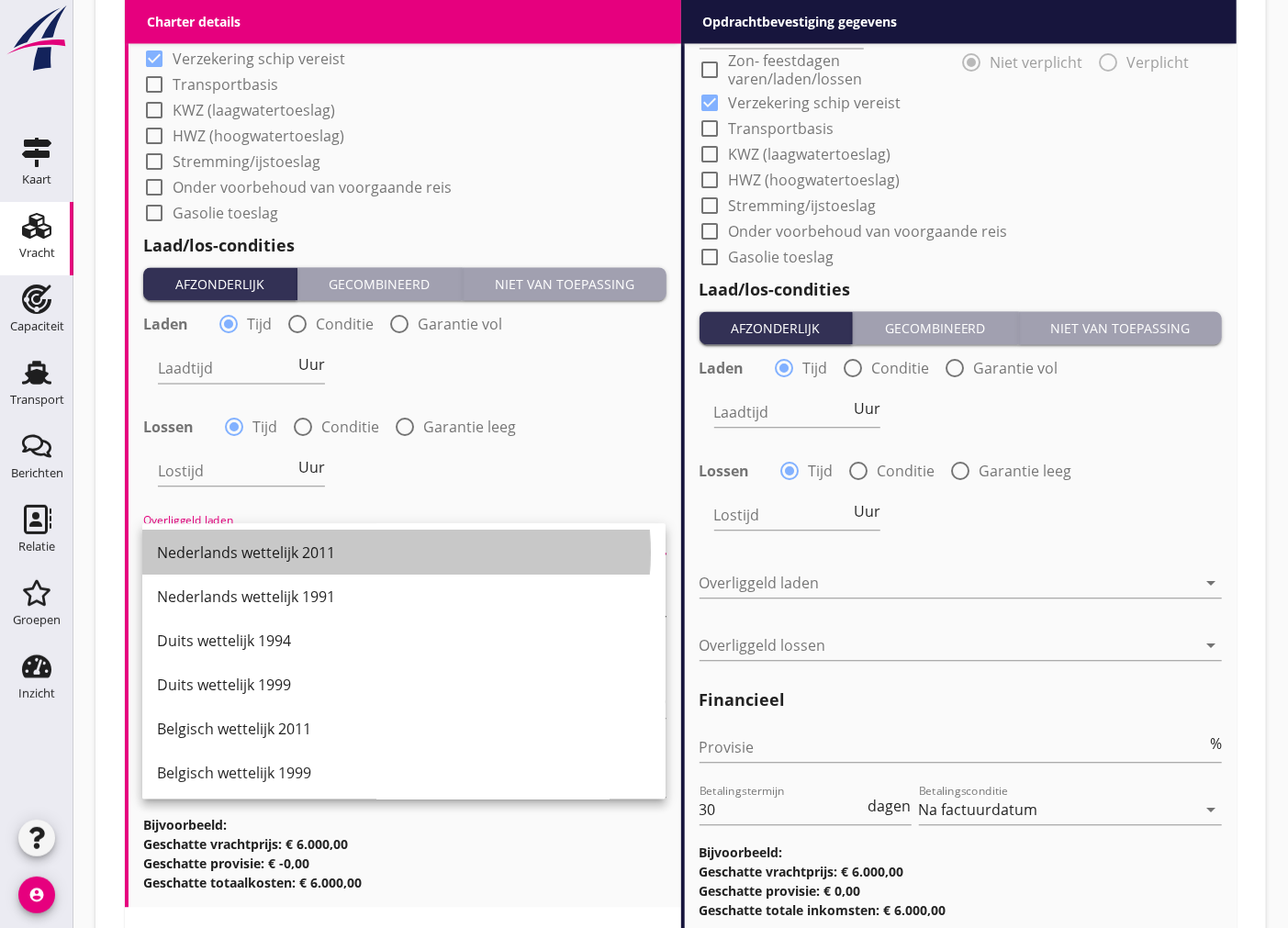
drag, startPoint x: 277, startPoint y: 551, endPoint x: 268, endPoint y: 597, distance: 46.9
click at [279, 554] on div "Nederlands wettelijk 2011" at bounding box center [404, 552] width 494 height 22
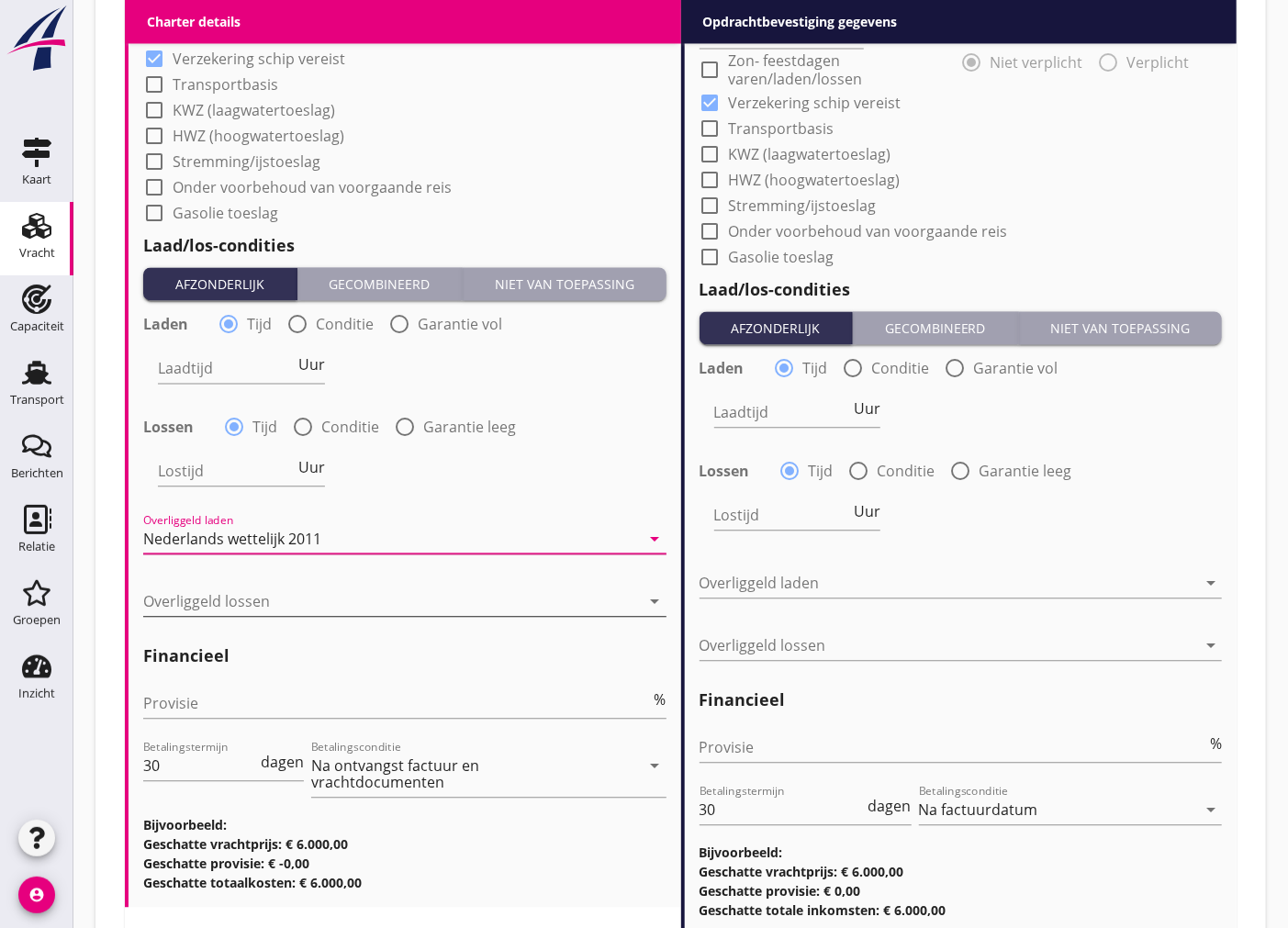
click at [263, 607] on div at bounding box center [392, 601] width 497 height 29
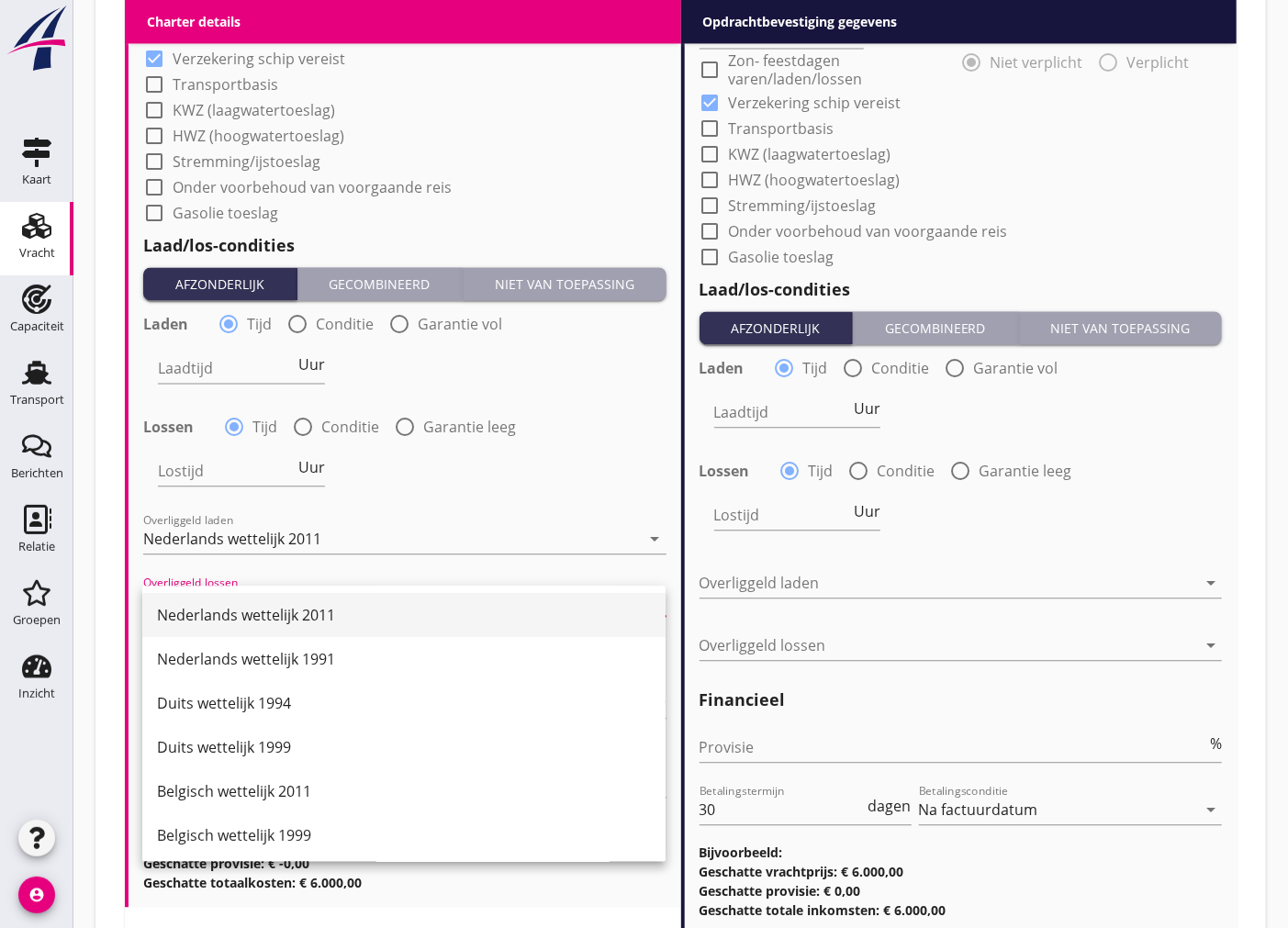
click at [299, 618] on div "Nederlands wettelijk 2011" at bounding box center [404, 615] width 494 height 22
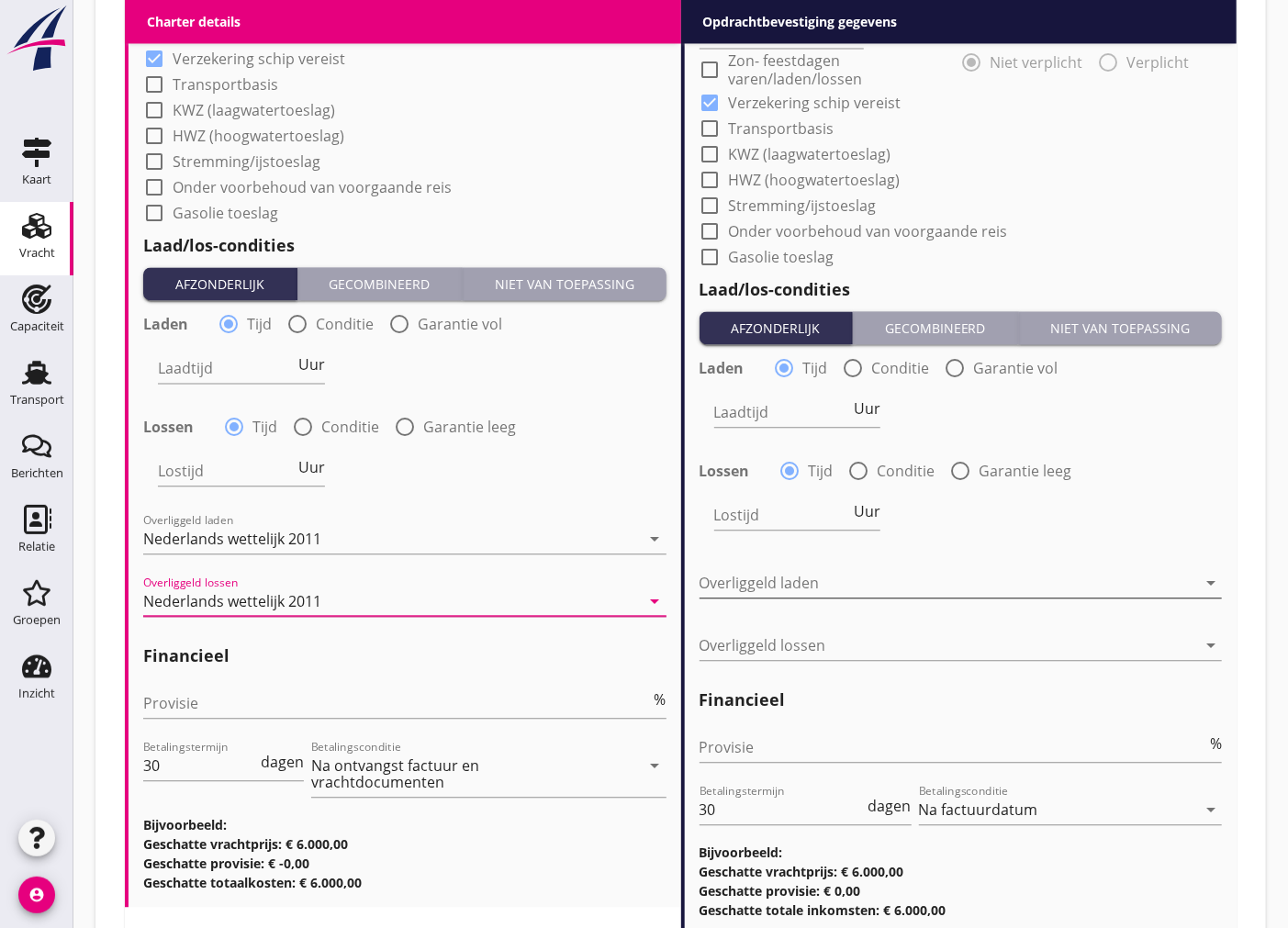
click at [938, 576] on div at bounding box center [948, 582] width 497 height 29
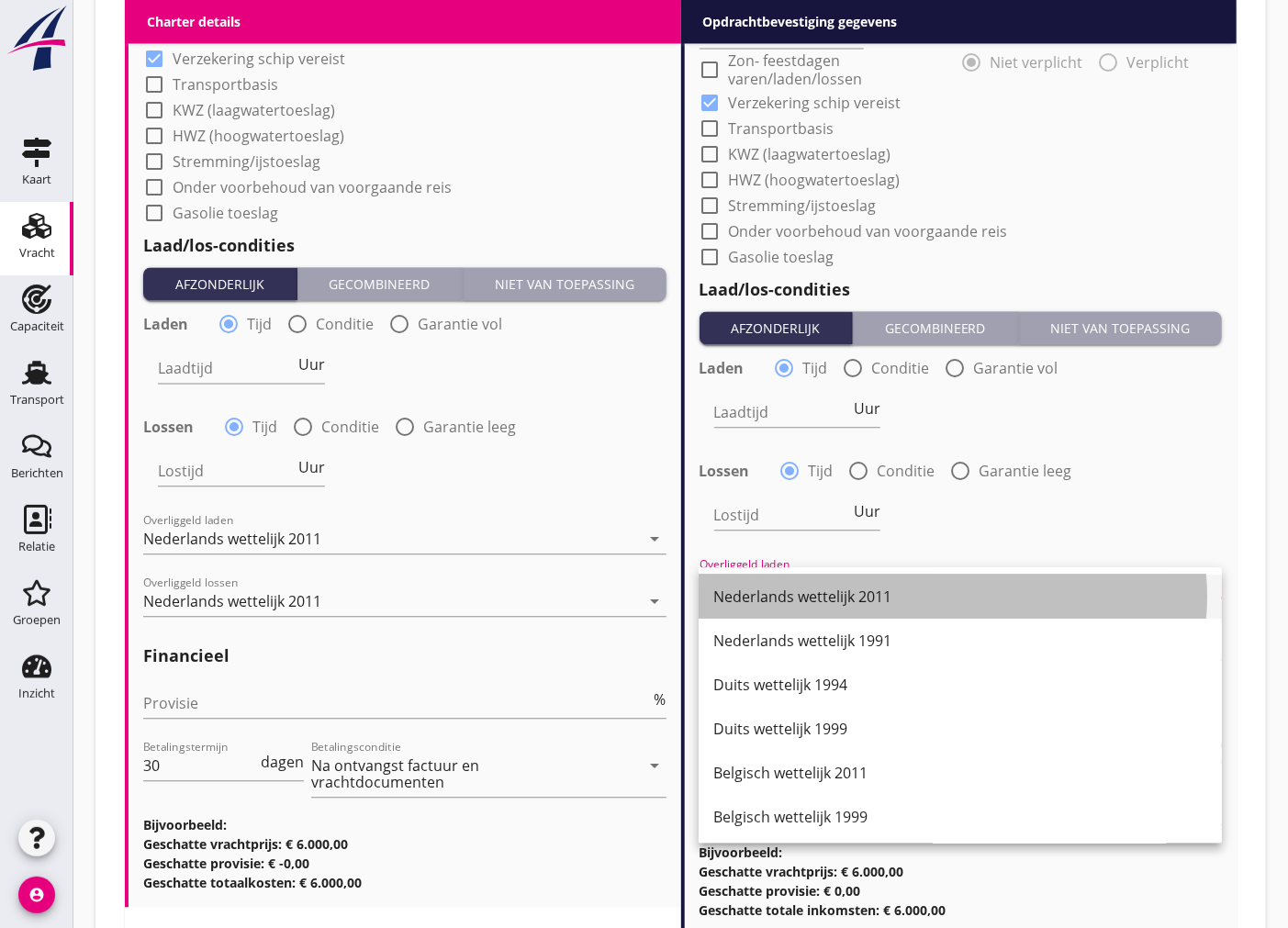
click at [840, 607] on div "Nederlands wettelijk 2011" at bounding box center [960, 596] width 494 height 44
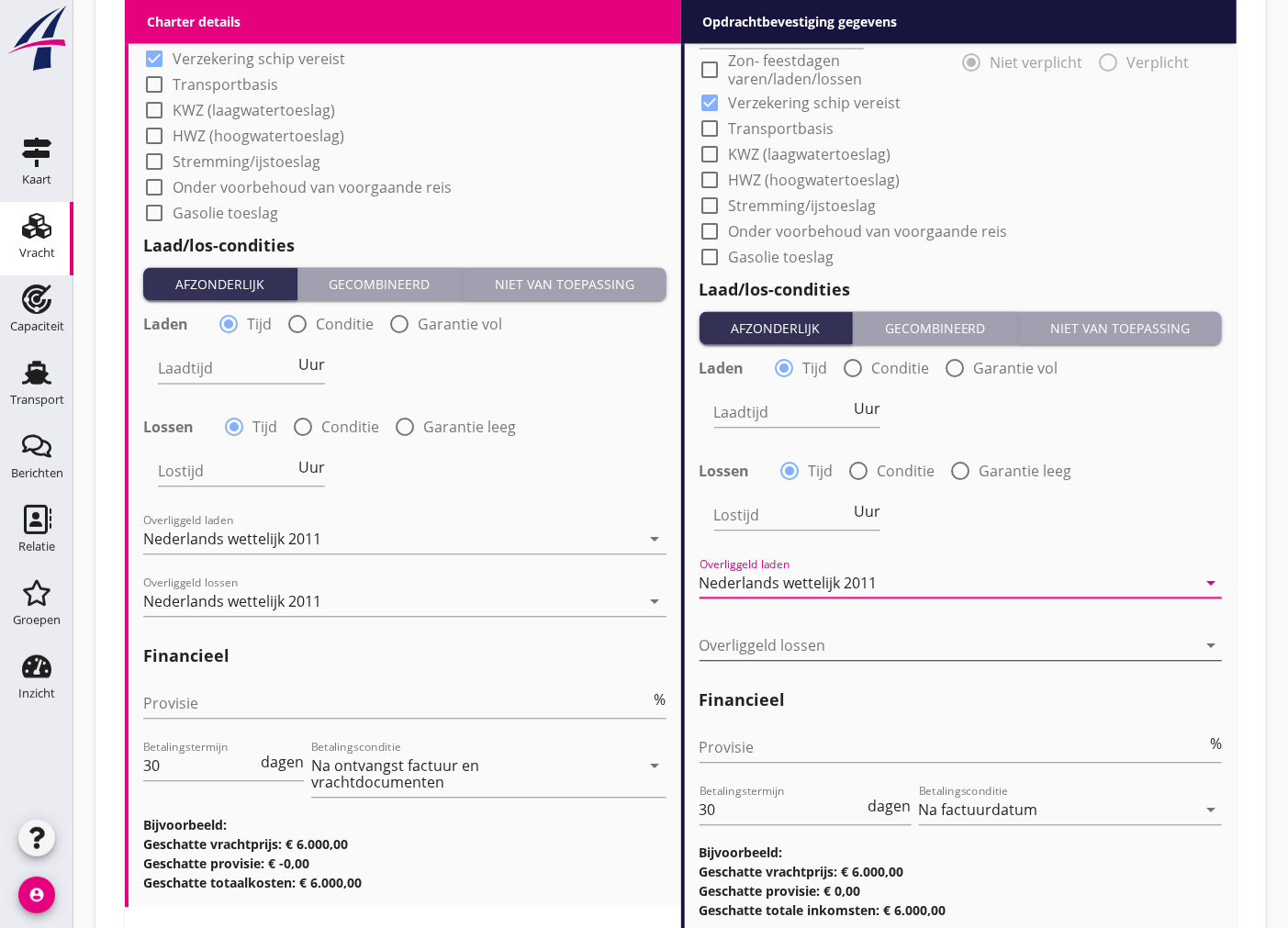
click at [836, 650] on div at bounding box center [948, 645] width 497 height 29
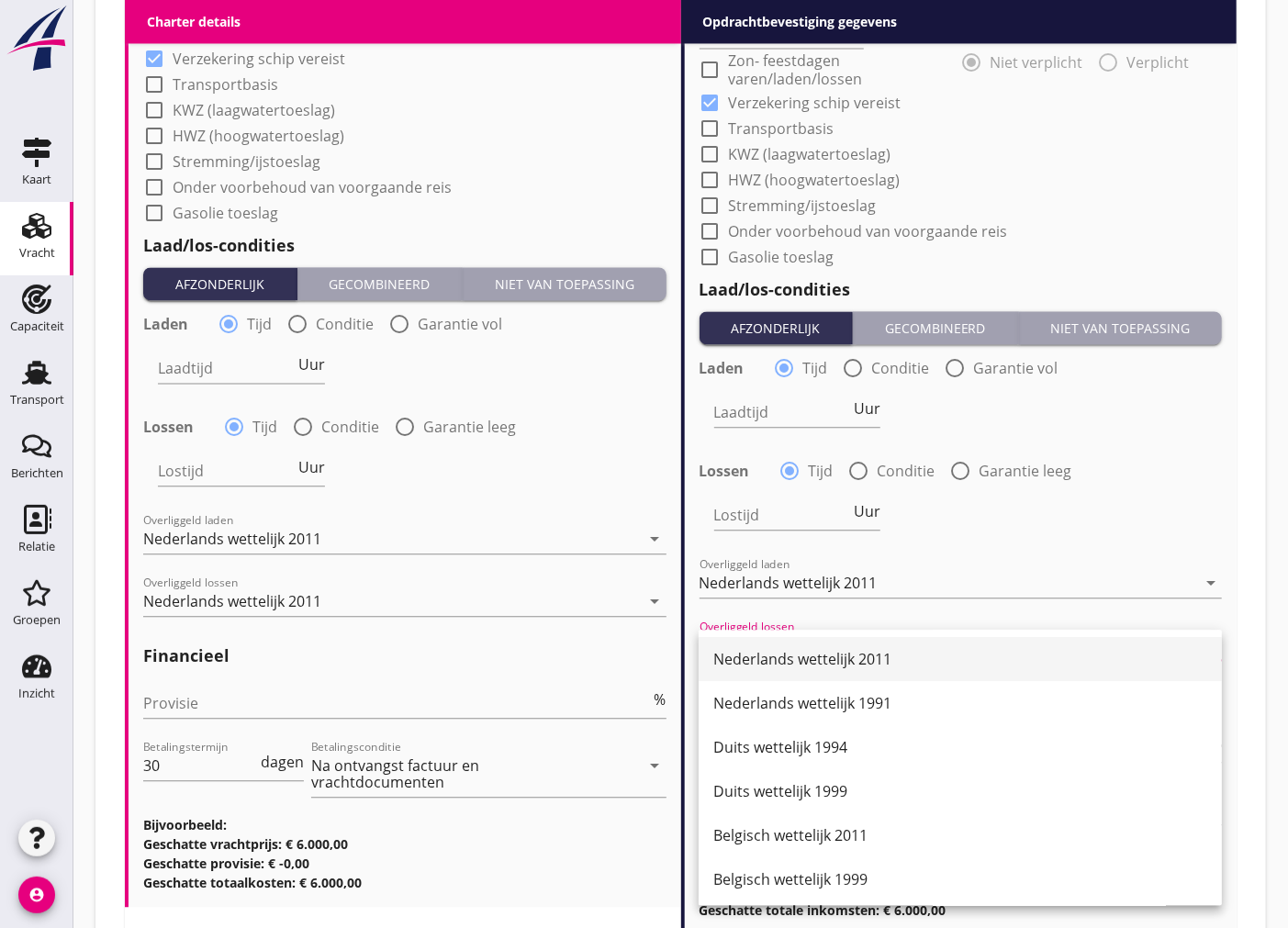
click at [817, 648] on div "Nederlands wettelijk 2011" at bounding box center [960, 659] width 494 height 22
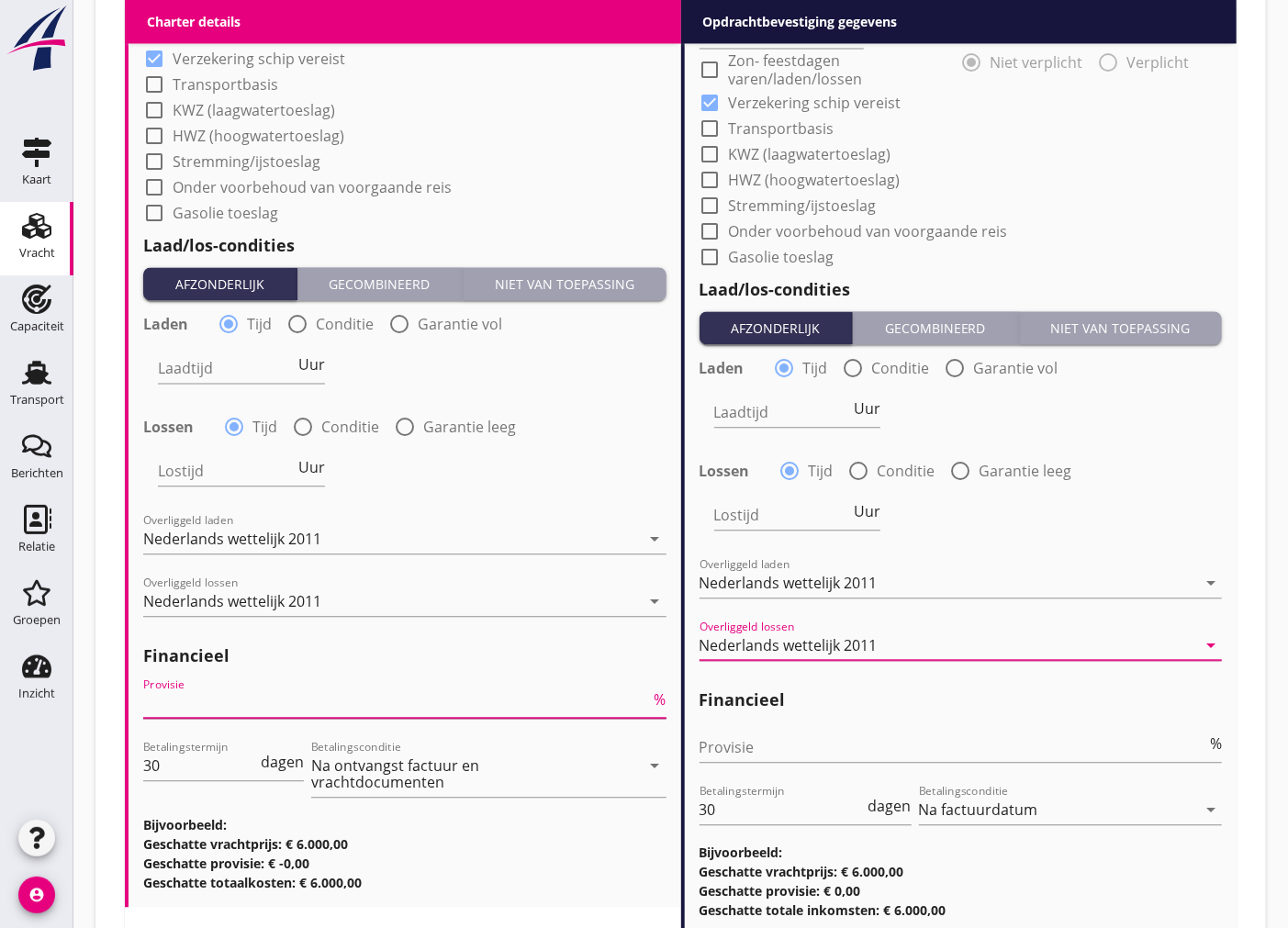
click at [196, 691] on input "Provisie" at bounding box center [396, 703] width 508 height 29
type input "5"
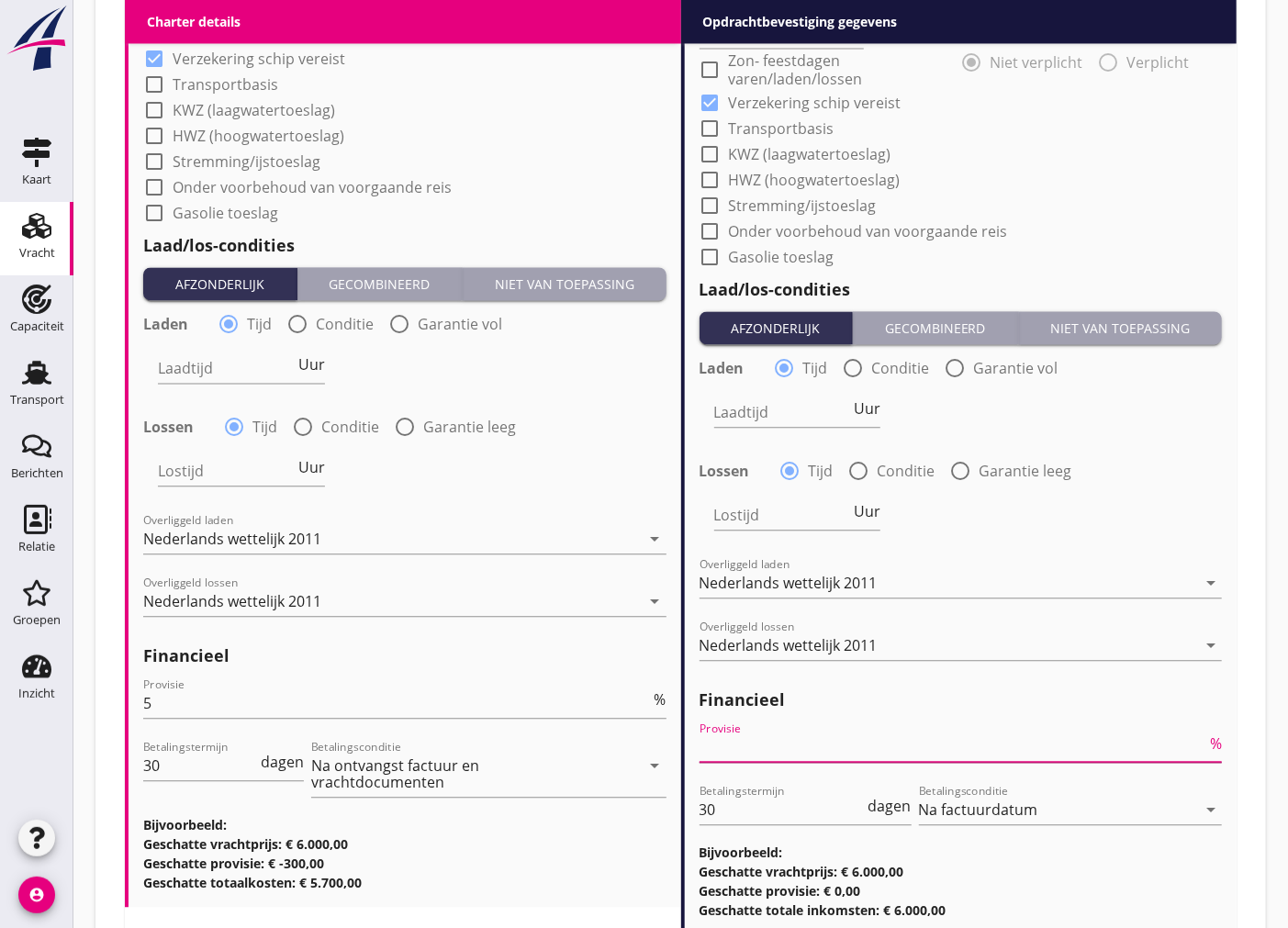
click at [730, 744] on input "Provisie" at bounding box center [952, 747] width 508 height 29
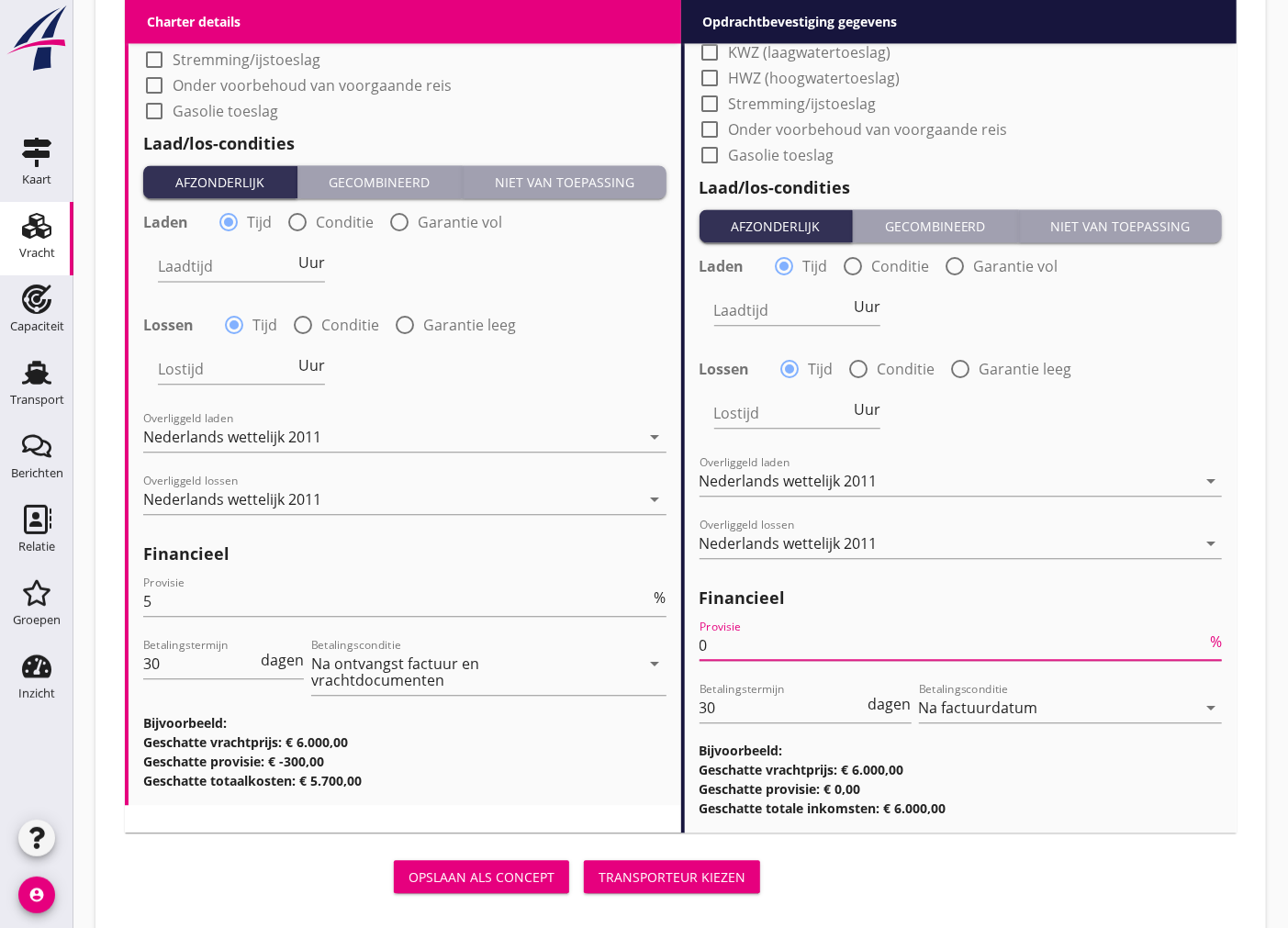
scroll to position [2155, 0]
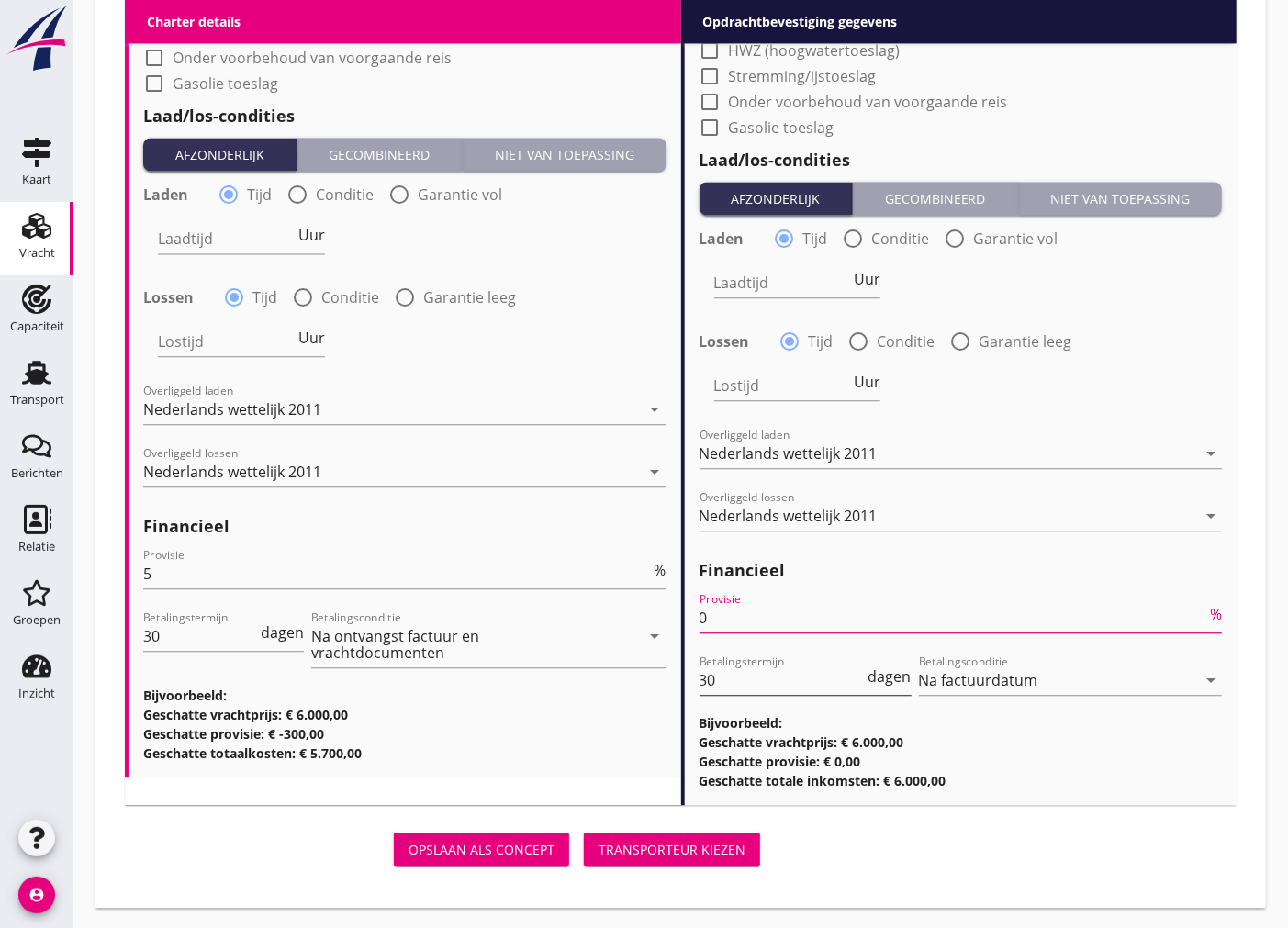
type input "0"
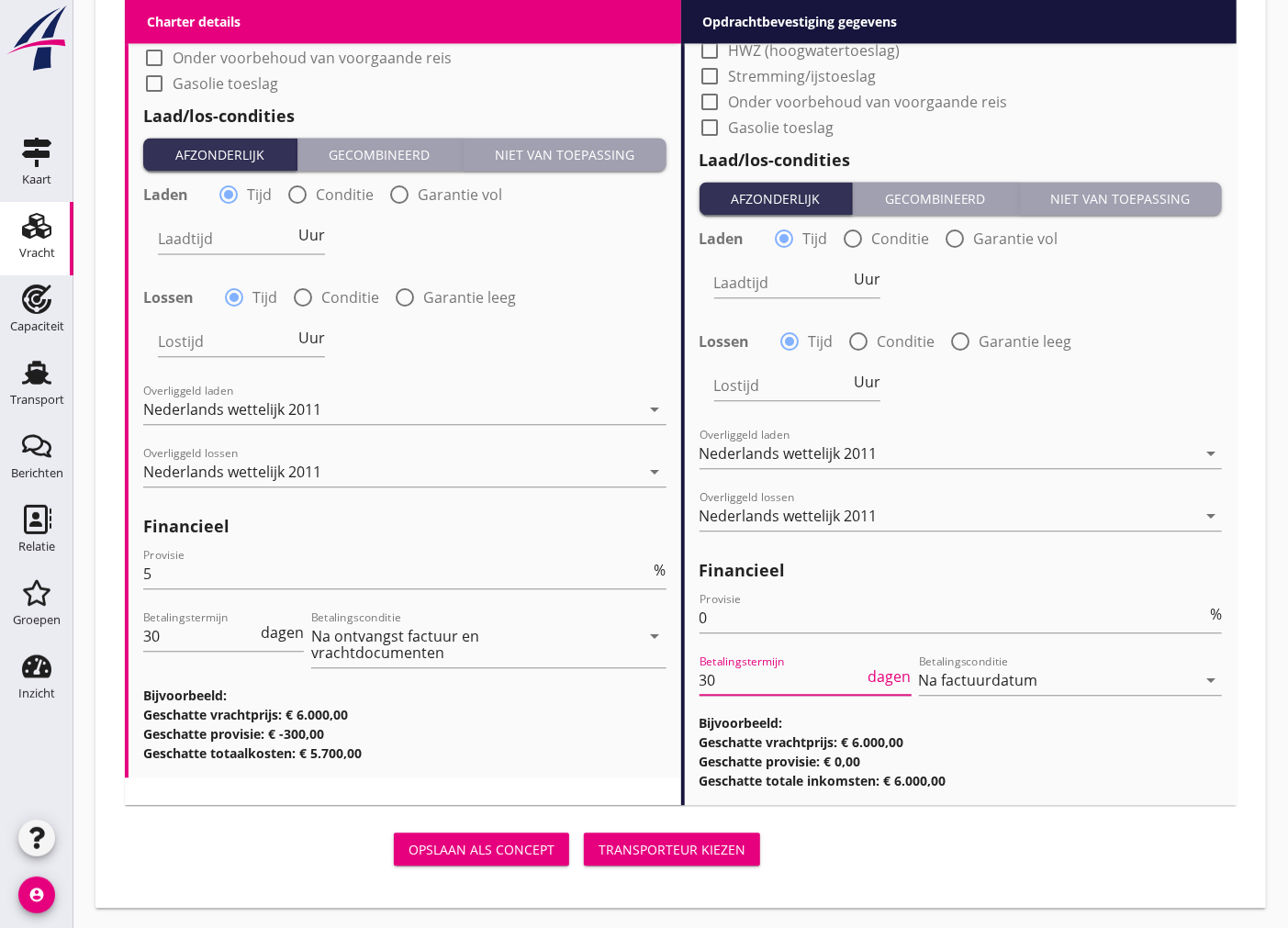
drag, startPoint x: 746, startPoint y: 675, endPoint x: 666, endPoint y: 677, distance: 80.0
type input "14"
click at [223, 640] on input "30" at bounding box center [200, 635] width 114 height 29
type input "3"
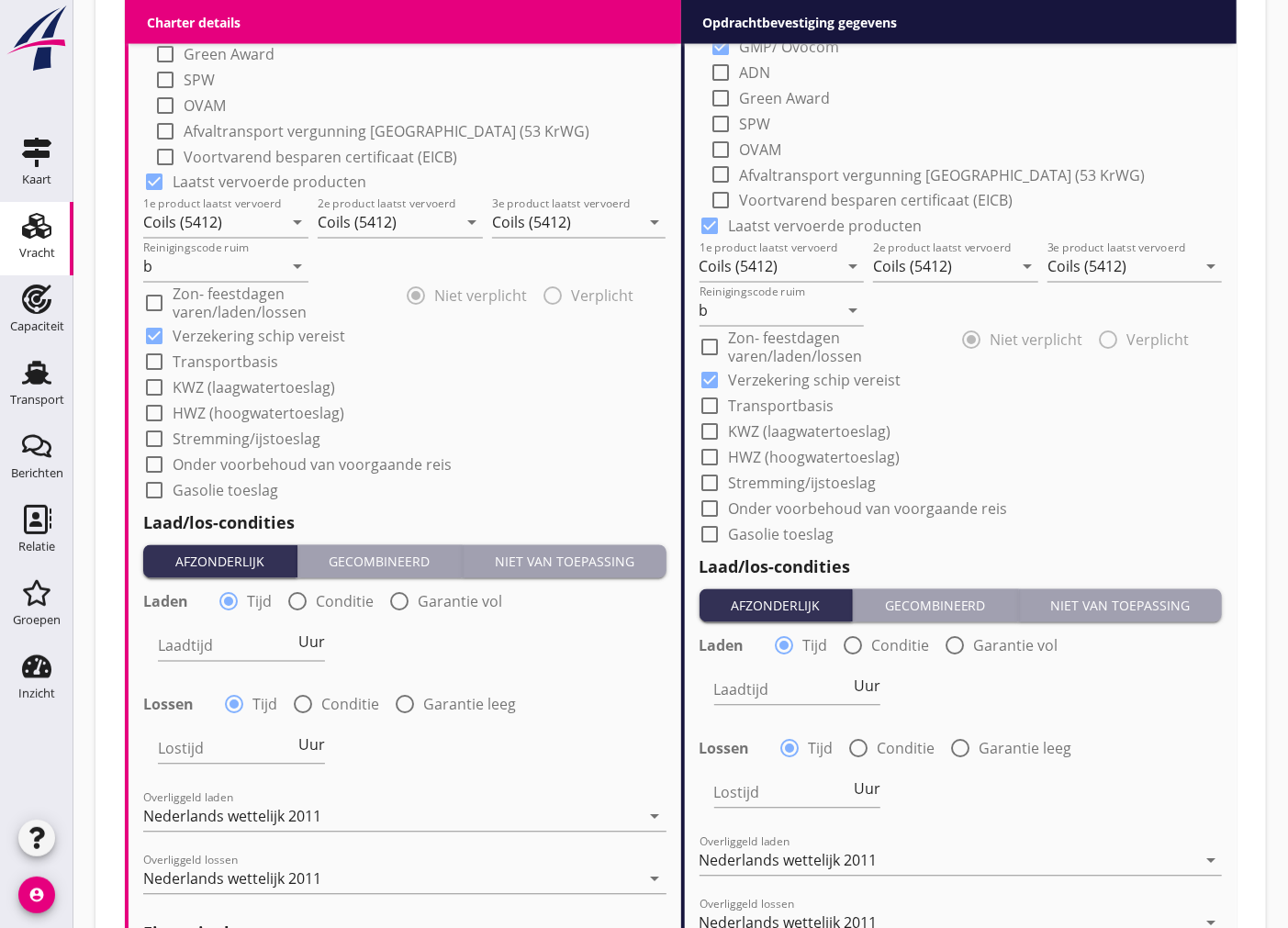
scroll to position [1646, 0]
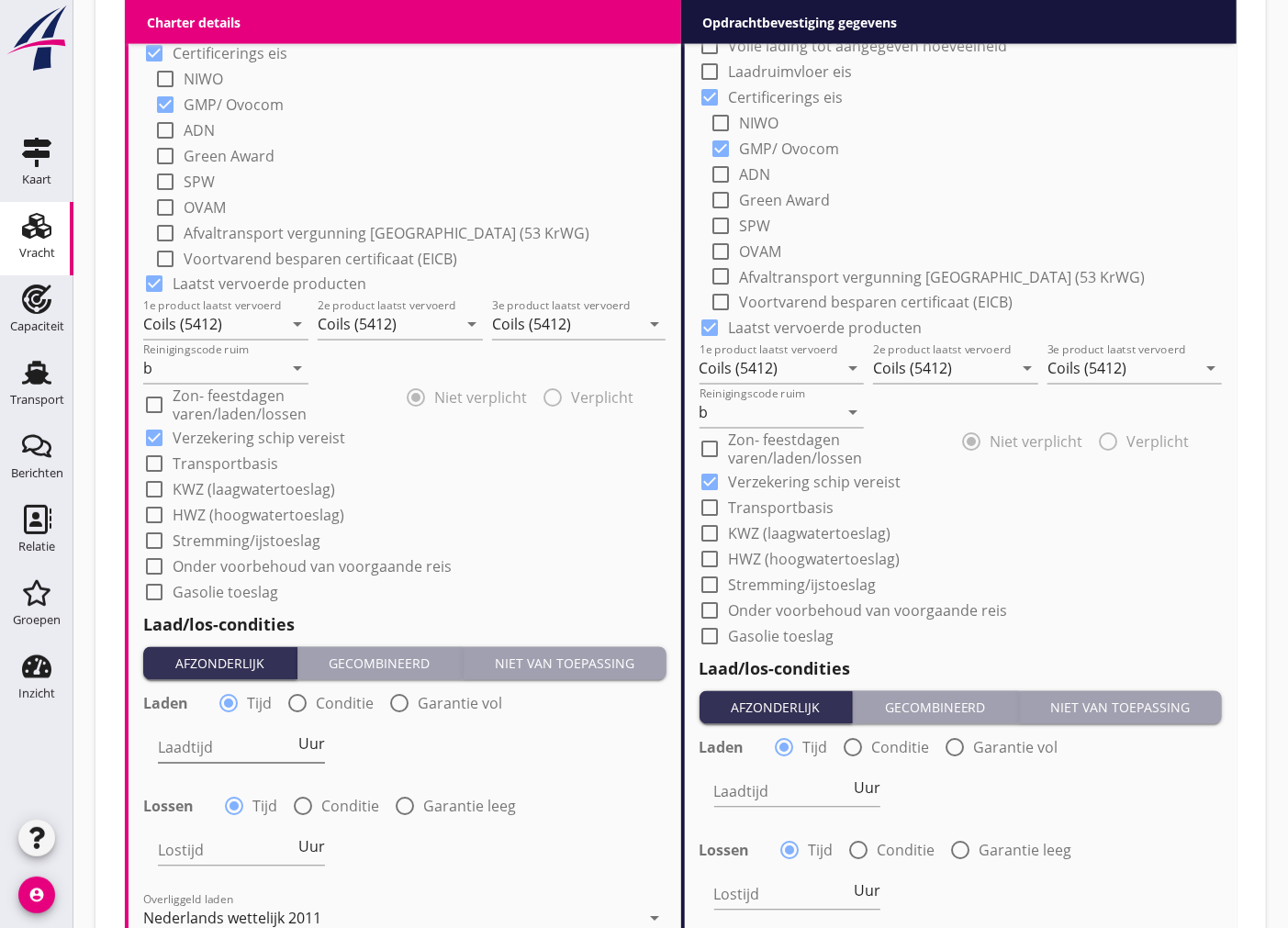
type input "14"
click at [251, 743] on input "Laadtijd" at bounding box center [226, 748] width 136 height 29
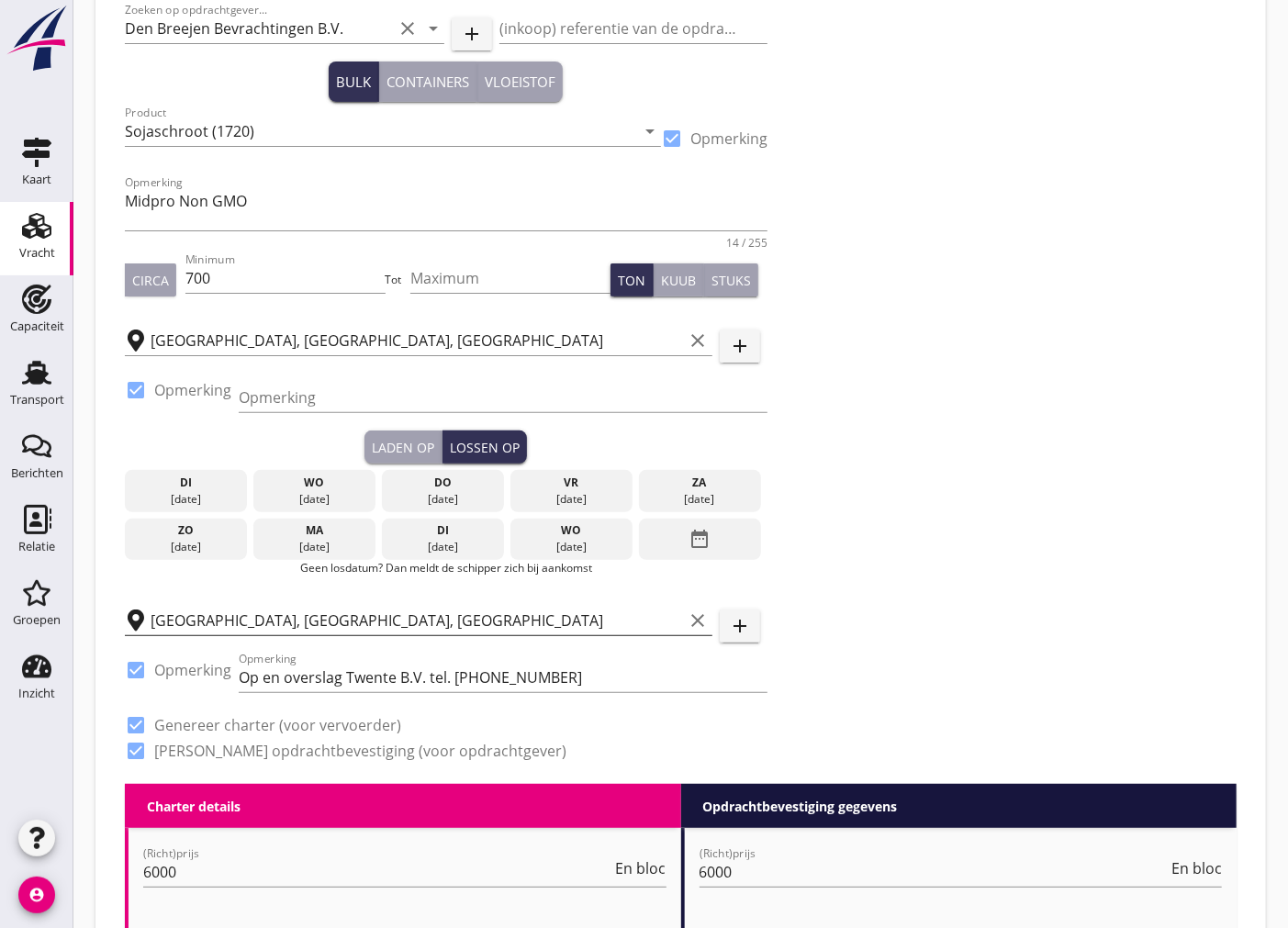
scroll to position [218, 0]
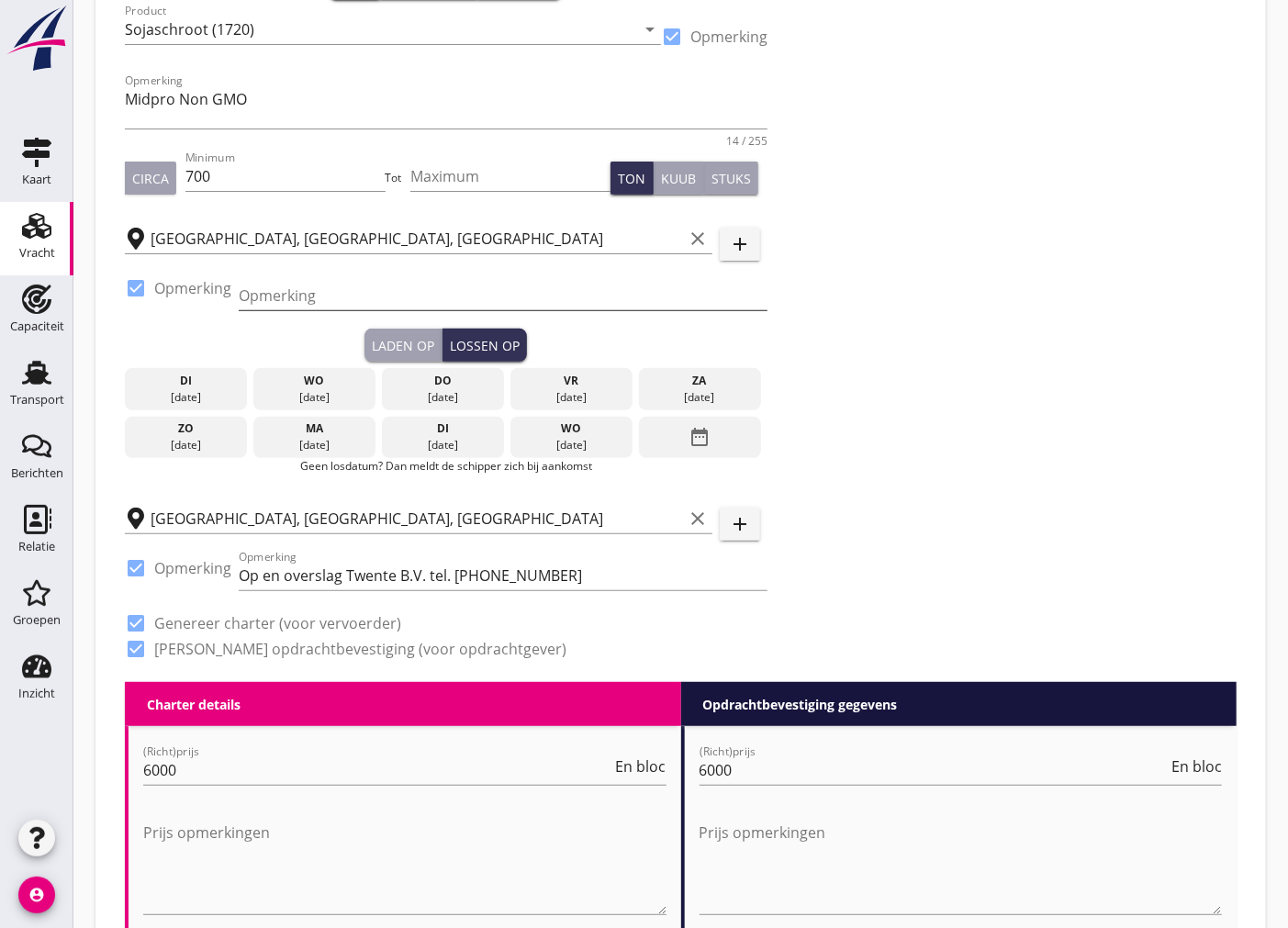
click at [304, 296] on input "Opmerking" at bounding box center [503, 295] width 529 height 29
paste input "[PERSON_NAME] [PHONE_NUMBER] [PHONE_NUMBER]"
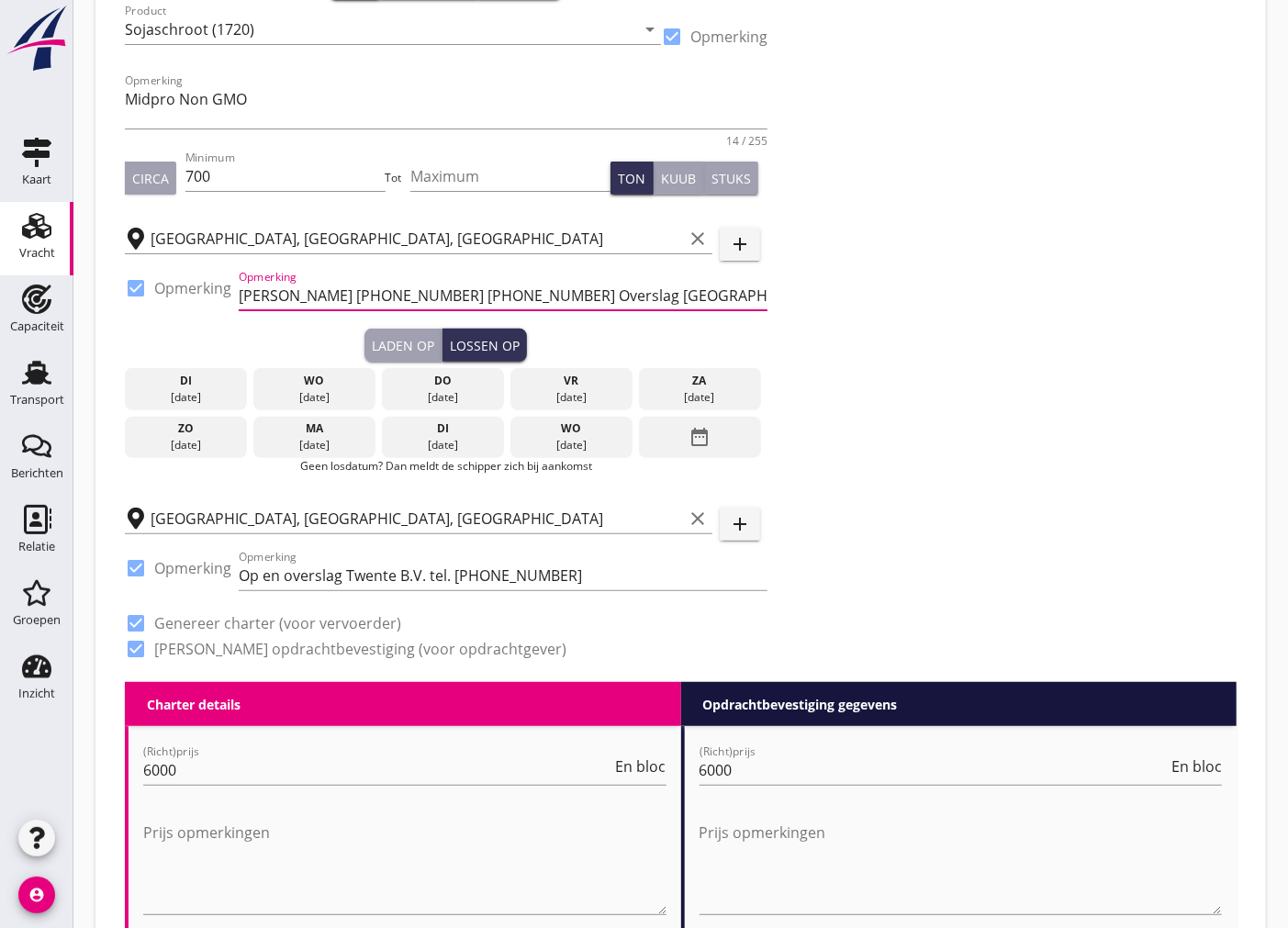
drag, startPoint x: 536, startPoint y: 295, endPoint x: 241, endPoint y: 300, distance: 295.0
click at [241, 300] on input "[PERSON_NAME] [PHONE_NUMBER] [PHONE_NUMBER] Overslag [GEOGRAPHIC_DATA]/[GEOGRAP…" at bounding box center [503, 295] width 529 height 29
click at [450, 293] on input "Overslag Boord/Boord duwbak" at bounding box center [503, 295] width 529 height 29
paste input "[PERSON_NAME] [PHONE_NUMBER] [PHONE_NUMBER]"
click at [452, 295] on input "Overslag Boord/Boord duwbak [PERSON_NAME] [PHONE_NUMBER] [PHONE_NUMBER]" at bounding box center [503, 295] width 529 height 29
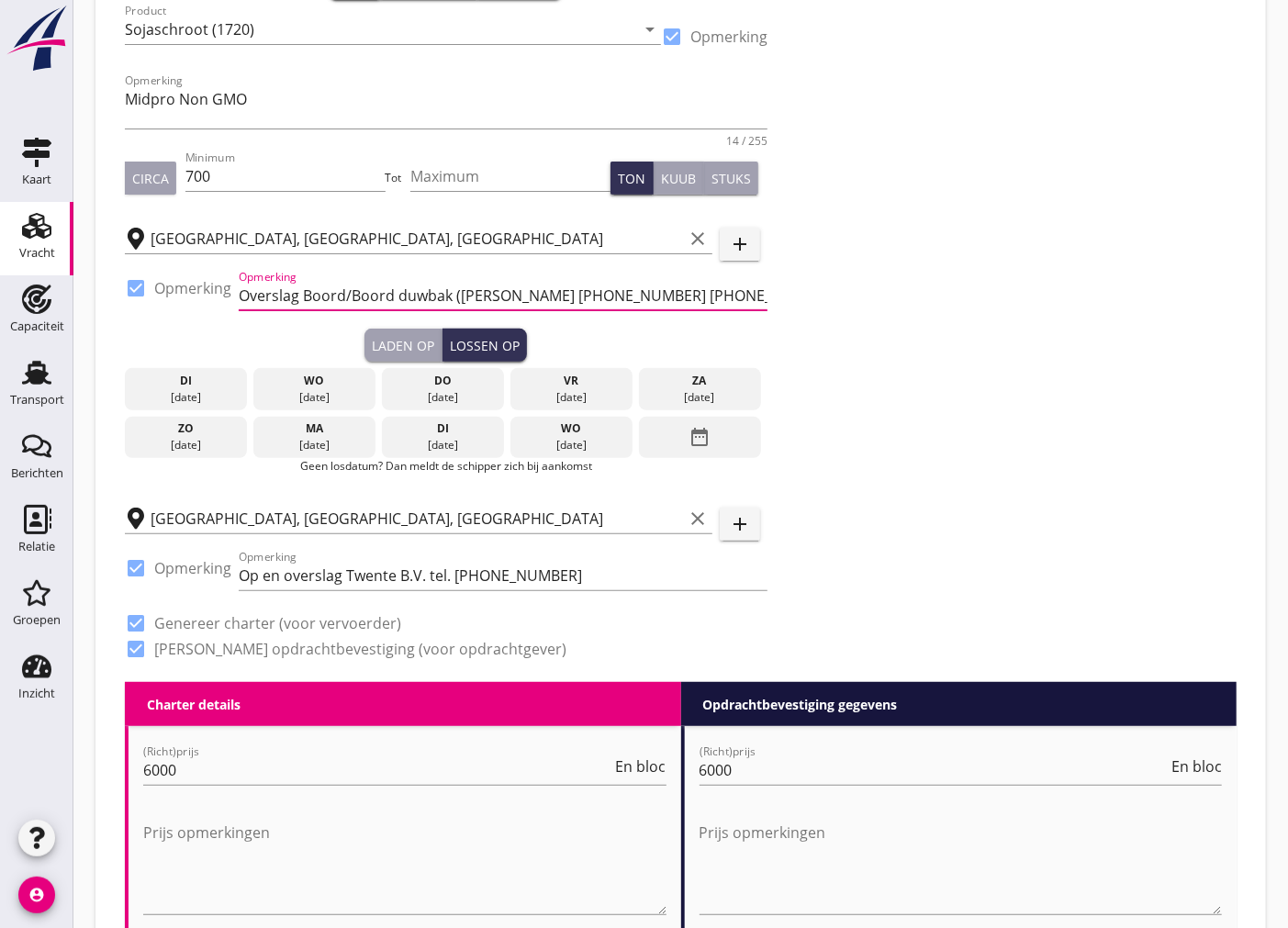
type input "Overslag Boord/Boord duwbak ([PERSON_NAME] [PHONE_NUMBER] [PHONE_NUMBER])"
click at [425, 336] on div "Laden op" at bounding box center [403, 345] width 63 height 20
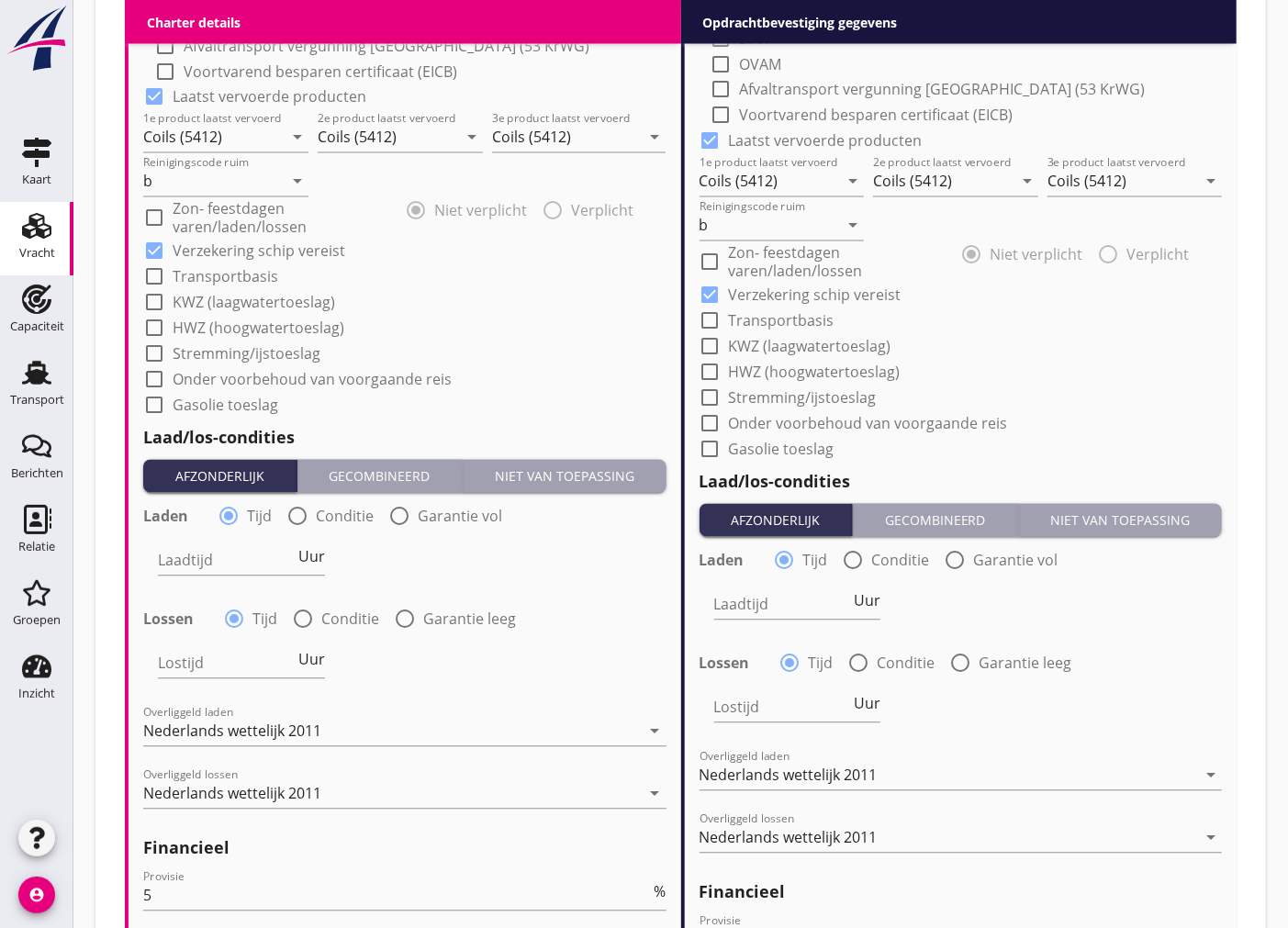
scroll to position [2172, 0]
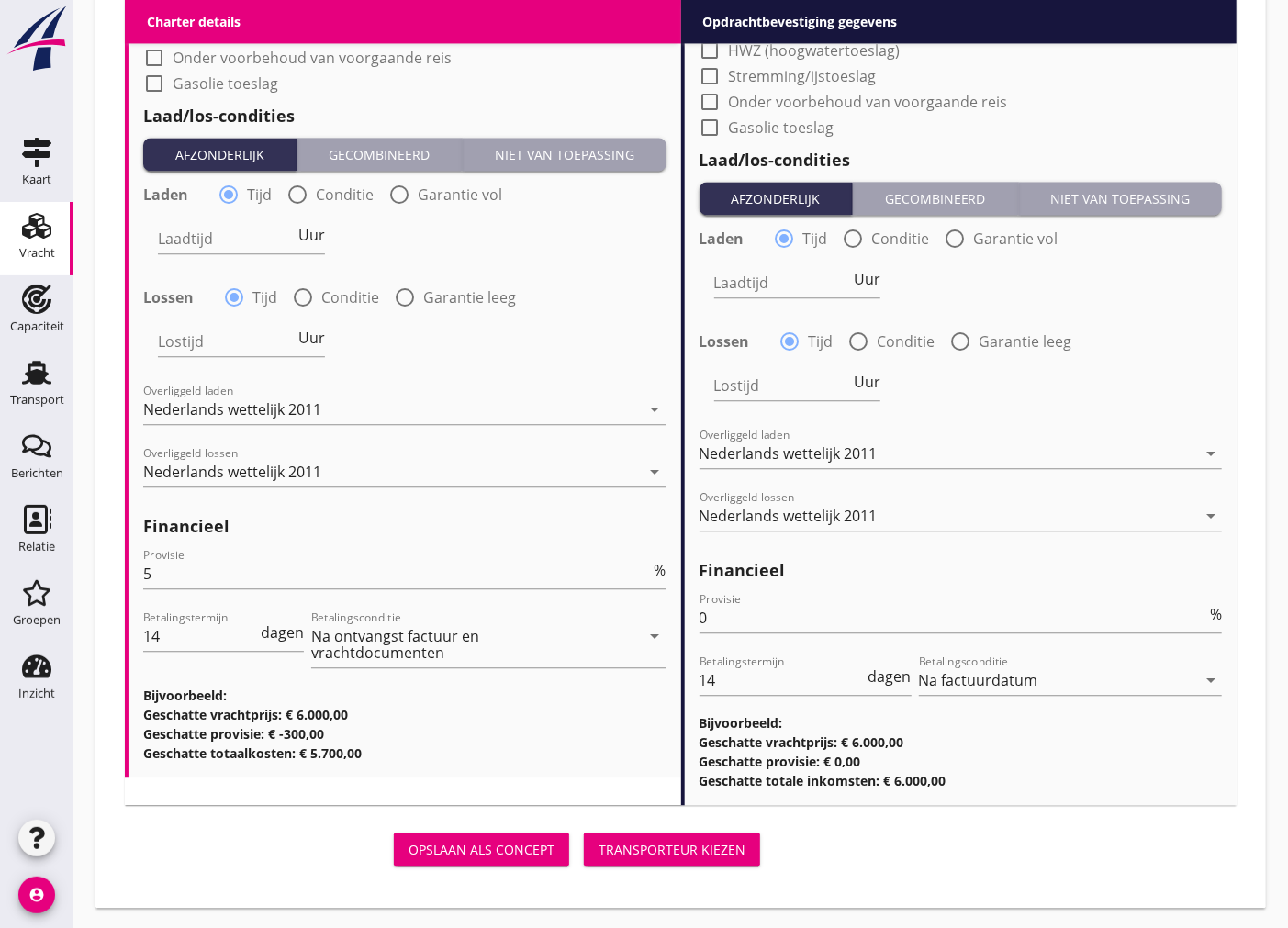
click at [720, 849] on div "Transporteur kiezen" at bounding box center [671, 849] width 147 height 20
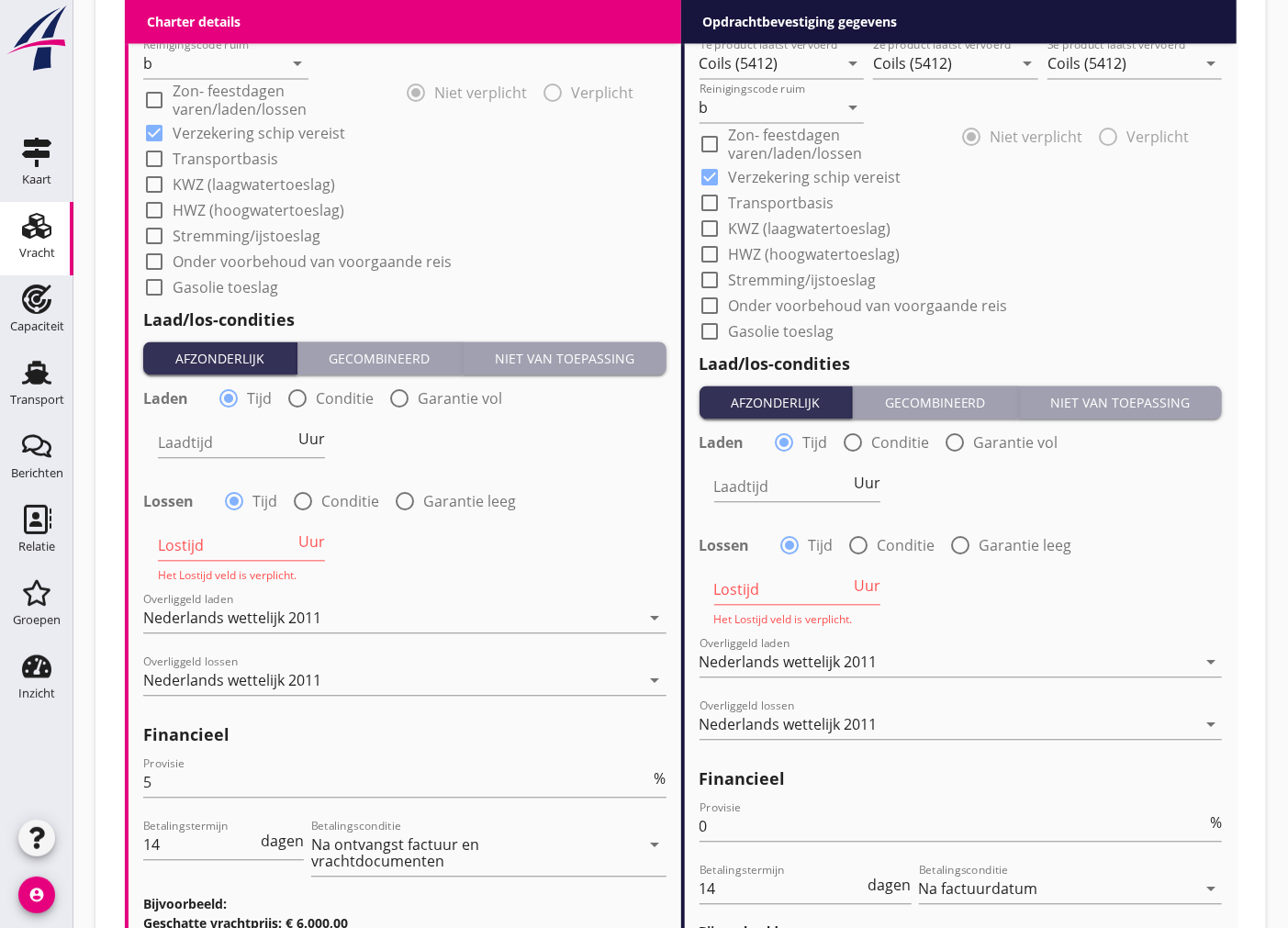
scroll to position [2070, 0]
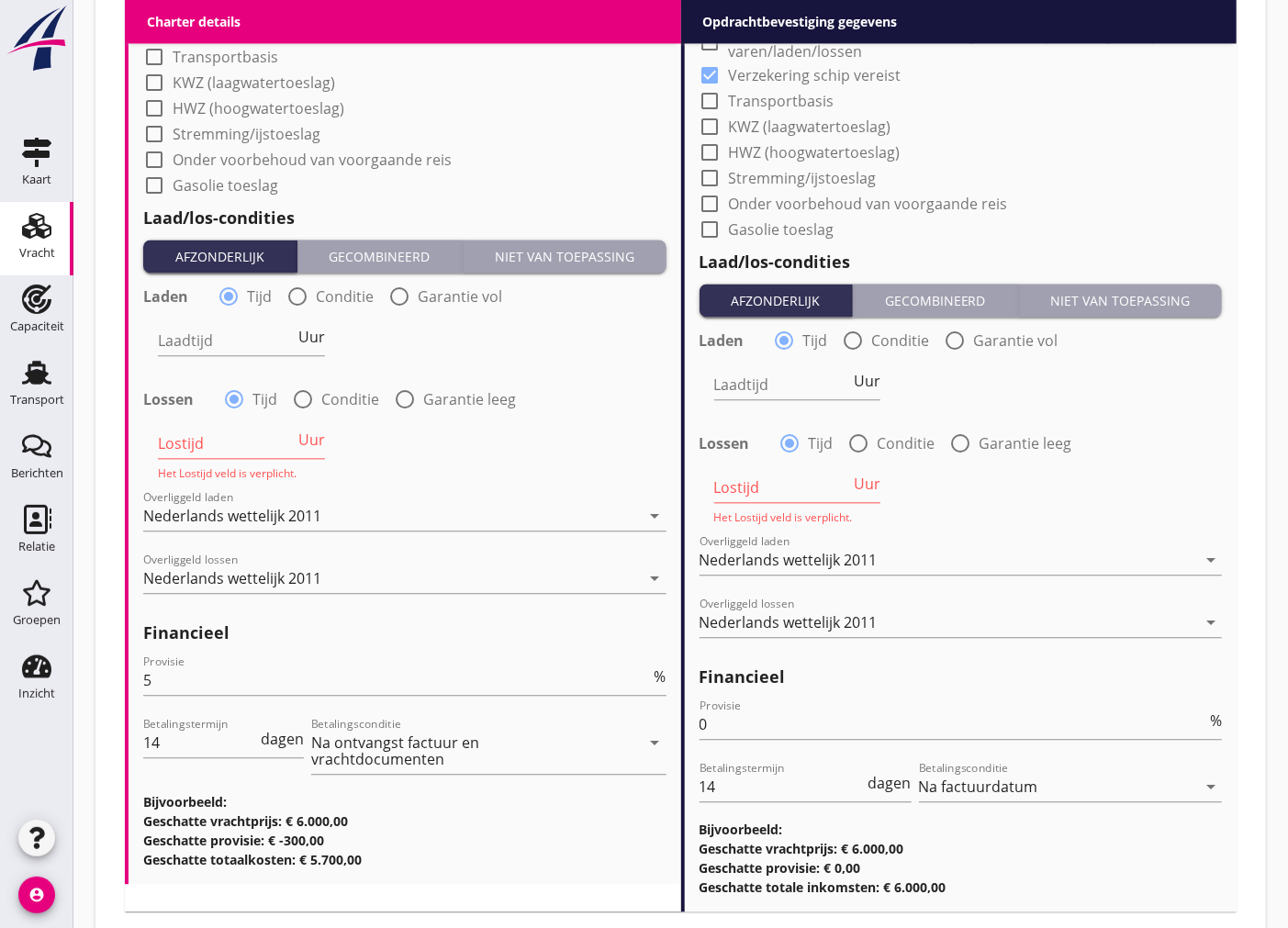
click at [518, 450] on div "Lostijd Uur Het Lostijd veld is verplicht." at bounding box center [405, 448] width 527 height 71
click at [205, 454] on input "Lostijd" at bounding box center [226, 443] width 136 height 29
click at [482, 462] on div "Lostijd Uur Het Lostijd veld is verplicht." at bounding box center [405, 448] width 527 height 71
click at [304, 397] on div at bounding box center [302, 398] width 31 height 31
radio input "false"
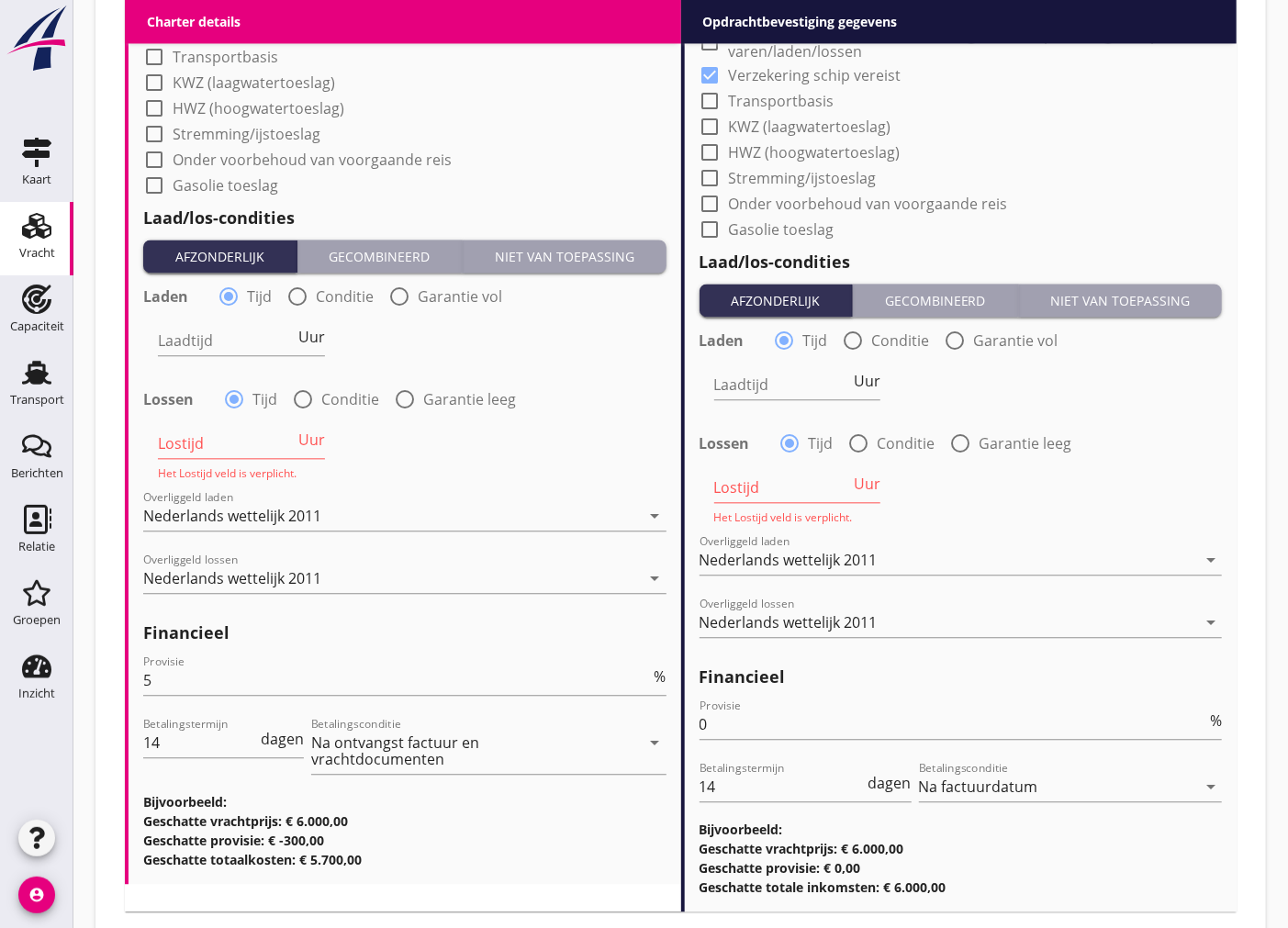
radio input "true"
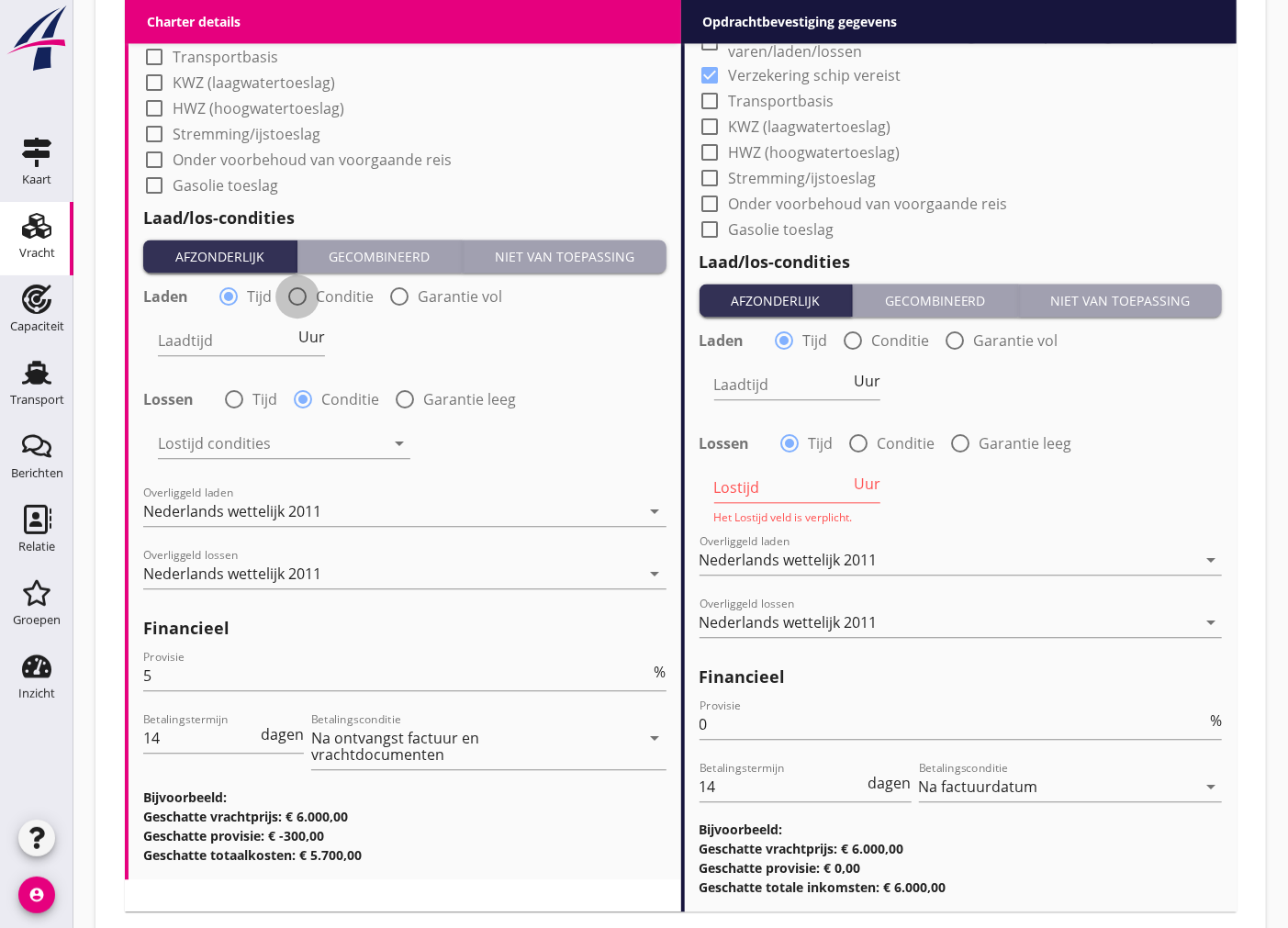
click at [301, 300] on div at bounding box center [296, 296] width 31 height 31
radio input "false"
radio input "true"
click at [866, 340] on div at bounding box center [853, 340] width 31 height 31
radio input "false"
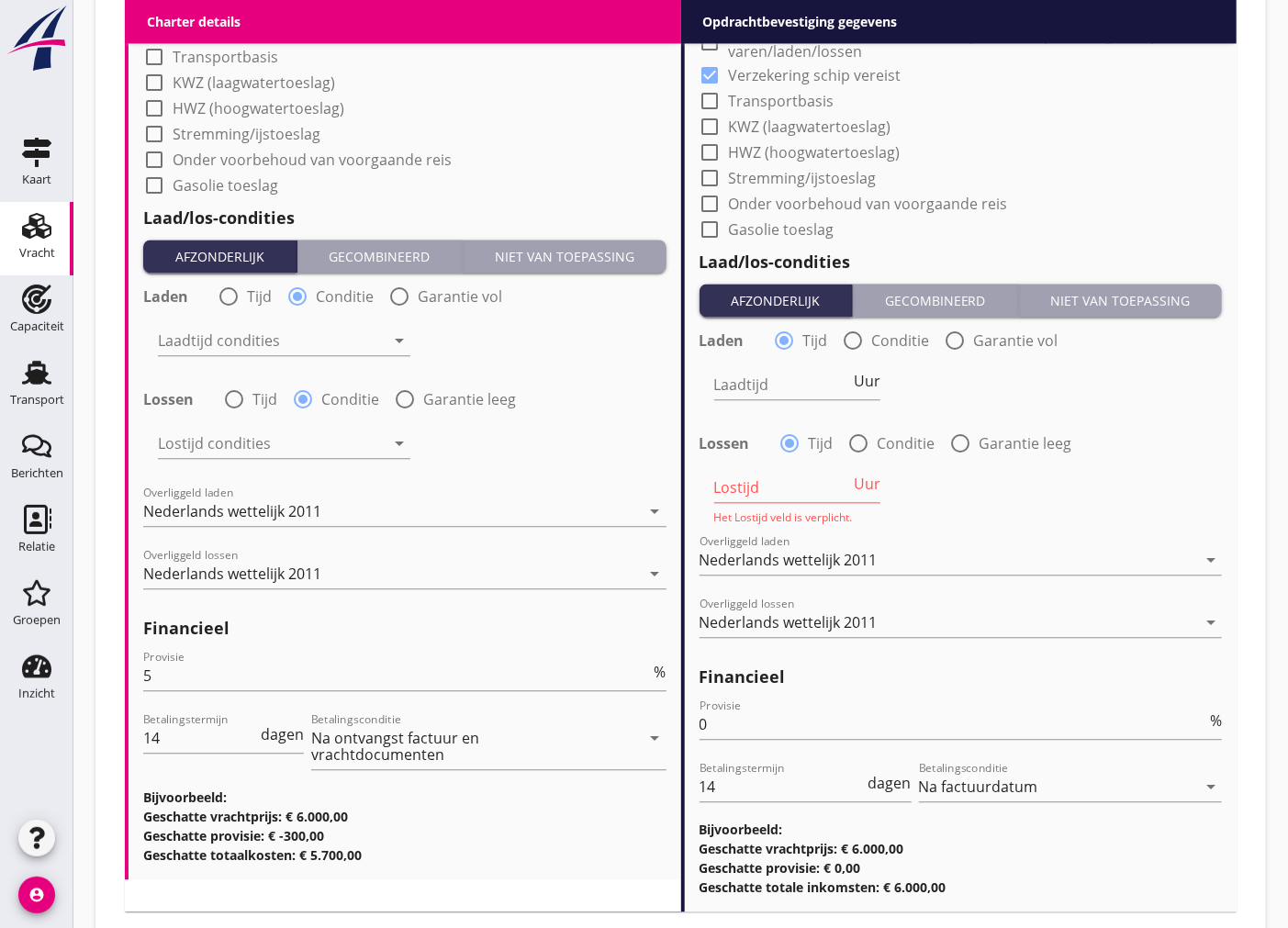
radio input "true"
click at [855, 435] on div at bounding box center [859, 443] width 31 height 31
radio input "false"
radio input "true"
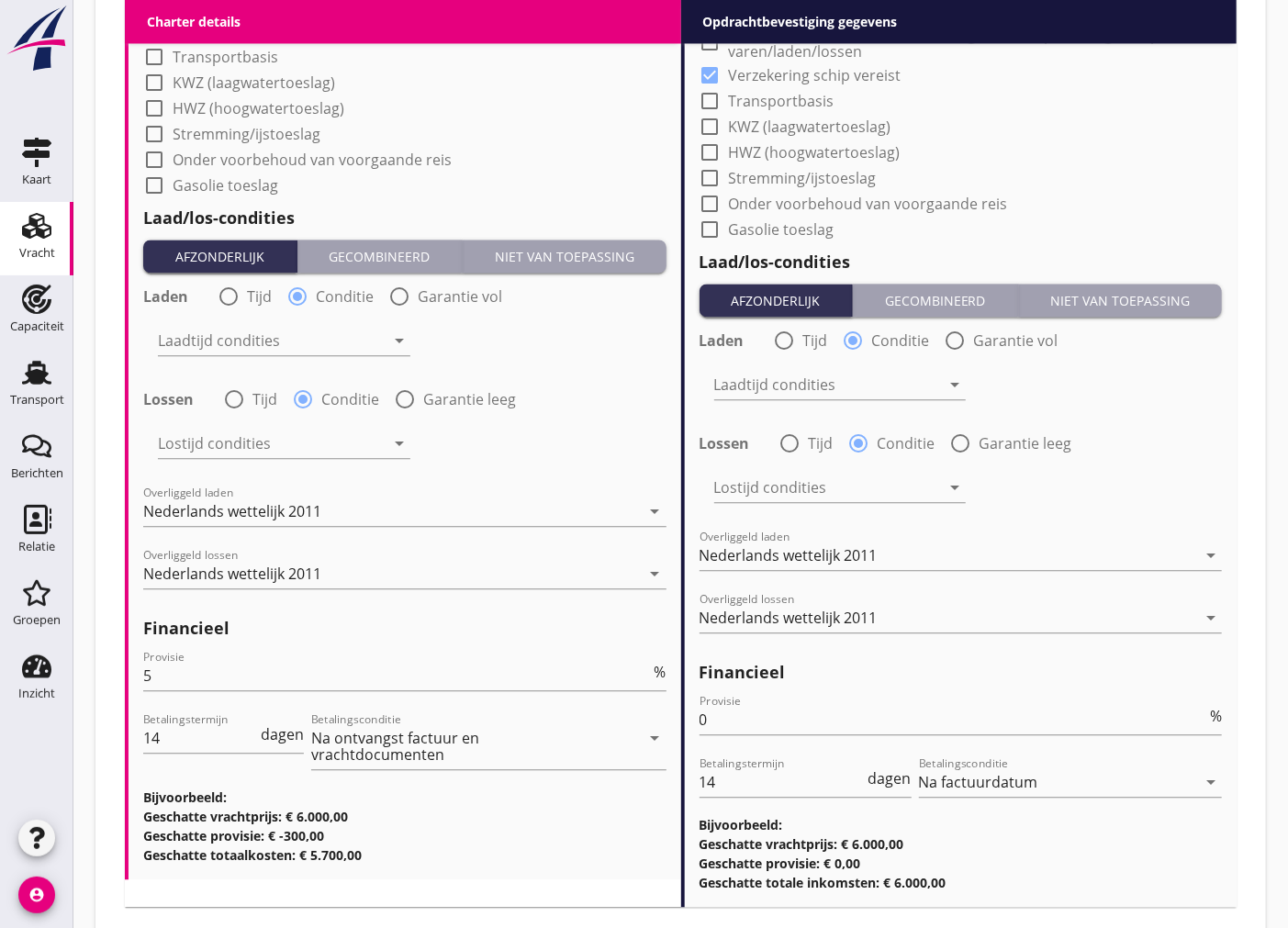
scroll to position [2172, 0]
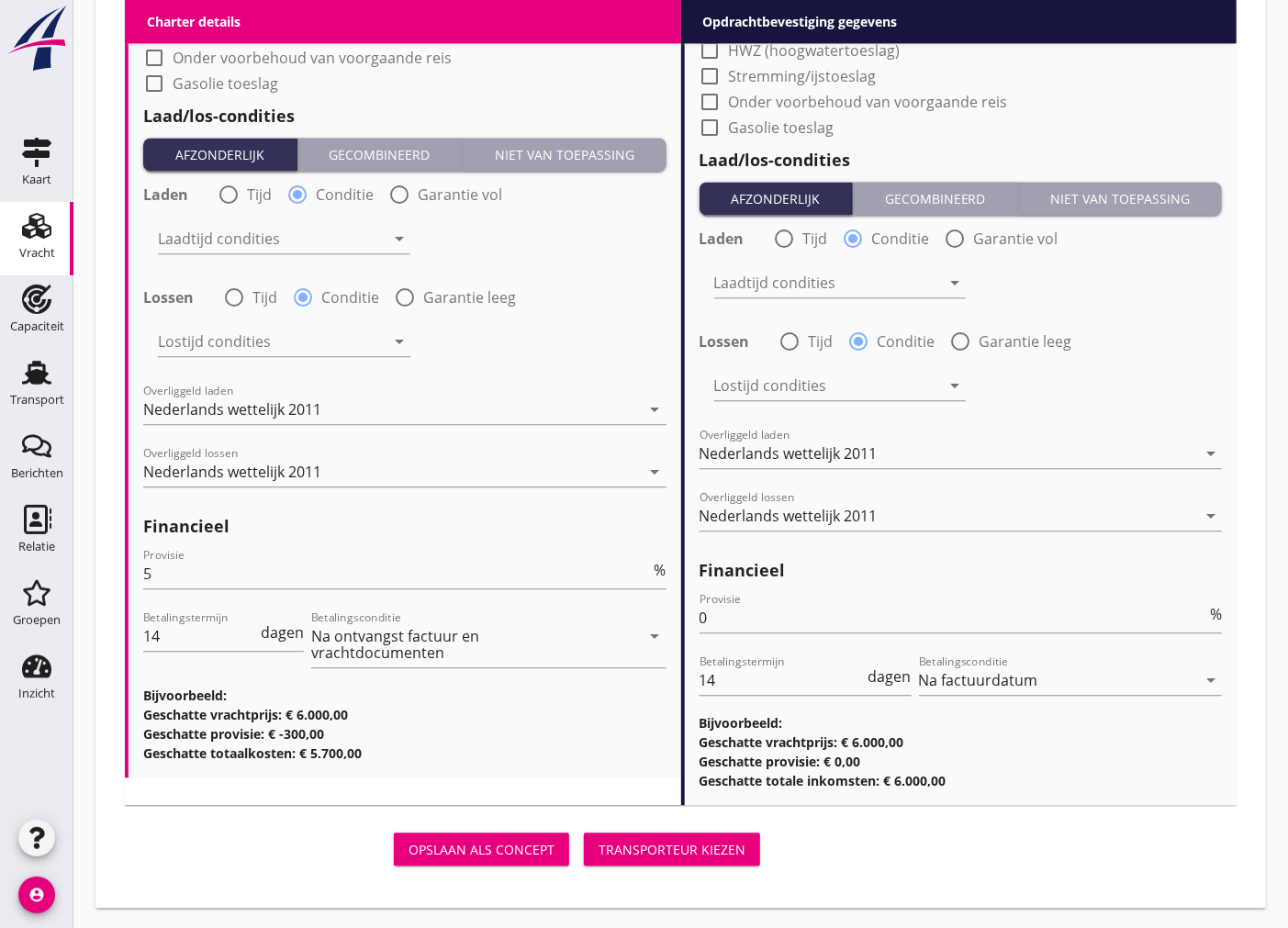
click at [639, 848] on div "Transporteur kiezen" at bounding box center [671, 849] width 147 height 20
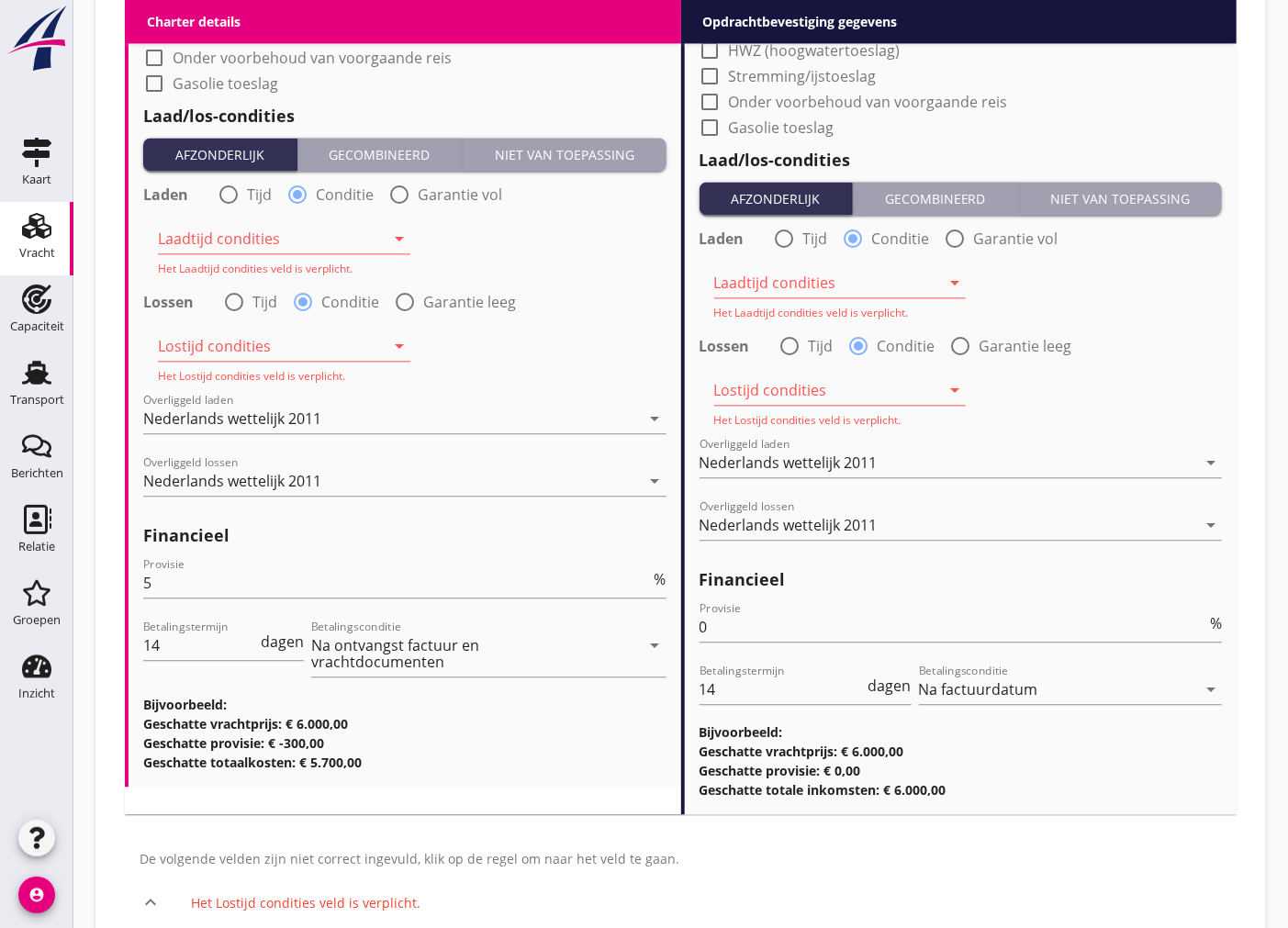
click at [261, 336] on div at bounding box center [271, 346] width 227 height 29
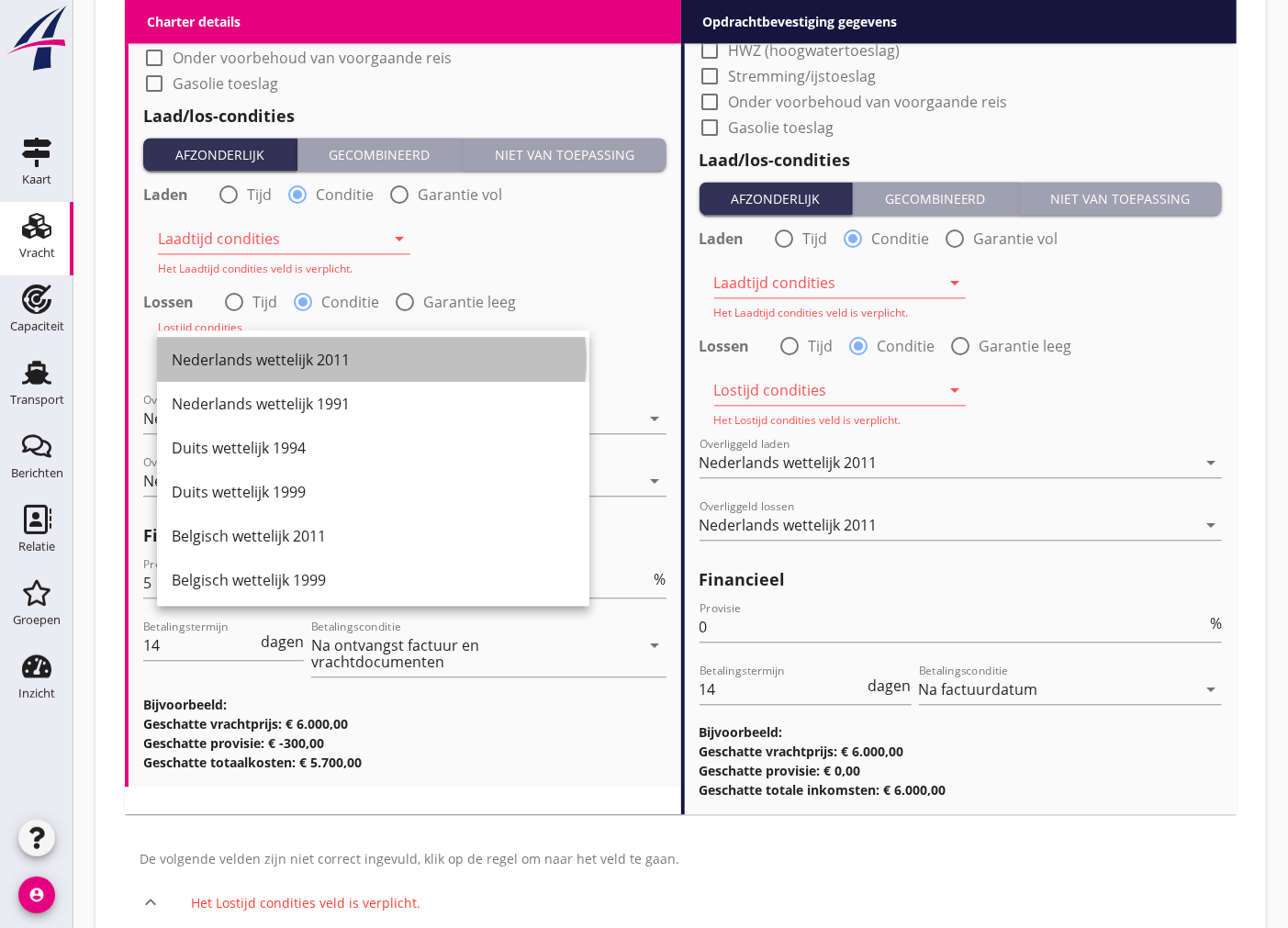
click at [306, 360] on div "Nederlands wettelijk 2011" at bounding box center [373, 360] width 403 height 22
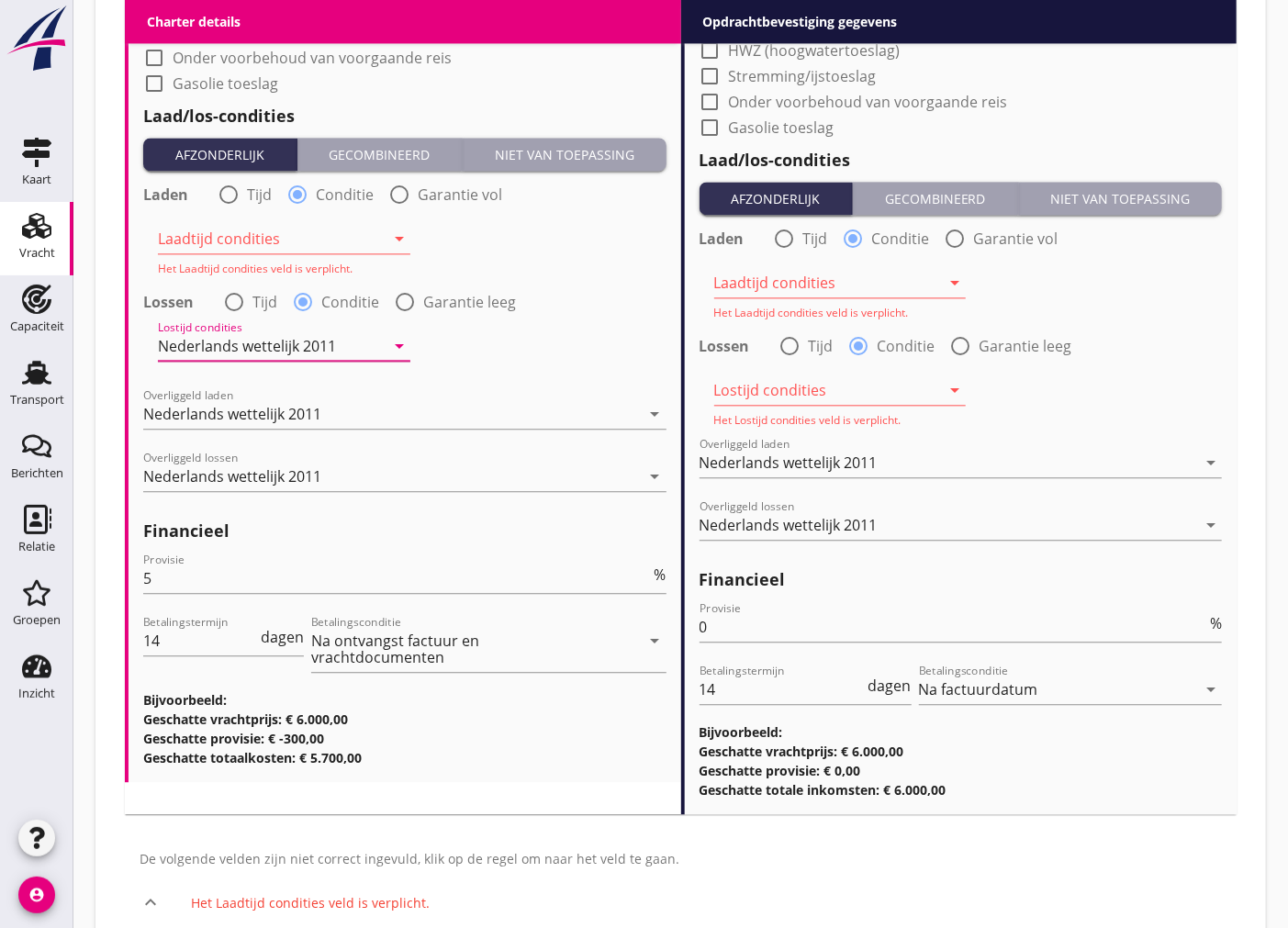
click at [304, 234] on div at bounding box center [271, 238] width 227 height 29
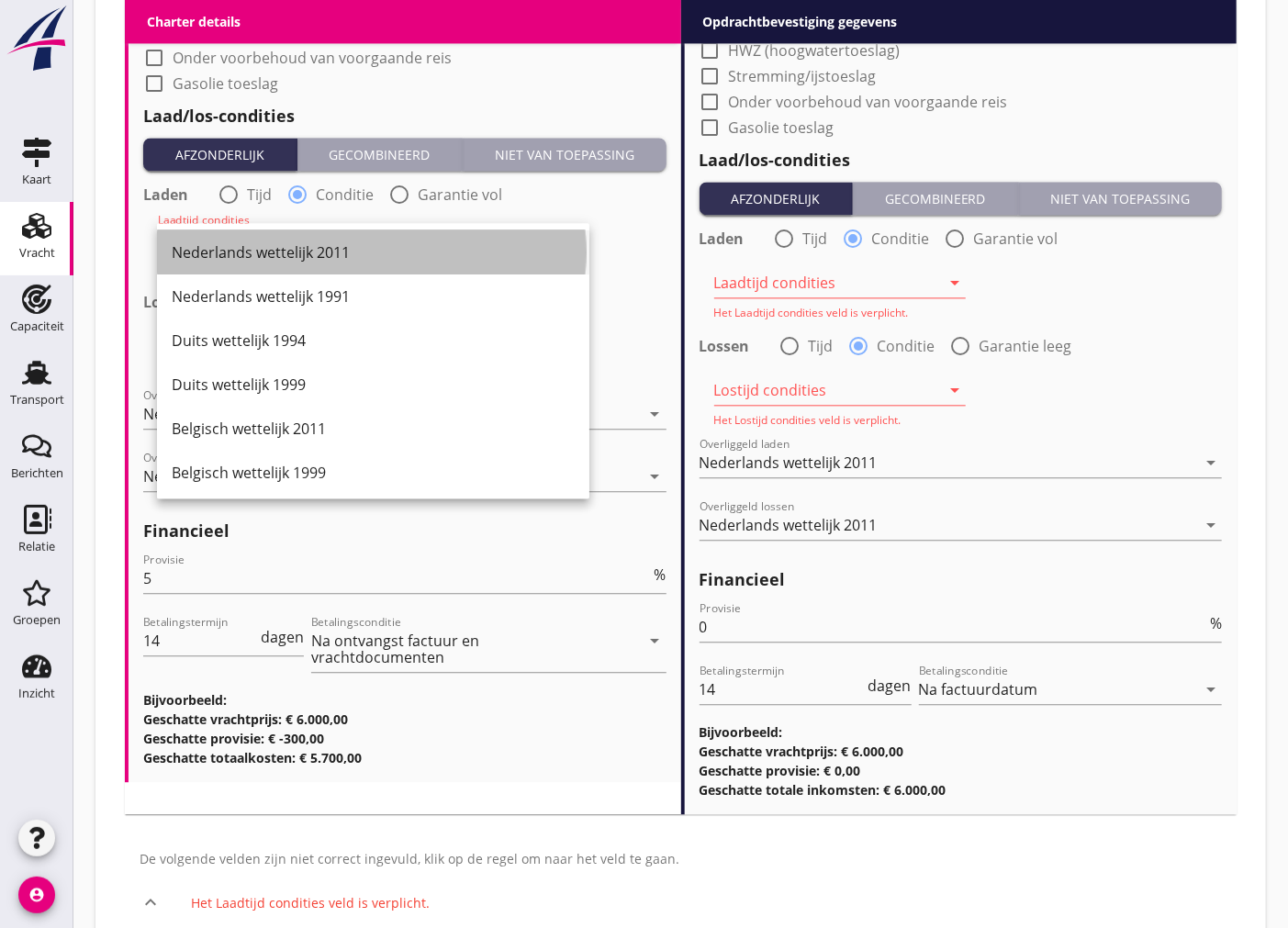
click at [342, 258] on div "Nederlands wettelijk 2011" at bounding box center [373, 252] width 403 height 22
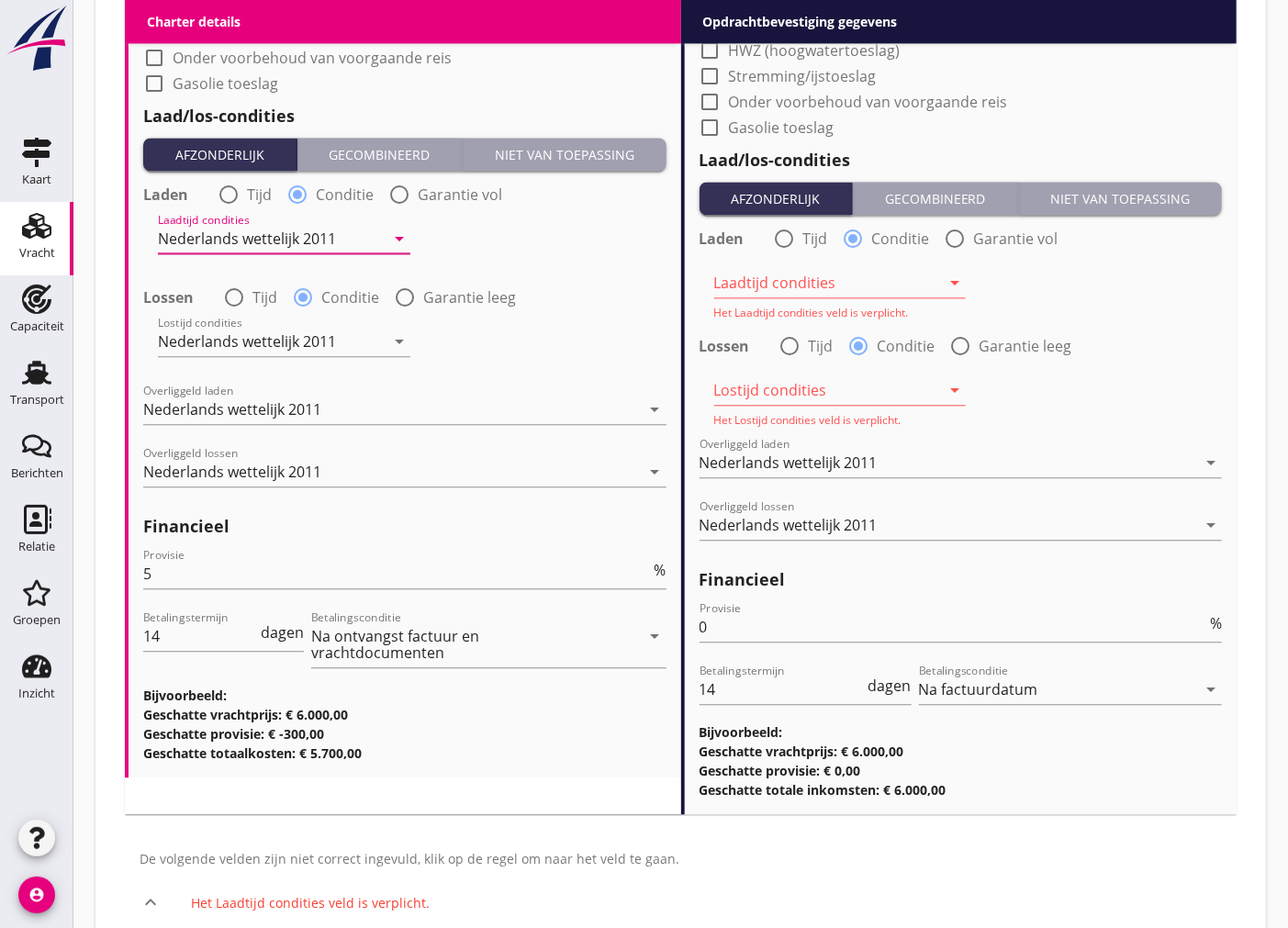
click at [811, 288] on div at bounding box center [827, 282] width 227 height 29
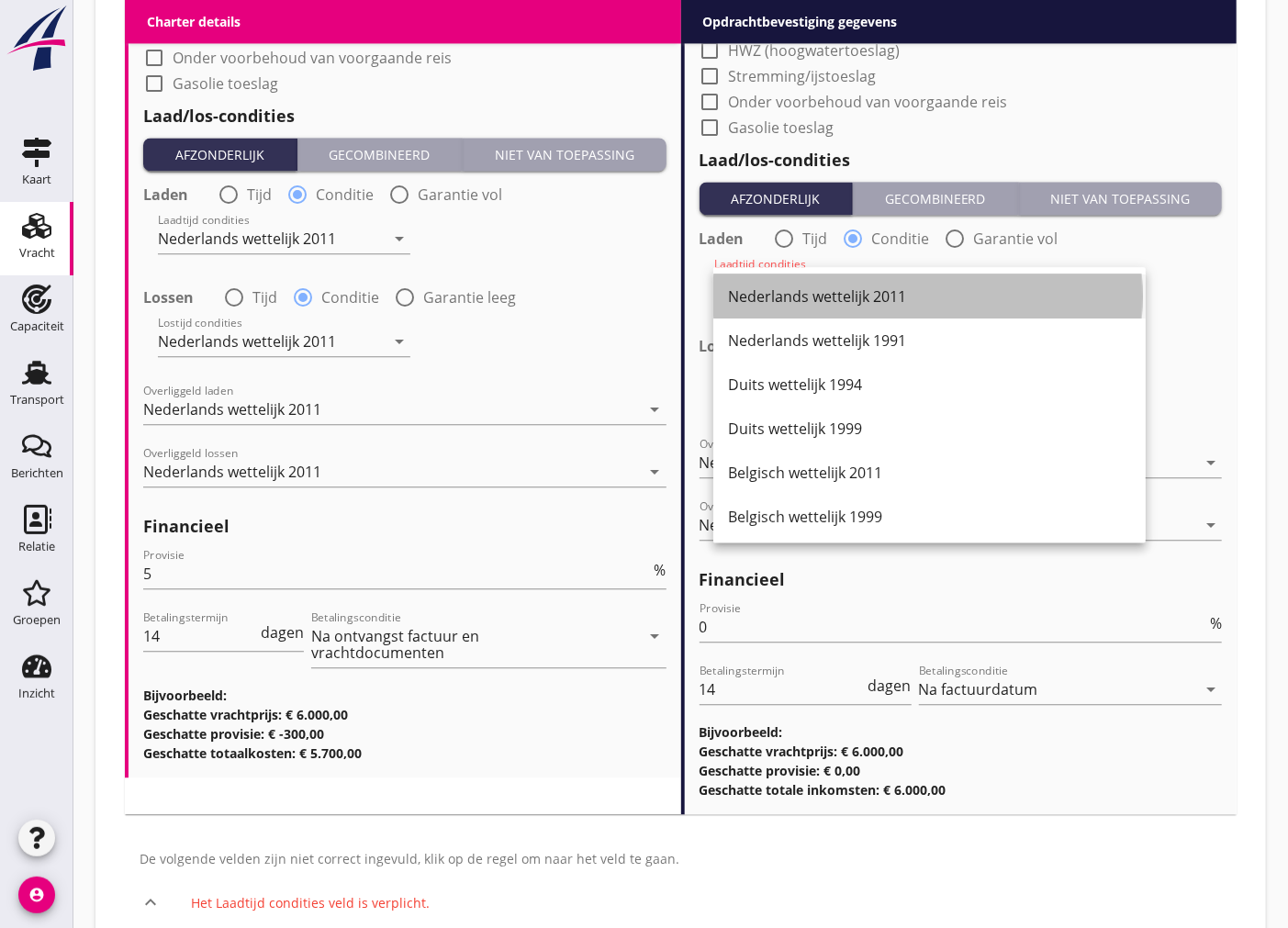
click at [809, 298] on div "Nederlands wettelijk 2011" at bounding box center [929, 296] width 403 height 22
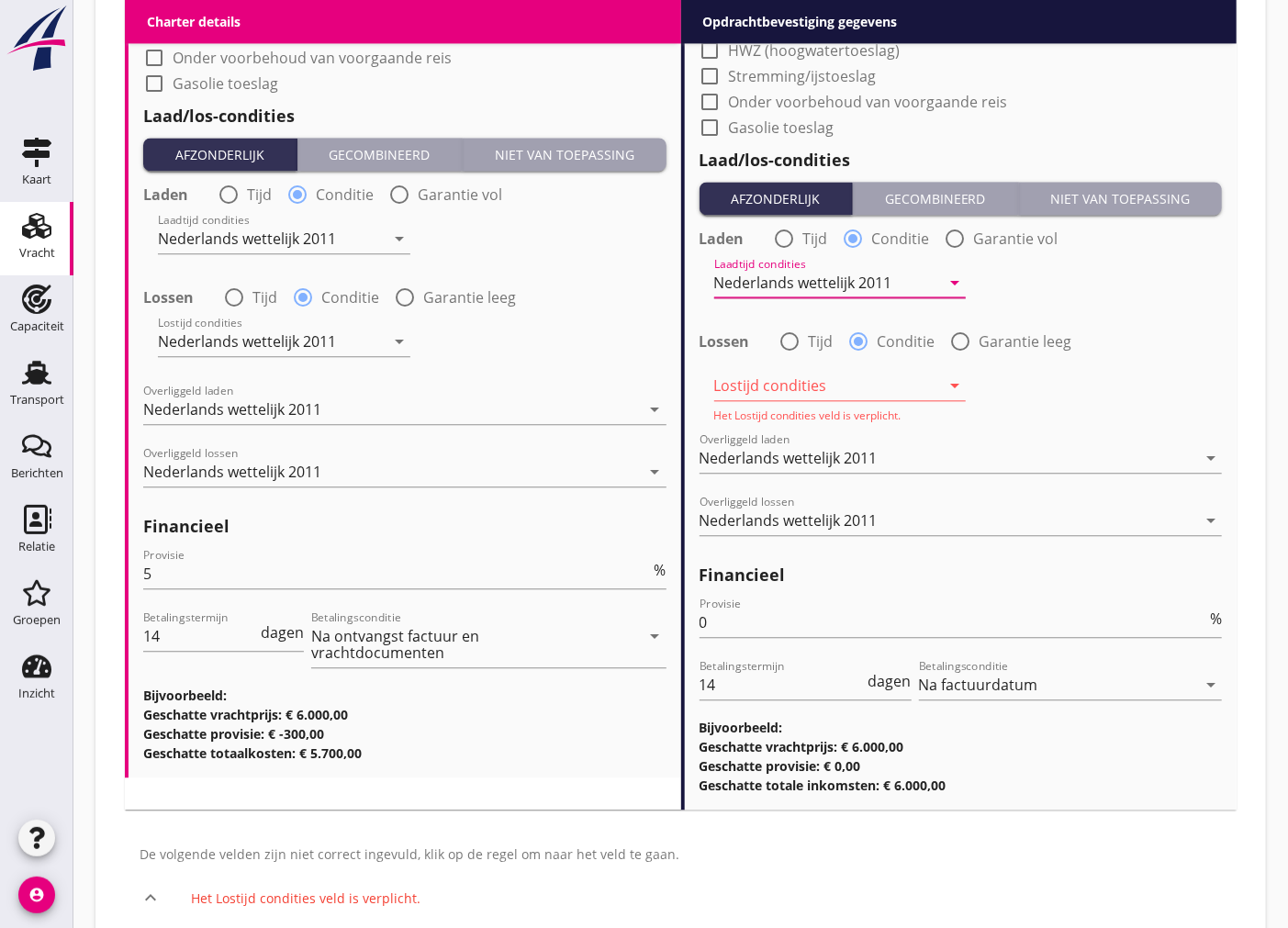
click at [838, 390] on div at bounding box center [827, 385] width 227 height 29
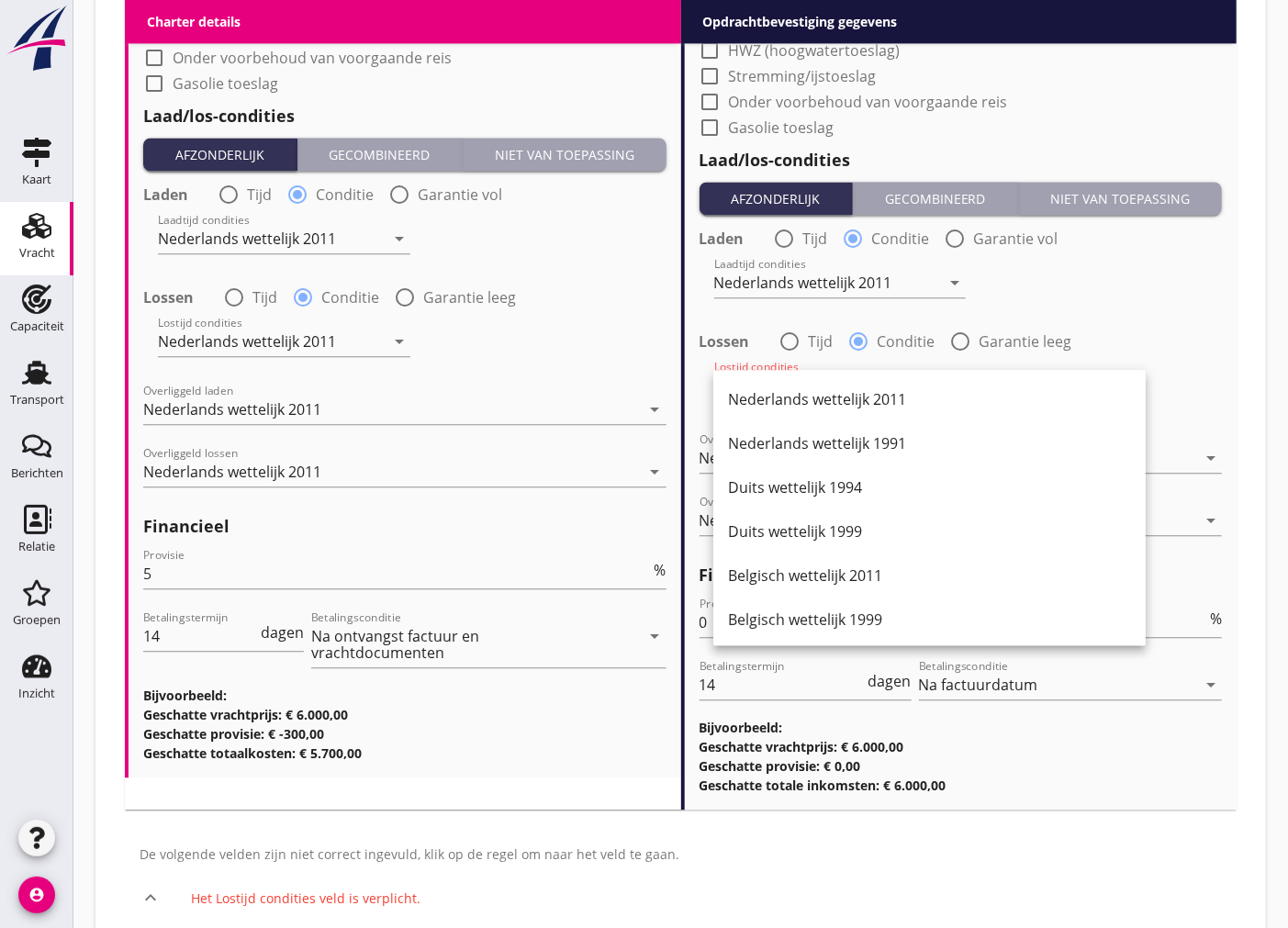
click at [842, 407] on div "Nederlands wettelijk 2011" at bounding box center [929, 399] width 403 height 22
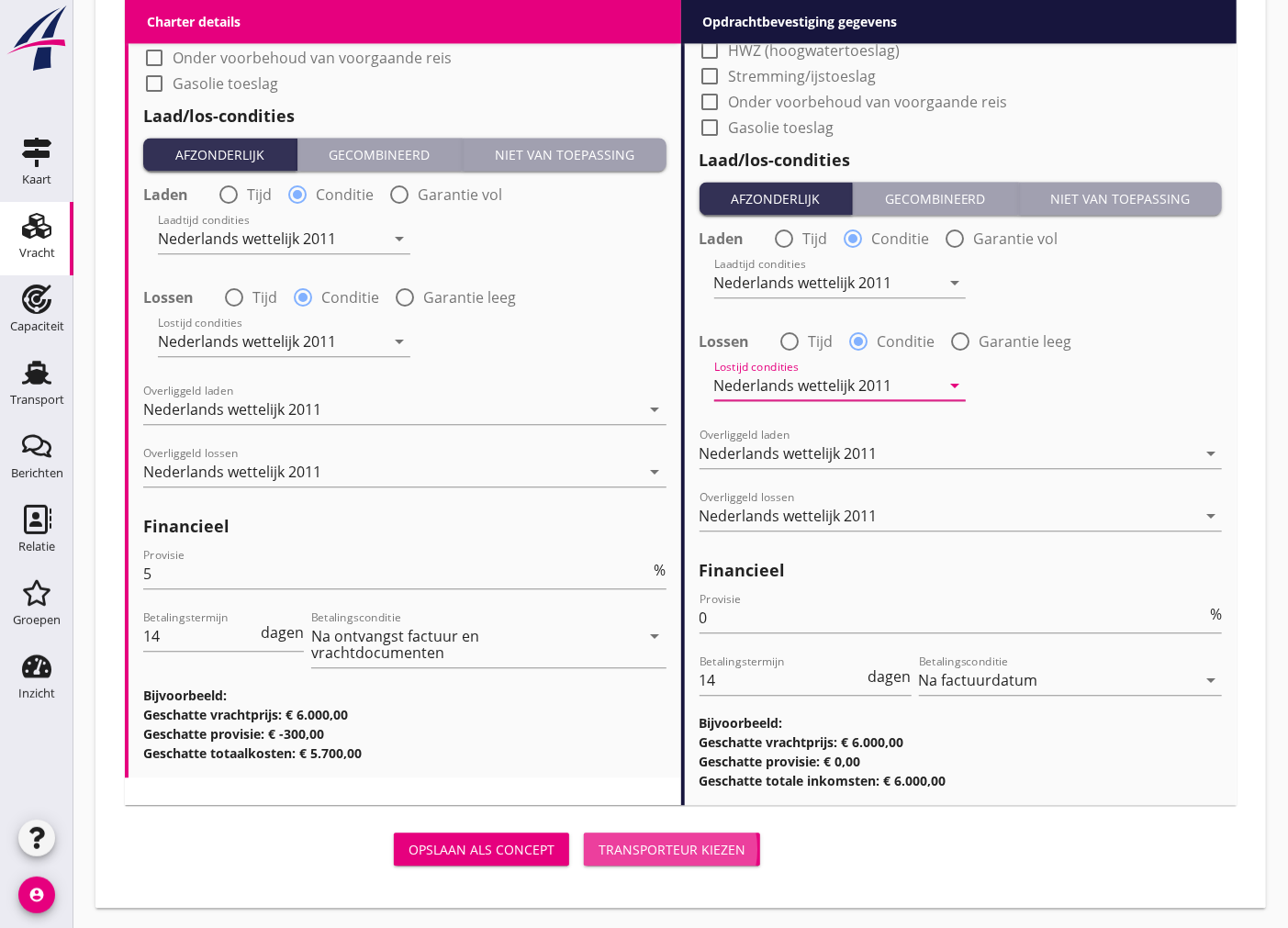
click at [622, 840] on div "Transporteur kiezen" at bounding box center [671, 849] width 147 height 20
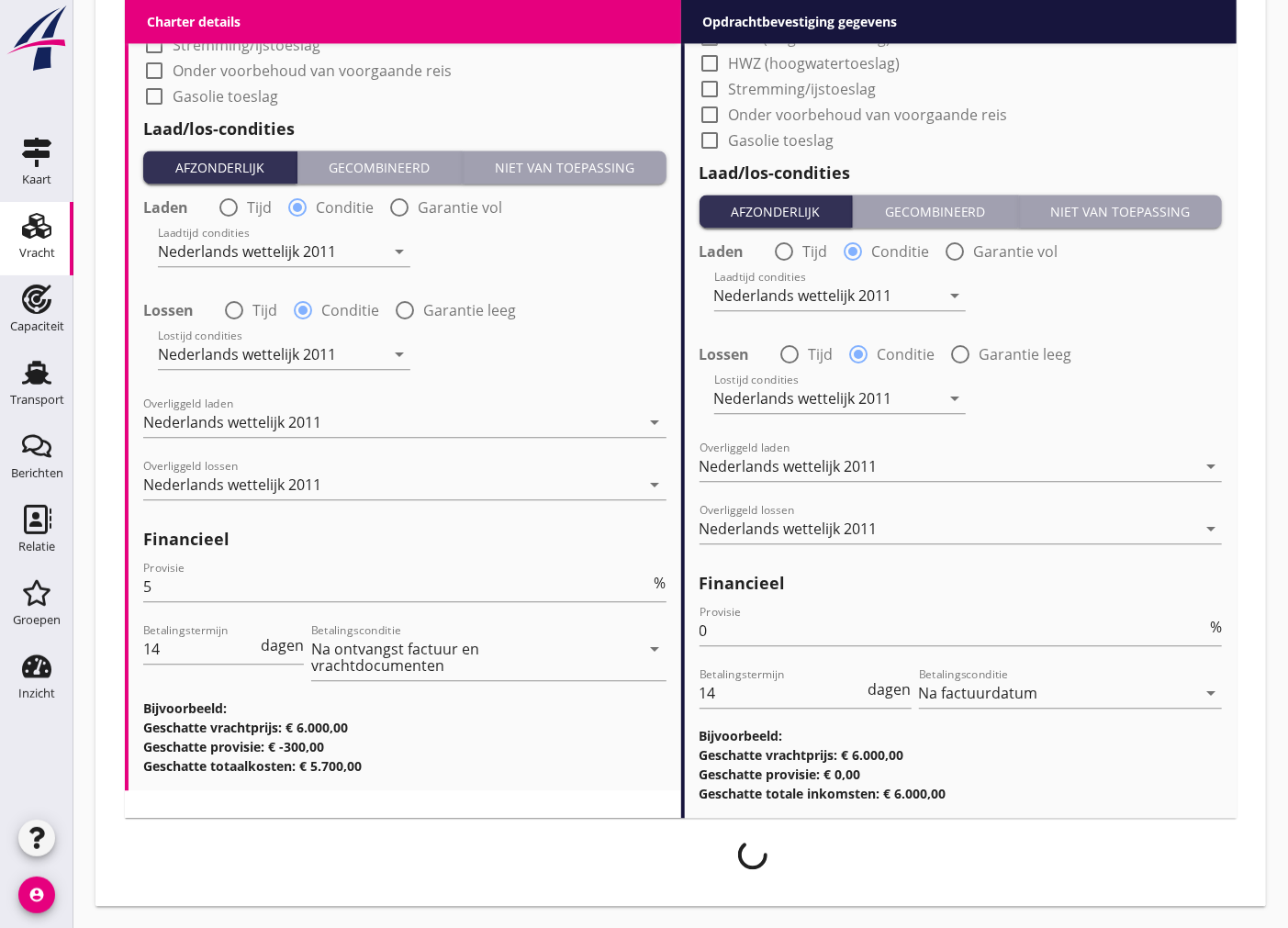
scroll to position [2158, 0]
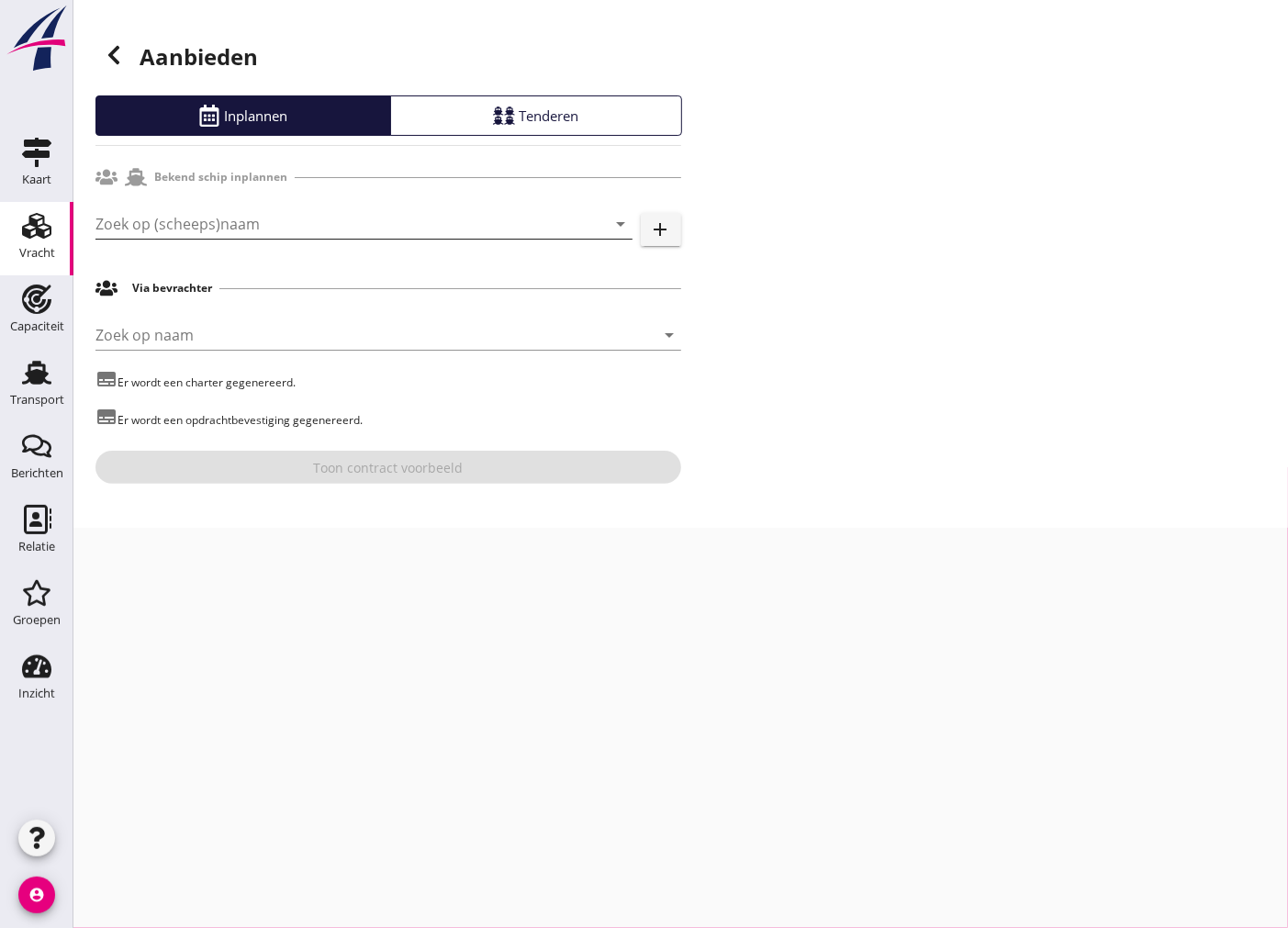
click at [228, 223] on input "Zoek op (scheeps)naam" at bounding box center [338, 223] width 486 height 29
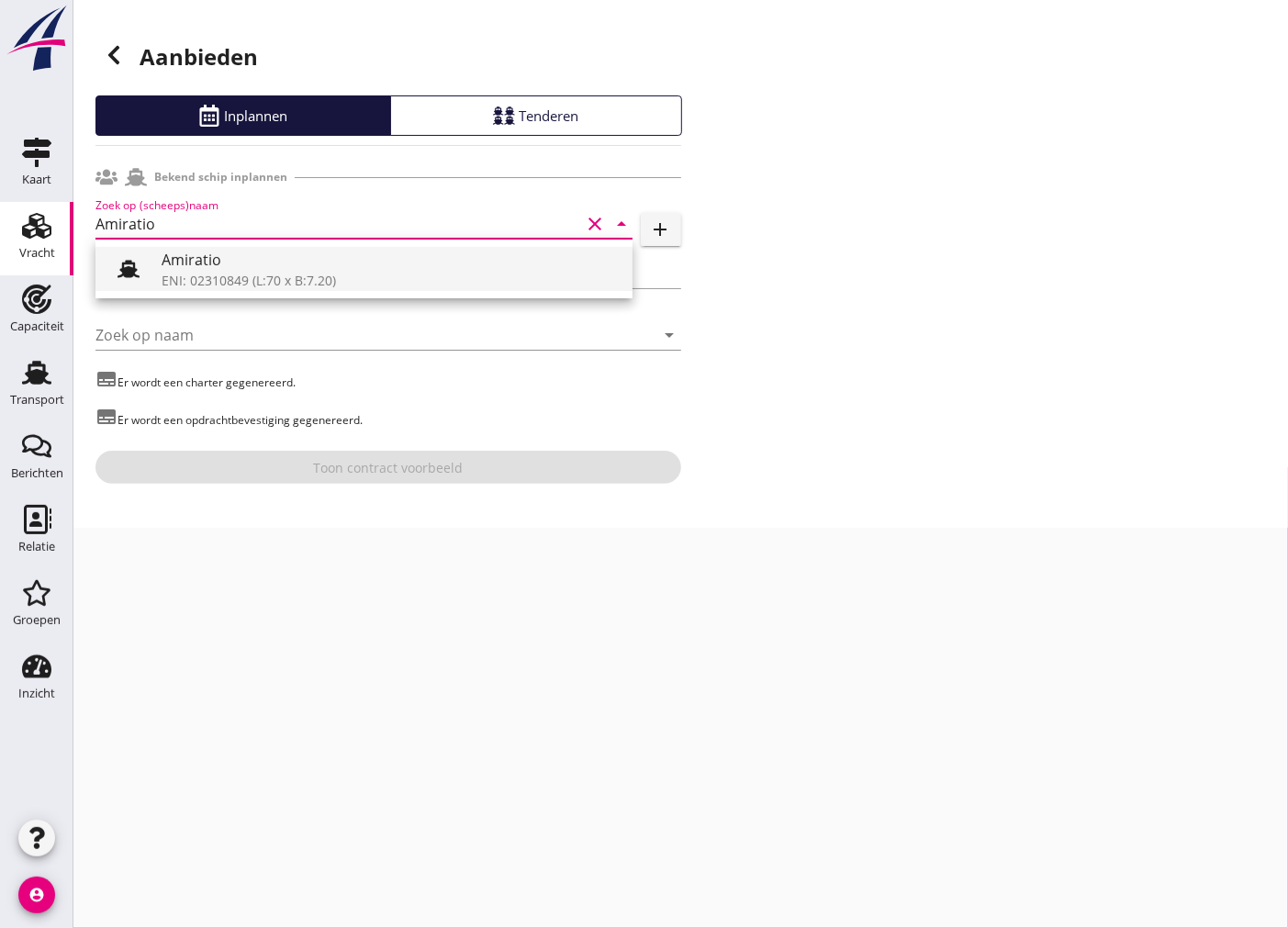
click at [208, 269] on div "Amiratio" at bounding box center [390, 260] width 456 height 22
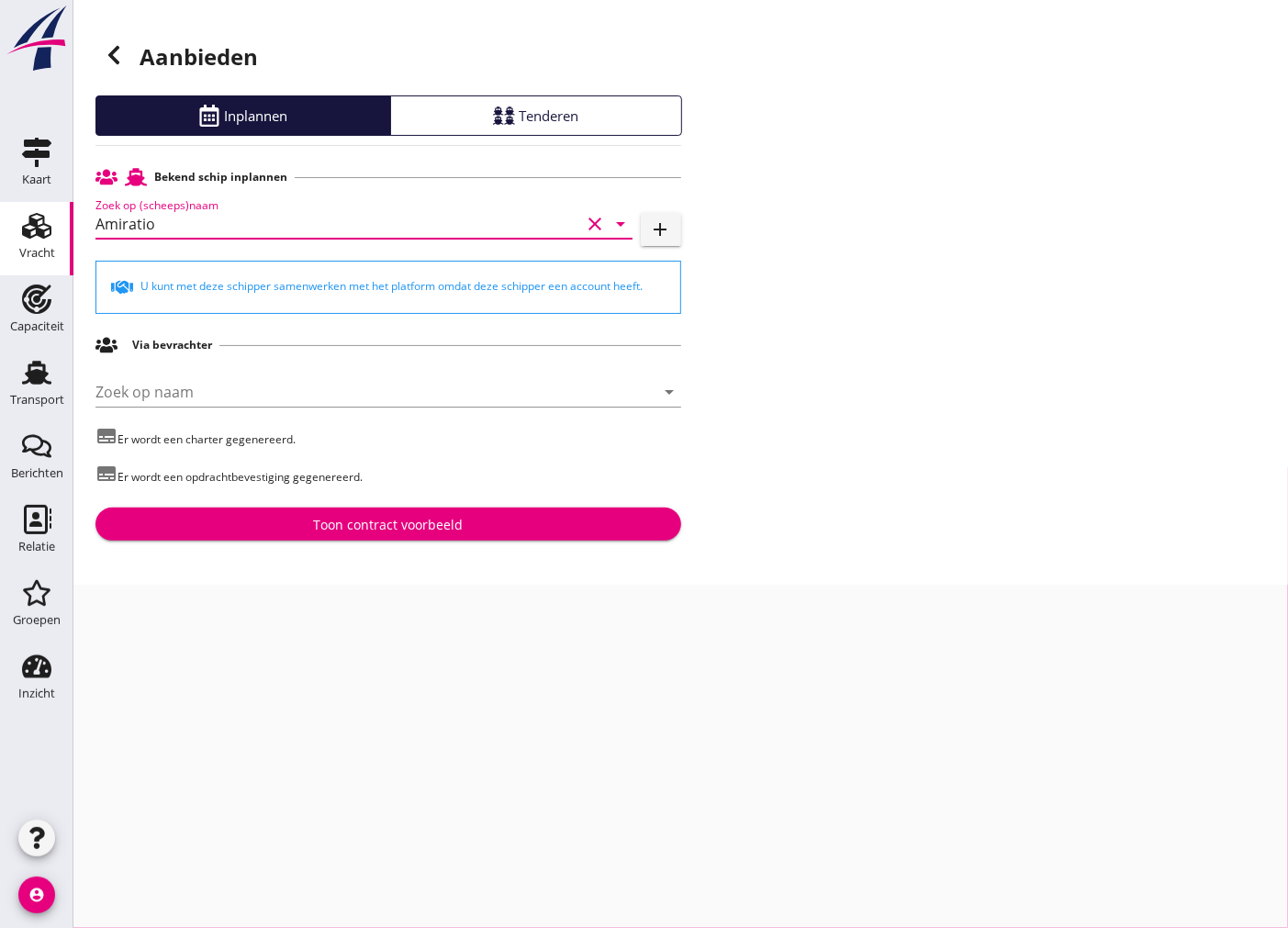
type input "Amiratio"
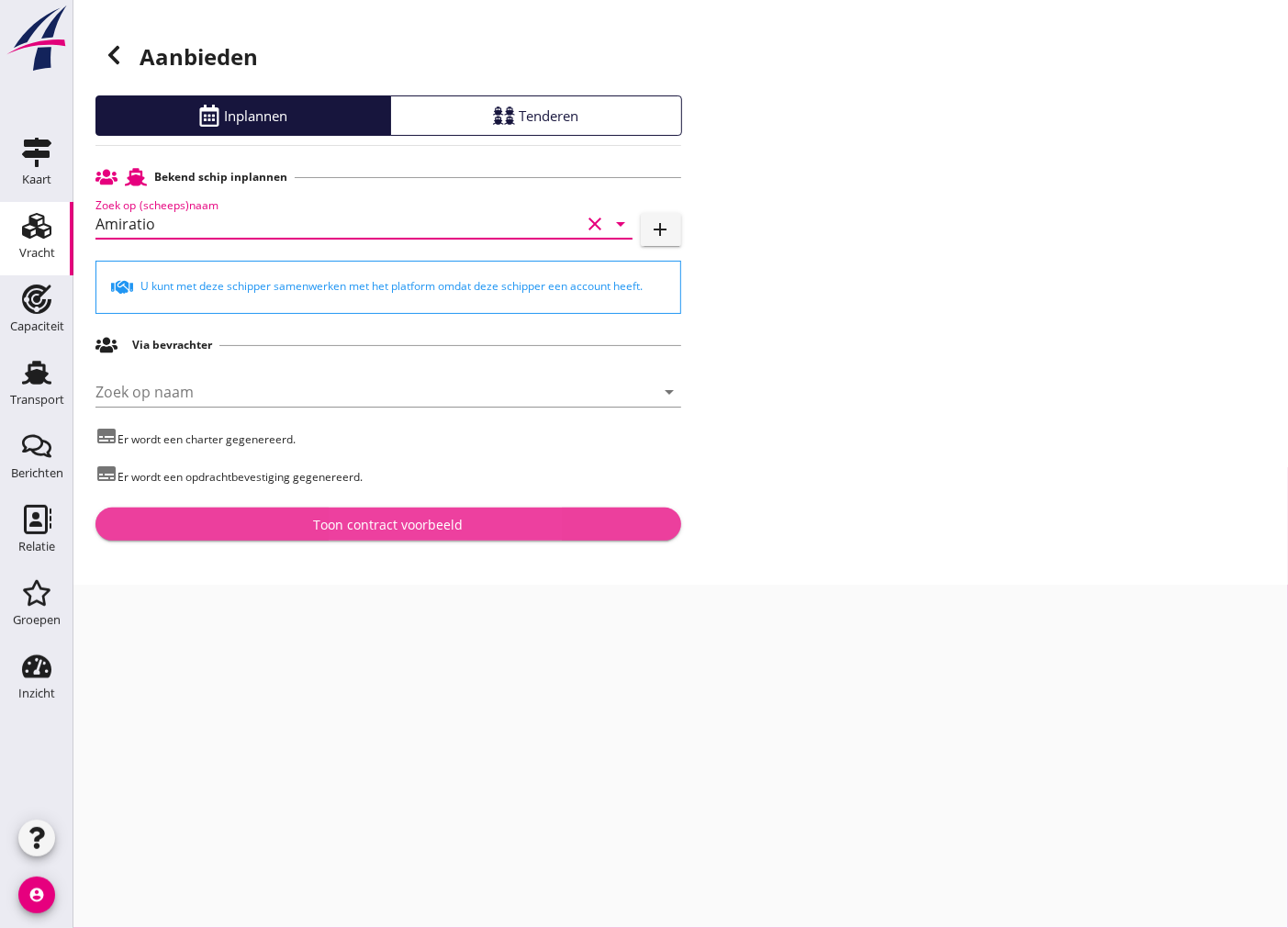
click at [257, 510] on button "Toon contract voorbeeld" at bounding box center [388, 523] width 586 height 33
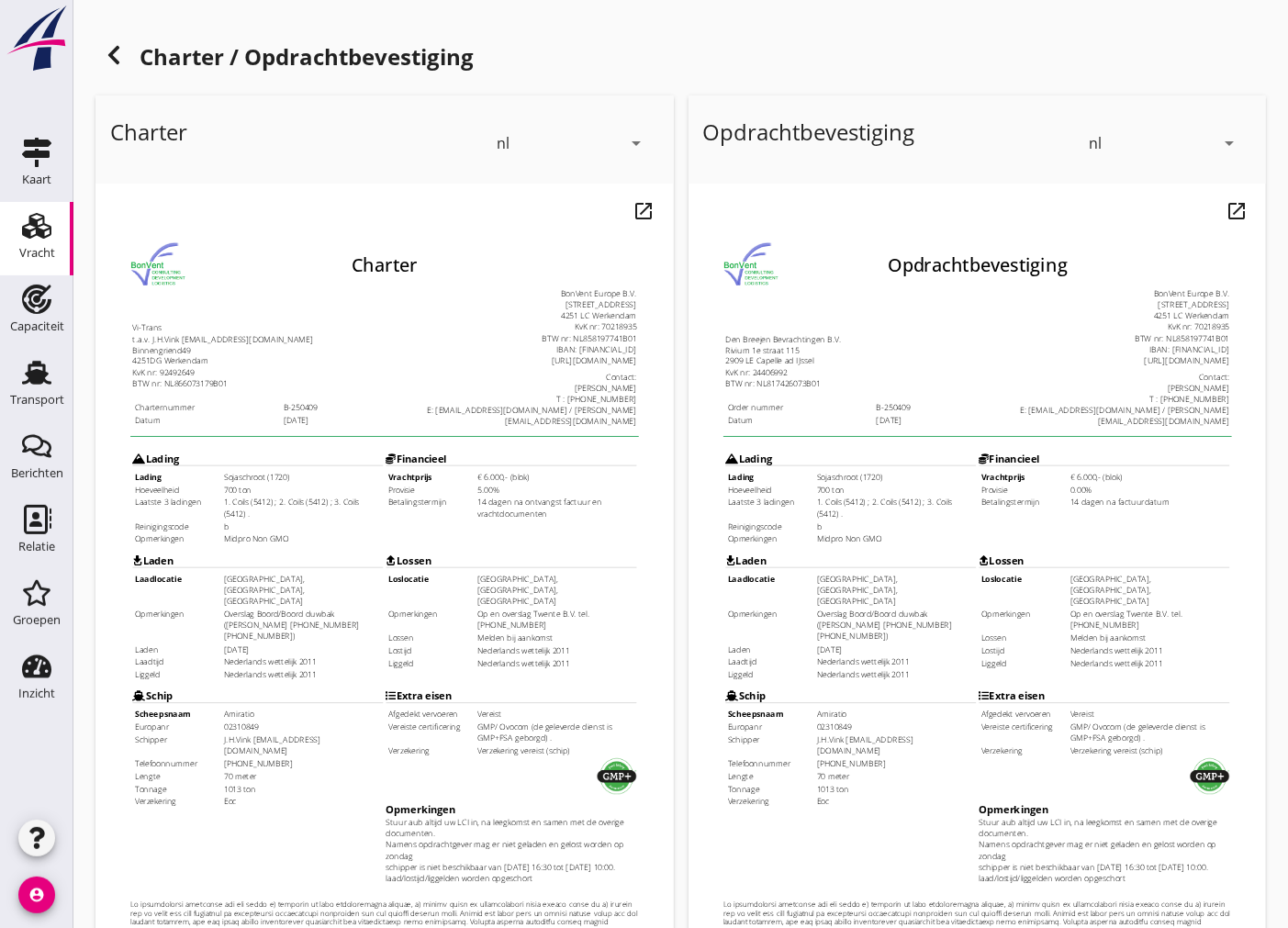
scroll to position [218, 0]
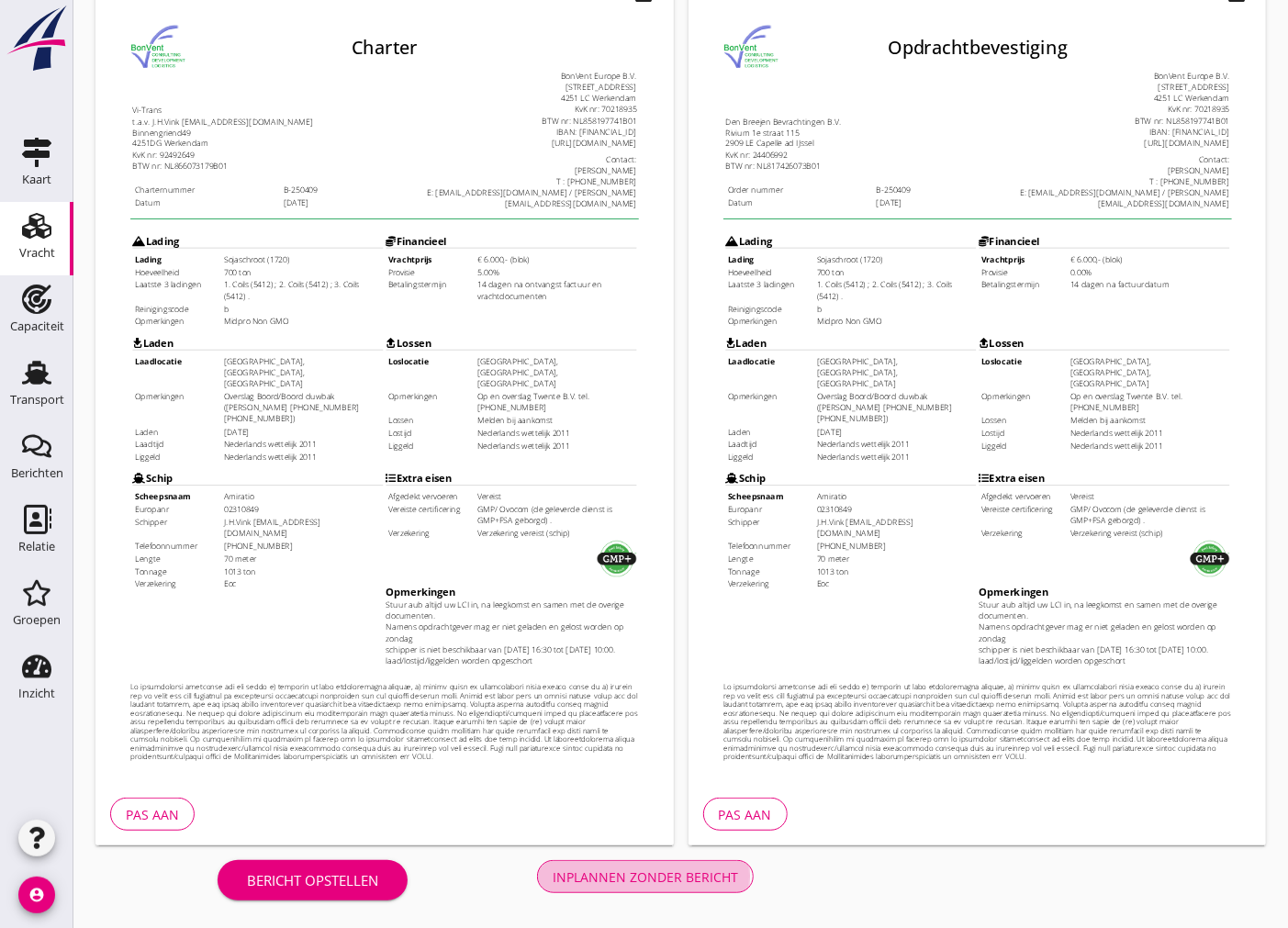
click at [628, 876] on div "Inplannen zonder bericht" at bounding box center [645, 877] width 185 height 20
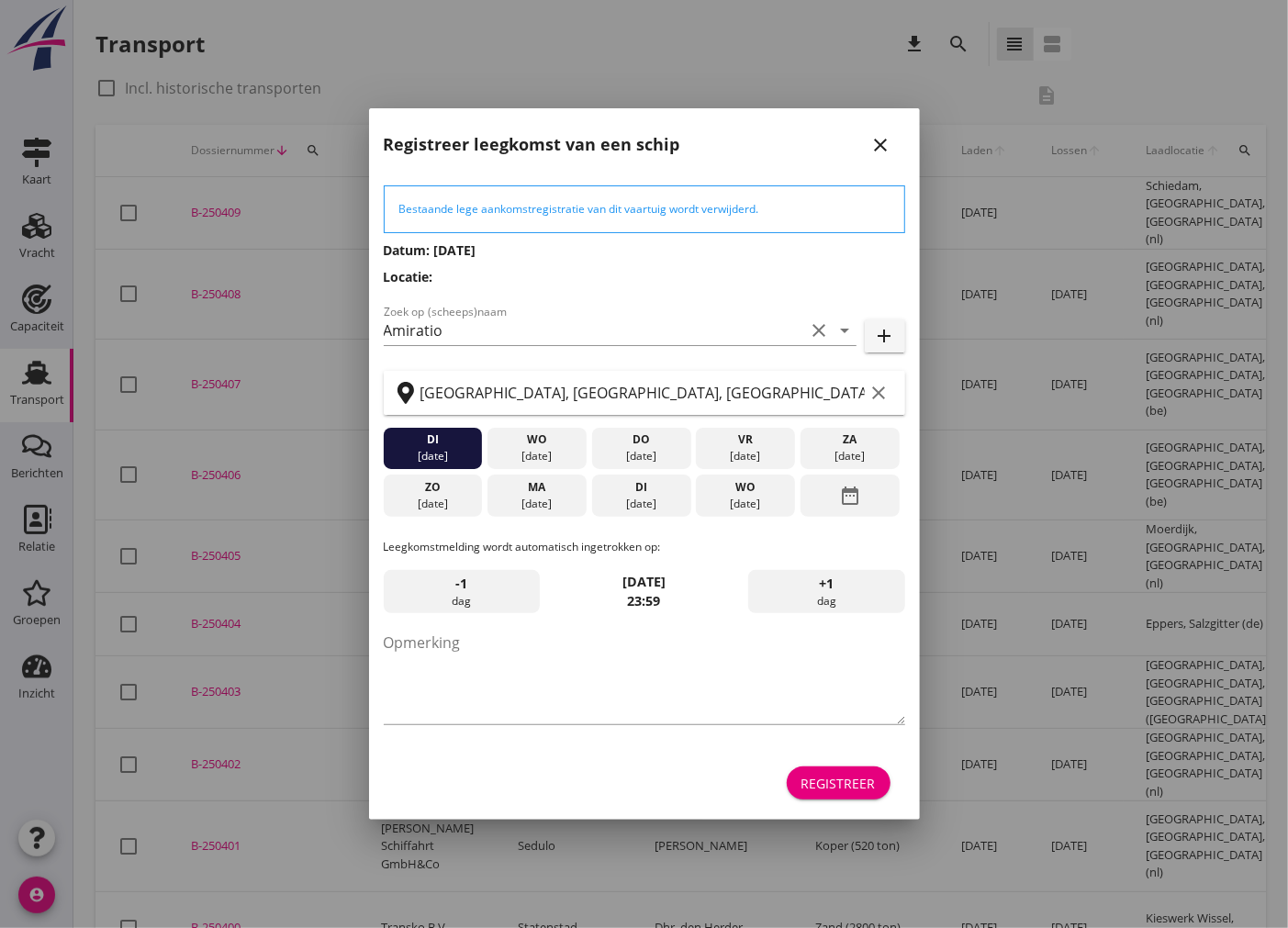
click at [853, 493] on icon "date_range" at bounding box center [851, 495] width 22 height 33
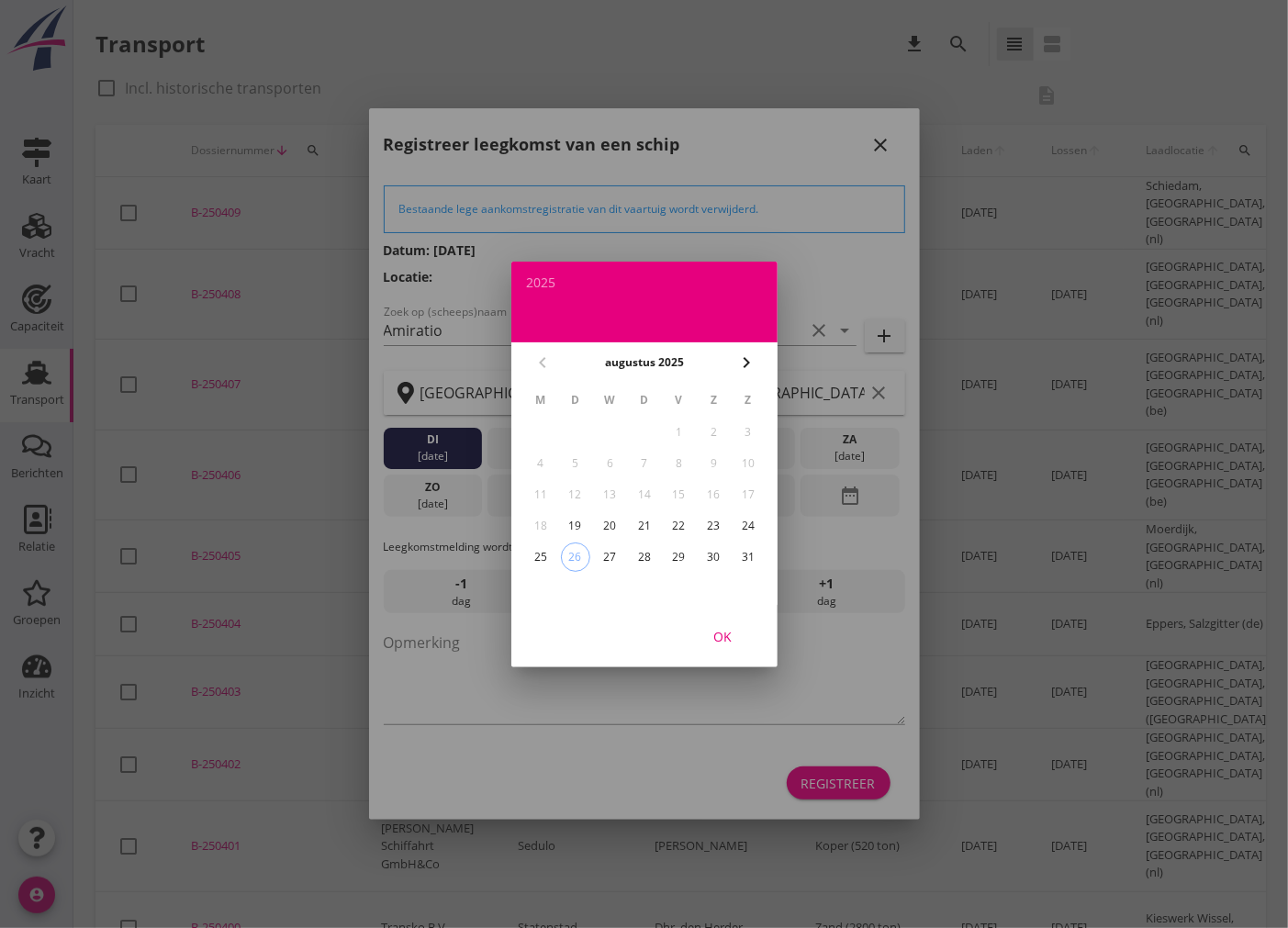
click at [752, 349] on button "chevron_right" at bounding box center [746, 362] width 33 height 33
click at [601, 429] on div "3" at bounding box center [608, 432] width 29 height 29
click at [726, 635] on div "OK" at bounding box center [722, 635] width 51 height 20
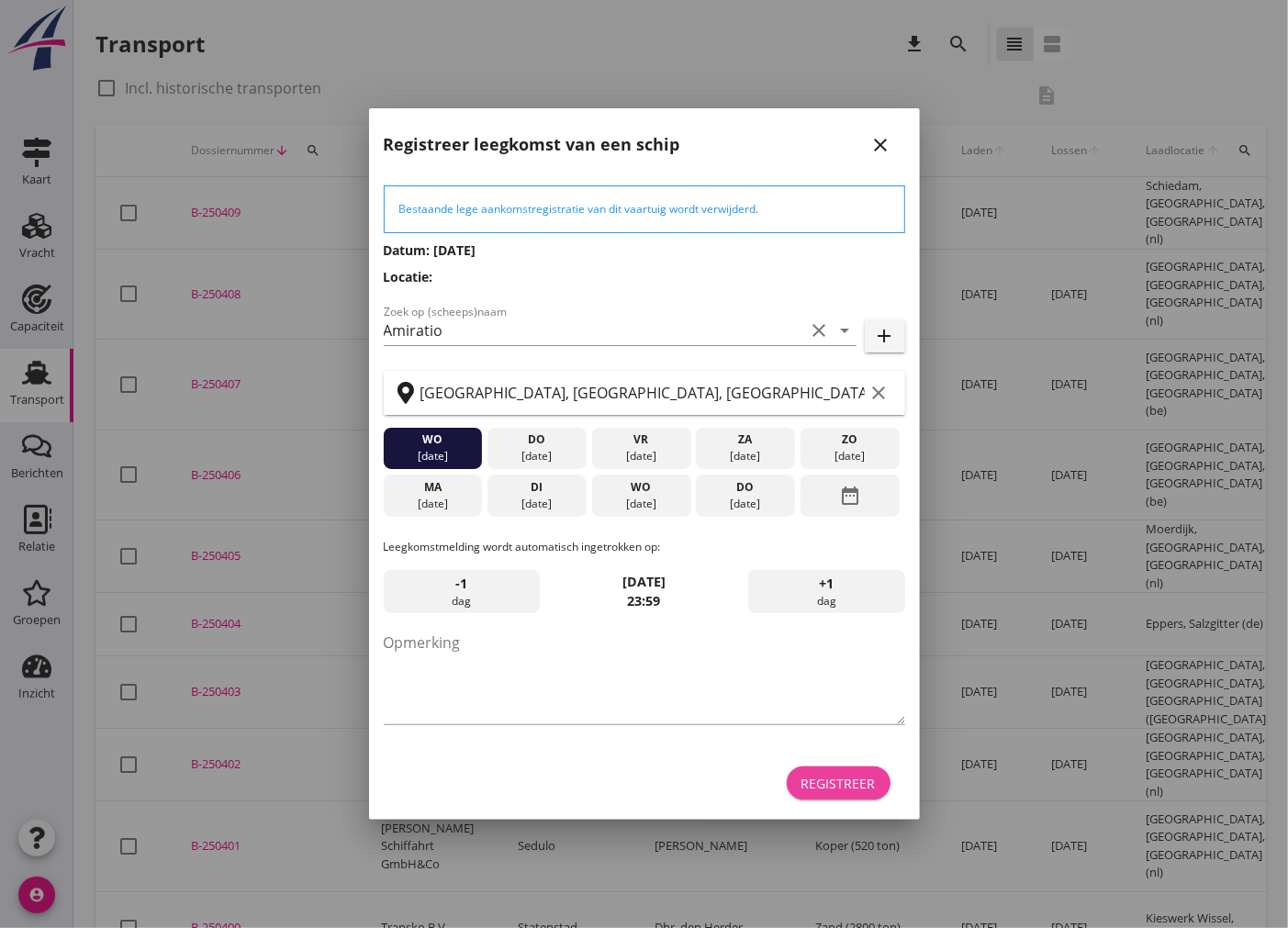
click at [859, 788] on div "Registreer" at bounding box center [838, 783] width 75 height 20
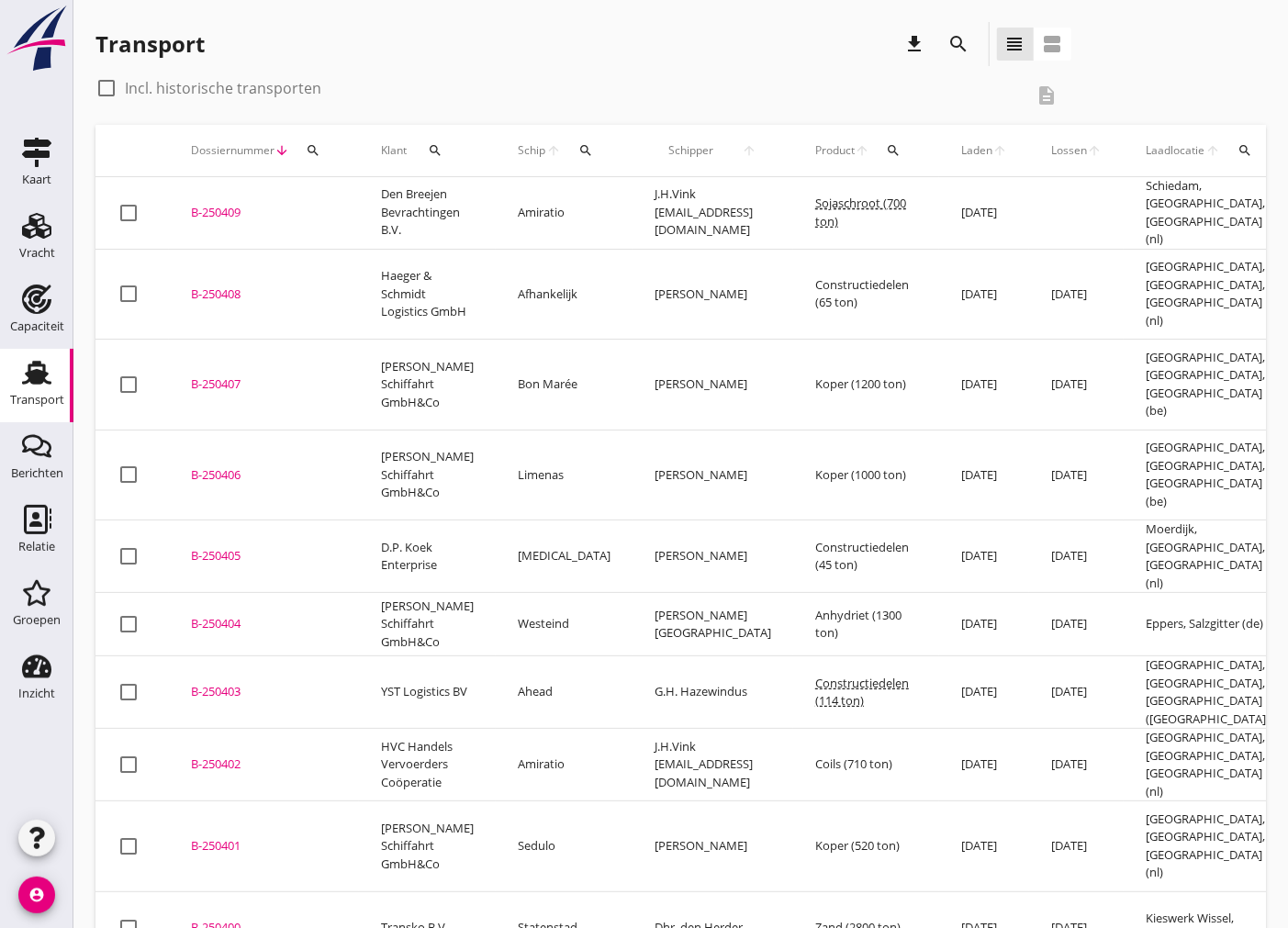
click at [212, 204] on div "B-250409" at bounding box center [264, 213] width 146 height 19
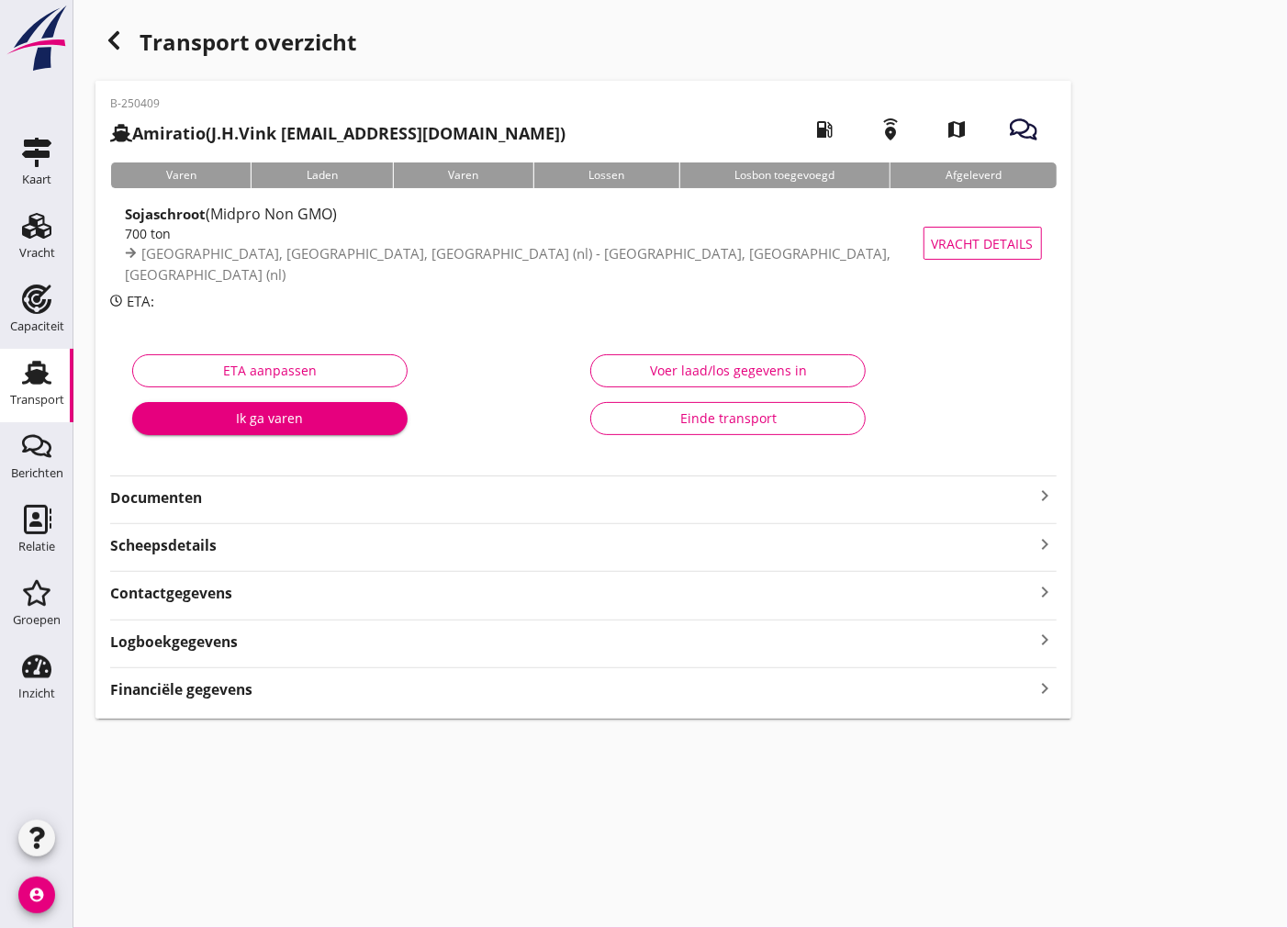
click at [226, 493] on strong "Documenten" at bounding box center [572, 497] width 924 height 21
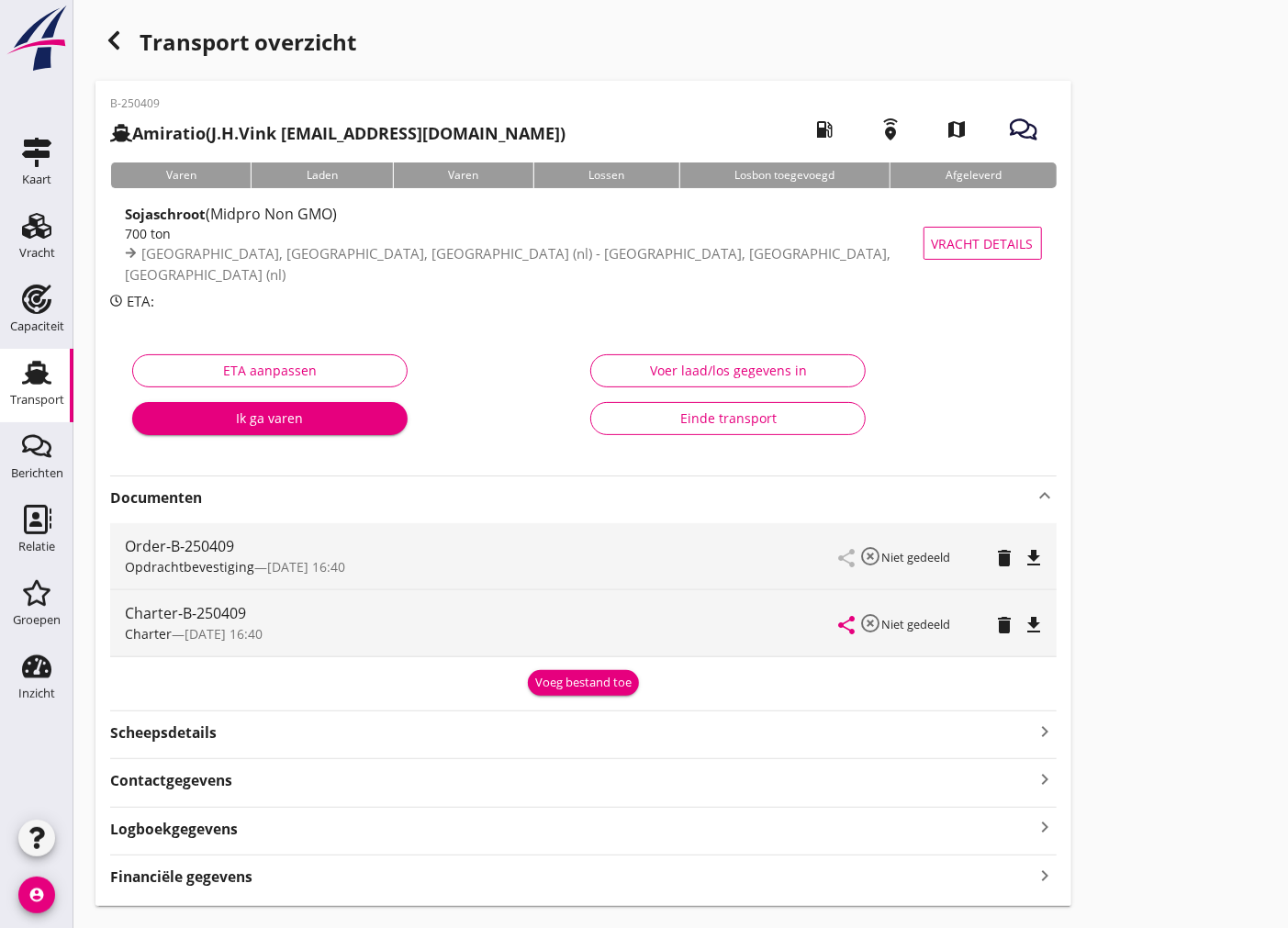
click at [1036, 553] on icon "file_download" at bounding box center [1035, 558] width 22 height 22
click at [1030, 619] on icon "file_download" at bounding box center [1035, 625] width 22 height 22
click at [1038, 620] on icon "open_in_browser" at bounding box center [1035, 625] width 22 height 22
click at [37, 236] on icon "Vracht" at bounding box center [36, 225] width 29 height 29
